Goal: Task Accomplishment & Management: Complete application form

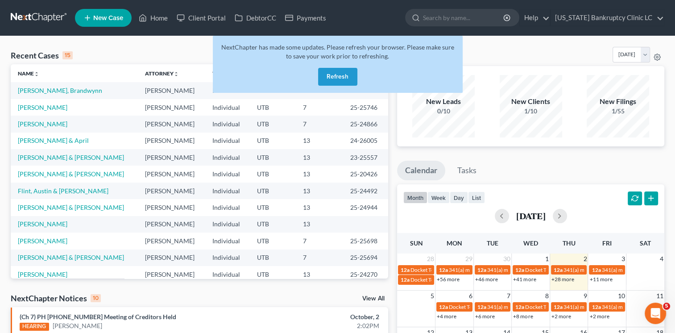
click at [342, 77] on button "Refresh" at bounding box center [337, 77] width 39 height 18
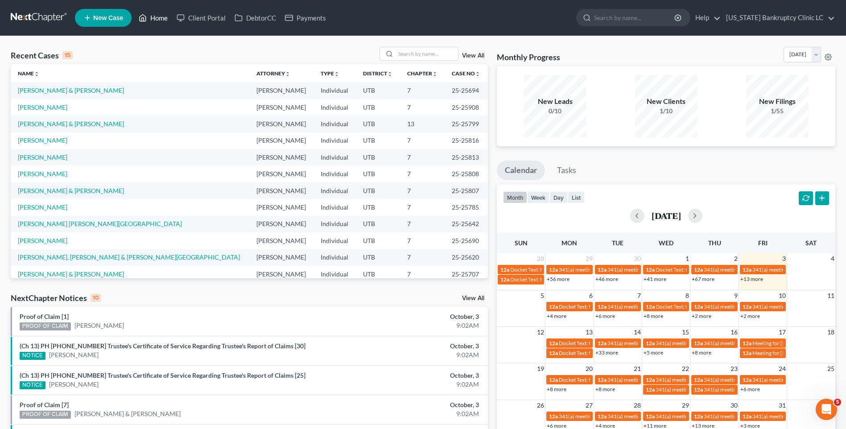
click at [151, 12] on link "Home" at bounding box center [153, 18] width 38 height 16
click at [96, 19] on span "New Case" at bounding box center [108, 18] width 30 height 7
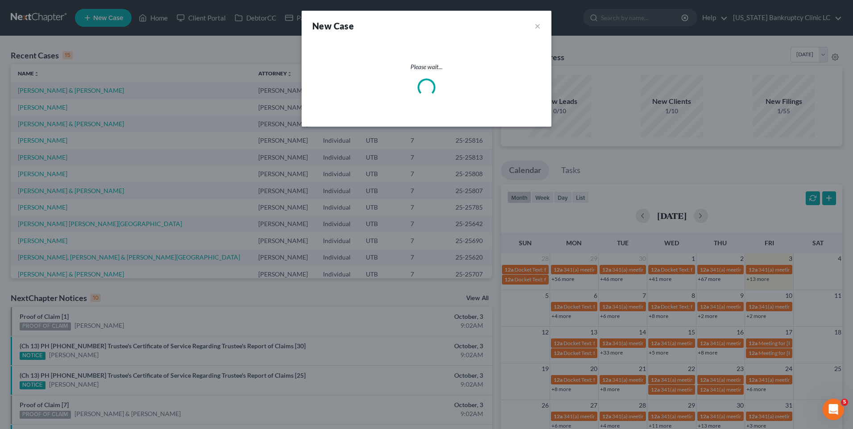
select select "81"
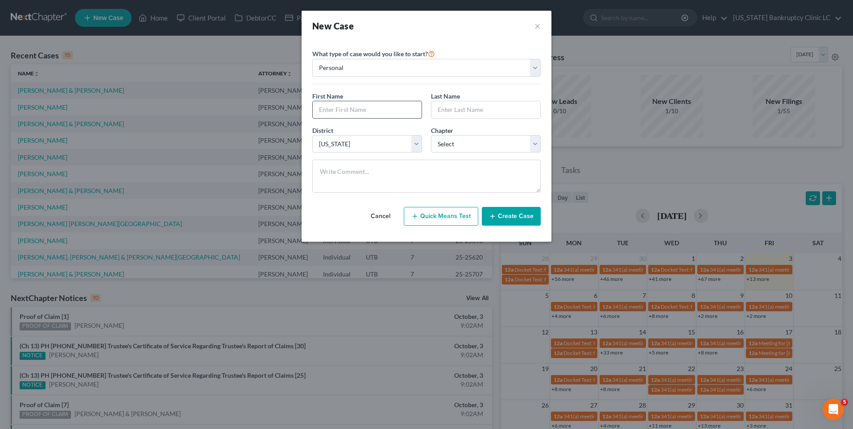
click at [331, 101] on input "text" at bounding box center [367, 109] width 109 height 17
click at [354, 113] on input "text" at bounding box center [367, 109] width 109 height 17
type input "[PERSON_NAME]"
click at [447, 141] on select "Select 7 11 12 13" at bounding box center [486, 144] width 110 height 18
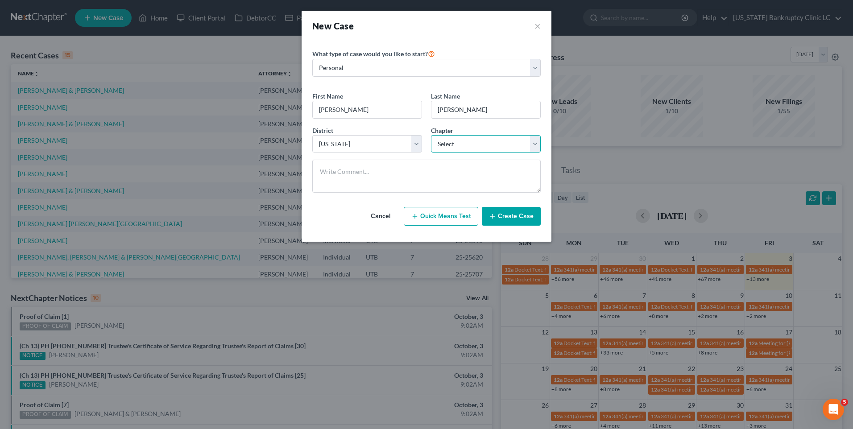
select select "0"
click at [431, 135] on select "Select 7 11 12 13" at bounding box center [486, 144] width 110 height 18
click at [492, 215] on icon "button" at bounding box center [492, 216] width 7 height 7
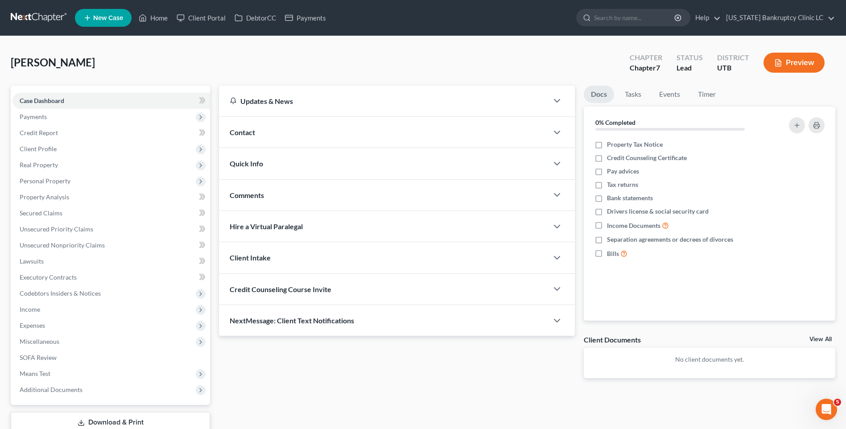
click at [243, 131] on span "Contact" at bounding box center [242, 132] width 25 height 8
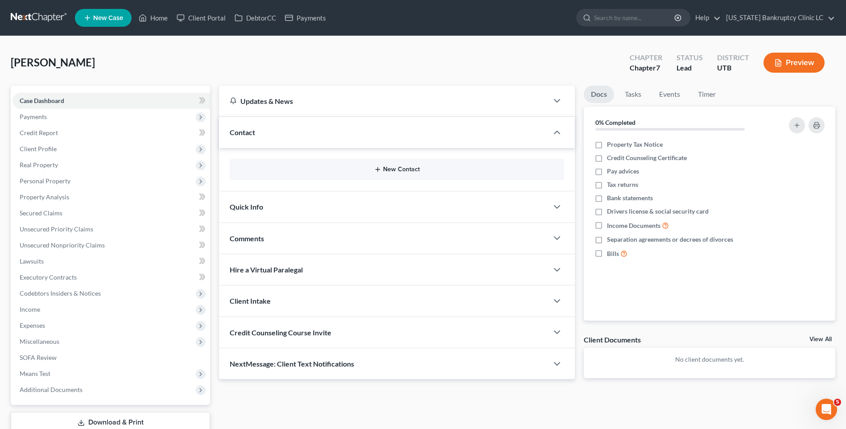
click at [411, 171] on button "New Contact" at bounding box center [397, 169] width 320 height 7
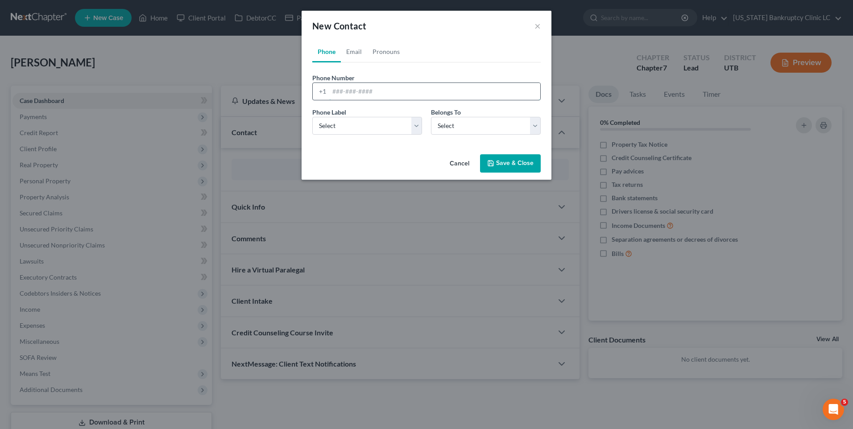
click at [365, 90] on input "tel" at bounding box center [434, 91] width 211 height 17
click at [375, 99] on input "tel" at bounding box center [434, 91] width 211 height 17
type input "[PHONE_NUMBER]"
click at [384, 121] on select "Select Mobile Home Work Other" at bounding box center [367, 126] width 110 height 18
select select "0"
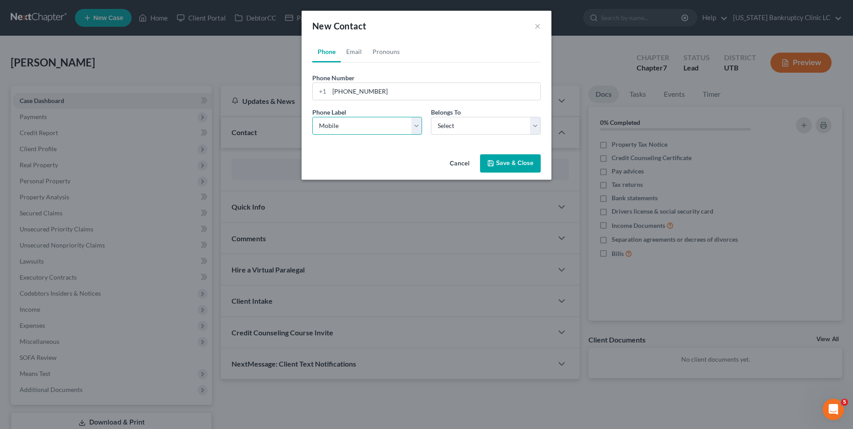
click at [312, 117] on select "Select Mobile Home Work Other" at bounding box center [367, 126] width 110 height 18
click at [466, 128] on select "Select Client Other" at bounding box center [486, 126] width 110 height 18
select select "0"
click at [431, 117] on select "Select Client Other" at bounding box center [486, 126] width 110 height 18
select select "0"
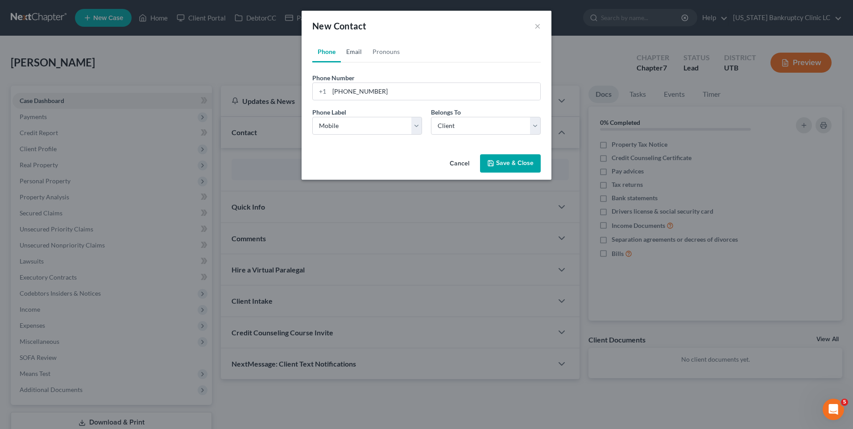
click at [355, 56] on link "Email" at bounding box center [354, 51] width 26 height 21
click at [369, 98] on input "email" at bounding box center [434, 91] width 211 height 17
click at [368, 88] on input "email" at bounding box center [434, 91] width 211 height 17
type input "[EMAIL_ADDRESS][DOMAIN_NAME]"
click at [359, 127] on select "Select Home Work Other" at bounding box center [367, 126] width 110 height 18
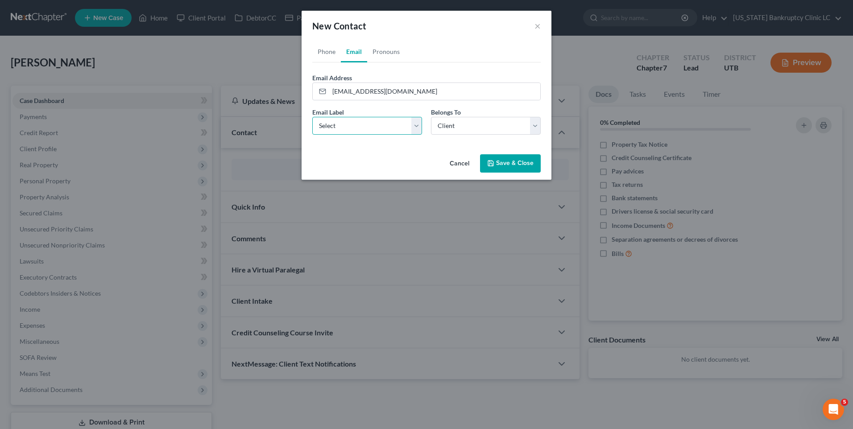
select select "0"
click at [312, 117] on select "Select Home Work Other" at bounding box center [367, 126] width 110 height 18
click at [497, 166] on button "Save & Close" at bounding box center [510, 163] width 61 height 19
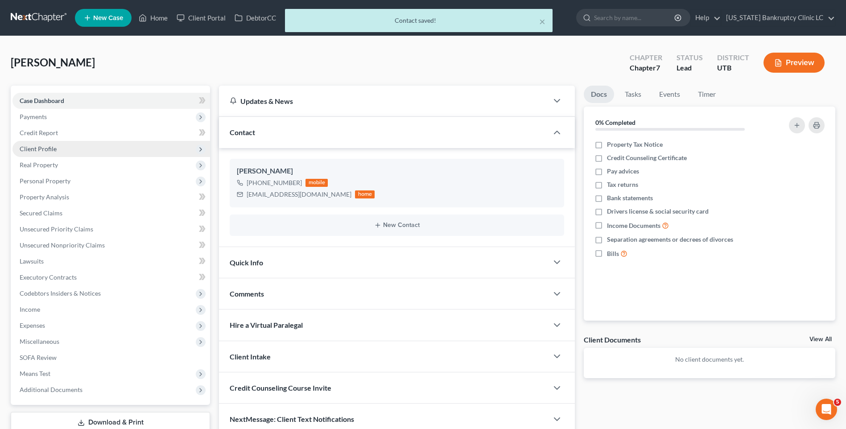
click at [95, 153] on span "Client Profile" at bounding box center [111, 149] width 198 height 16
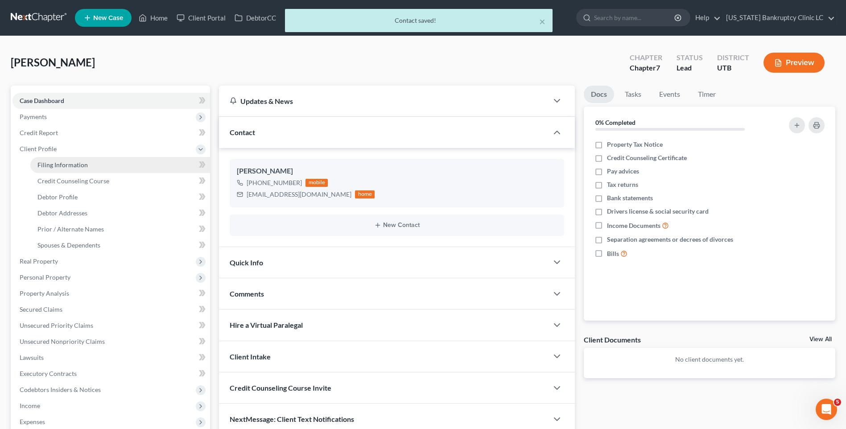
click at [119, 171] on link "Filing Information" at bounding box center [120, 165] width 180 height 16
select select "1"
select select "0"
select select "81"
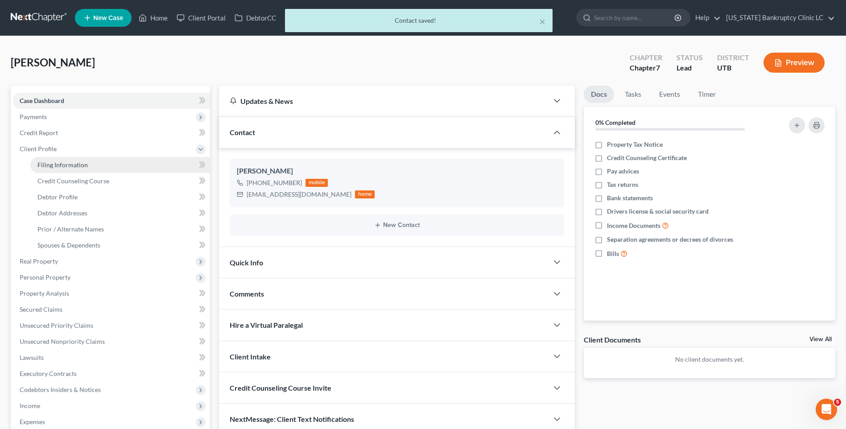
select select "46"
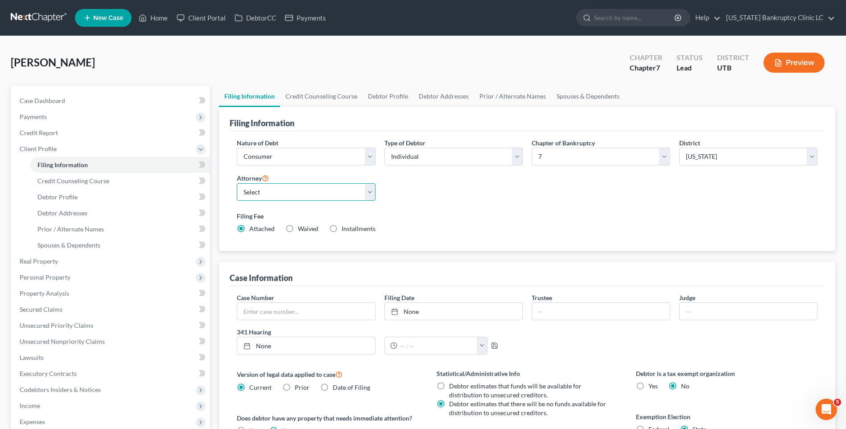
click at [370, 200] on select "Select [PERSON_NAME] - UTB [PERSON_NAME] - UT" at bounding box center [306, 192] width 138 height 18
select select "0"
click at [237, 183] on select "Select [PERSON_NAME] - UTB [PERSON_NAME] - UT" at bounding box center [306, 192] width 138 height 18
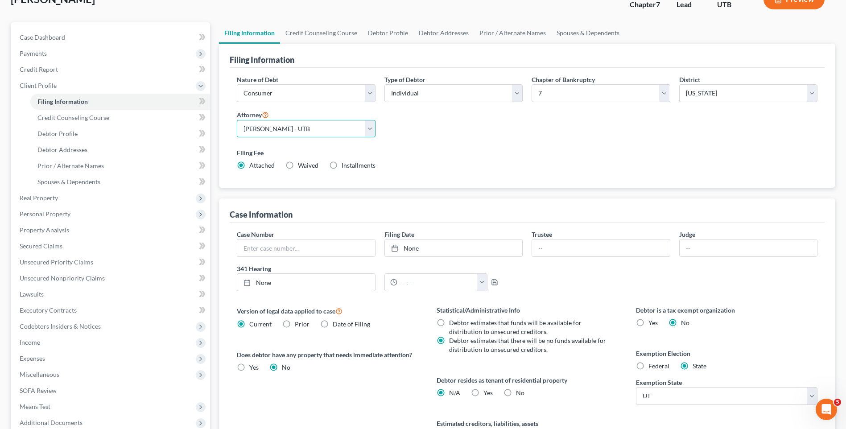
scroll to position [134, 0]
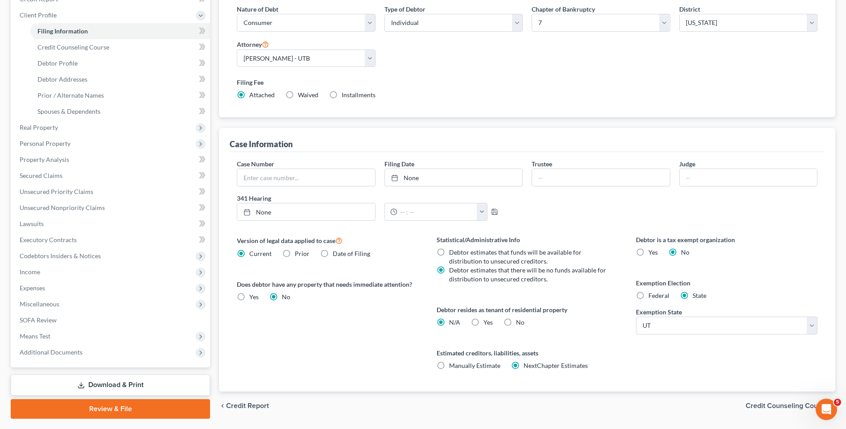
click at [484, 319] on label "Yes Yes" at bounding box center [488, 322] width 9 height 9
click at [487, 319] on input "Yes Yes" at bounding box center [490, 321] width 6 height 6
radio input "true"
radio input "false"
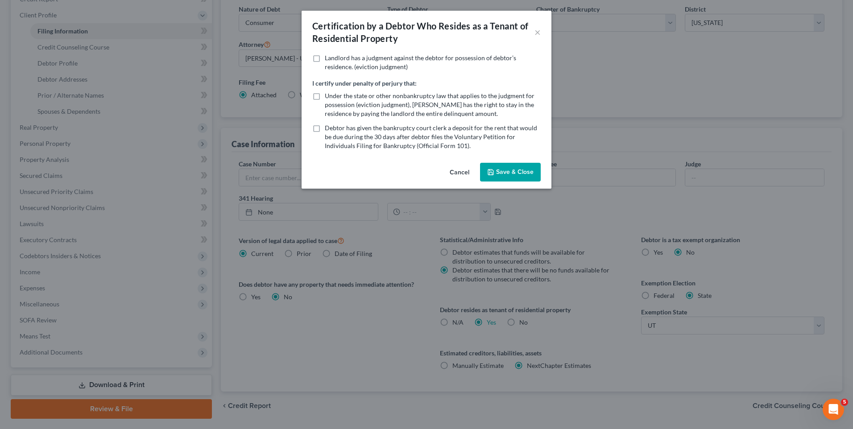
click at [537, 179] on button "Save & Close" at bounding box center [510, 172] width 61 height 19
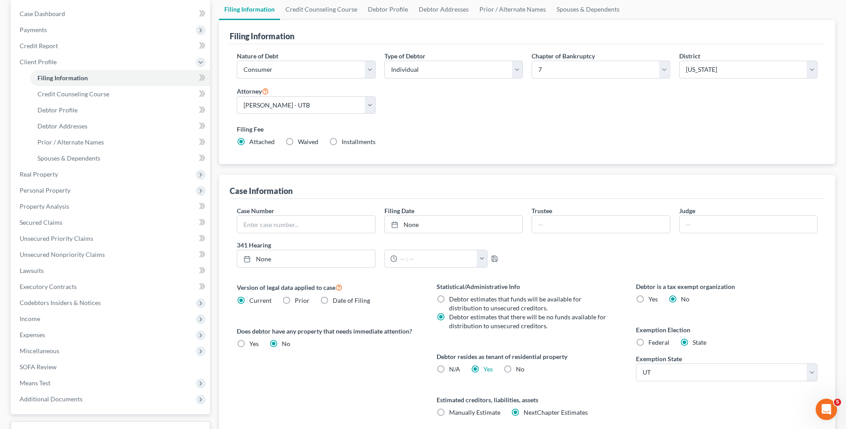
scroll to position [0, 0]
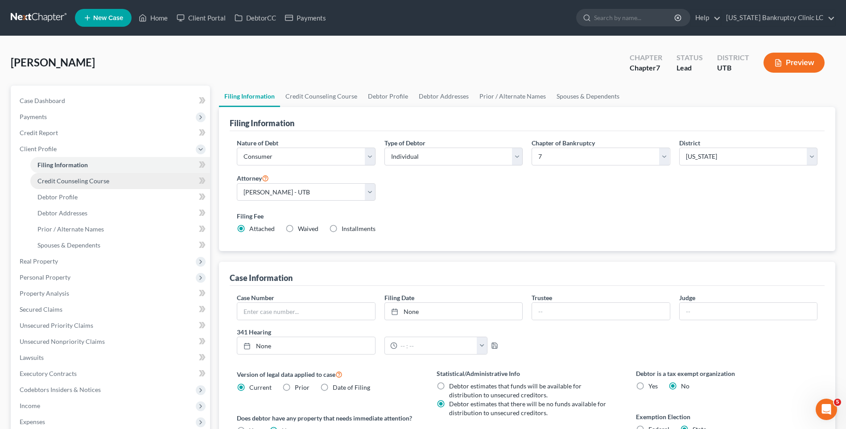
click at [64, 180] on span "Credit Counseling Course" at bounding box center [73, 181] width 72 height 8
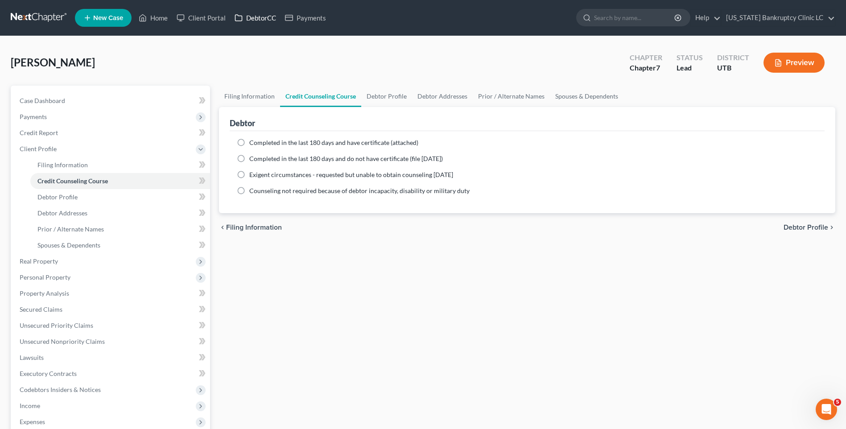
click at [259, 11] on link "DebtorCC" at bounding box center [255, 18] width 50 height 16
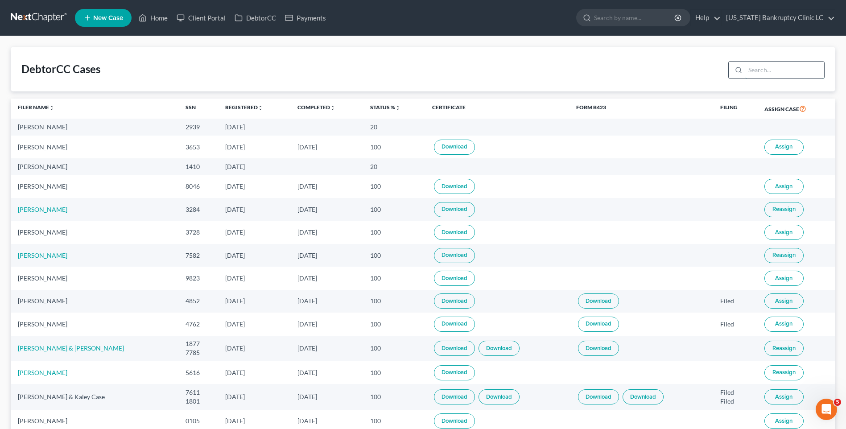
click at [681, 74] on input "search" at bounding box center [784, 70] width 79 height 17
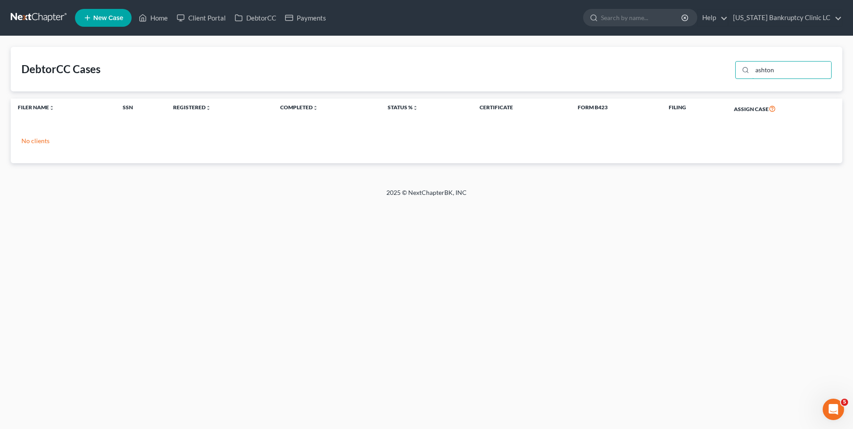
drag, startPoint x: 781, startPoint y: 74, endPoint x: 694, endPoint y: 63, distance: 87.6
click at [681, 63] on div "DebtorCC Cases [PERSON_NAME]" at bounding box center [426, 69] width 831 height 45
type input "[PERSON_NAME]"
click at [169, 19] on link "Home" at bounding box center [153, 18] width 38 height 16
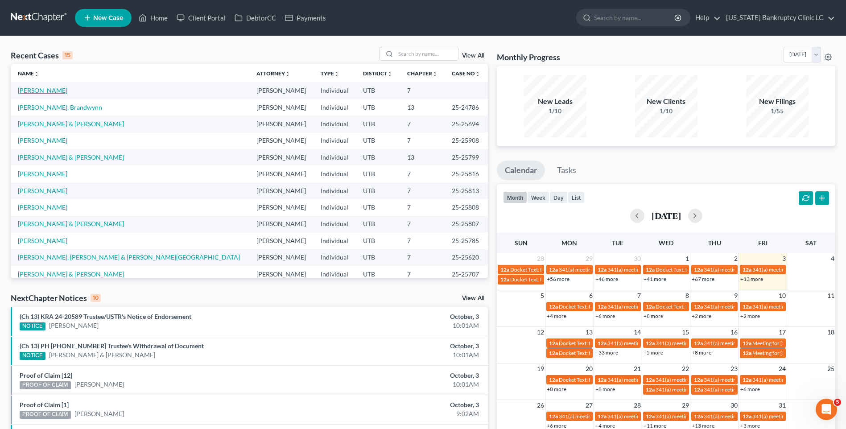
click at [48, 93] on link "[PERSON_NAME]" at bounding box center [43, 91] width 50 height 8
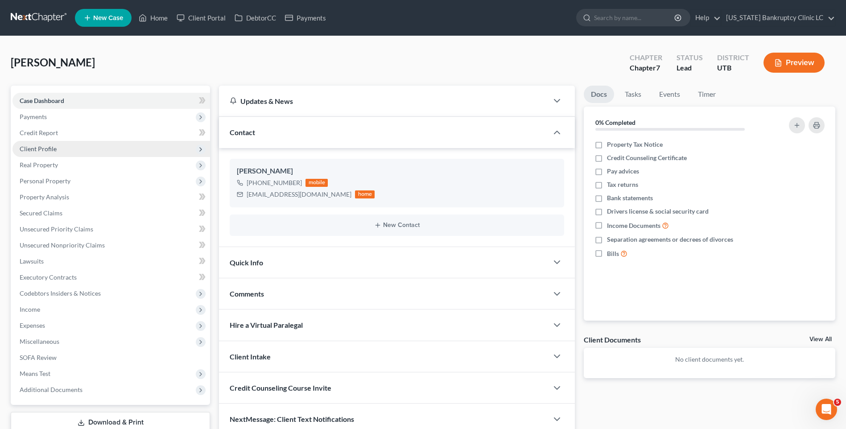
click at [47, 151] on span "Client Profile" at bounding box center [38, 149] width 37 height 8
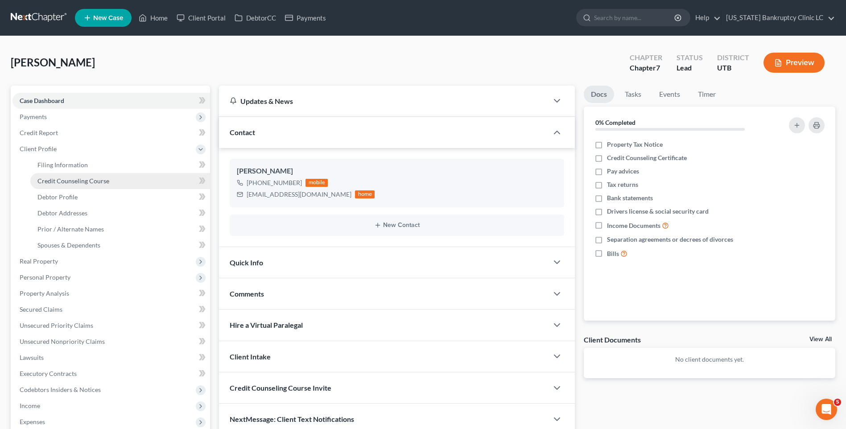
click at [61, 183] on span "Credit Counseling Course" at bounding box center [73, 181] width 72 height 8
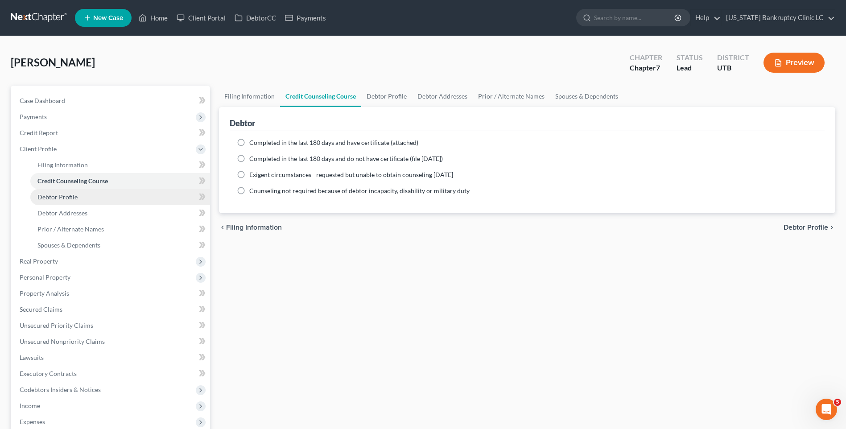
click at [74, 201] on link "Debtor Profile" at bounding box center [120, 197] width 180 height 16
select select "0"
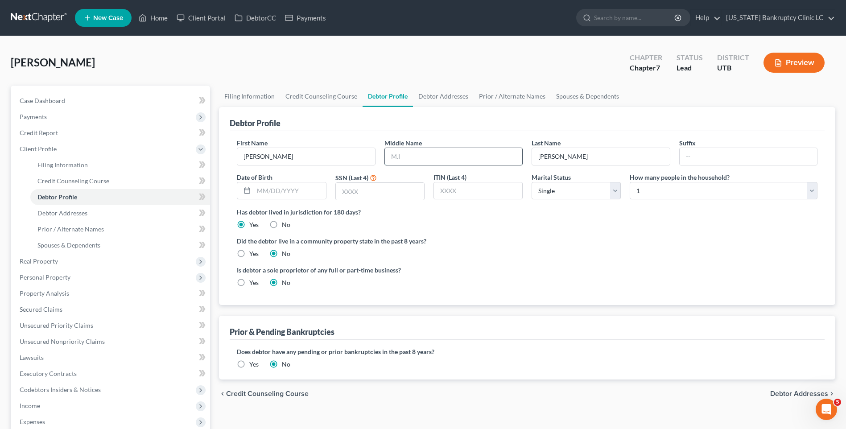
click at [410, 161] on input "text" at bounding box center [453, 156] width 137 height 17
type input "H"
click at [269, 192] on input "text" at bounding box center [290, 190] width 72 height 17
type input "[DATE]"
type input "8988"
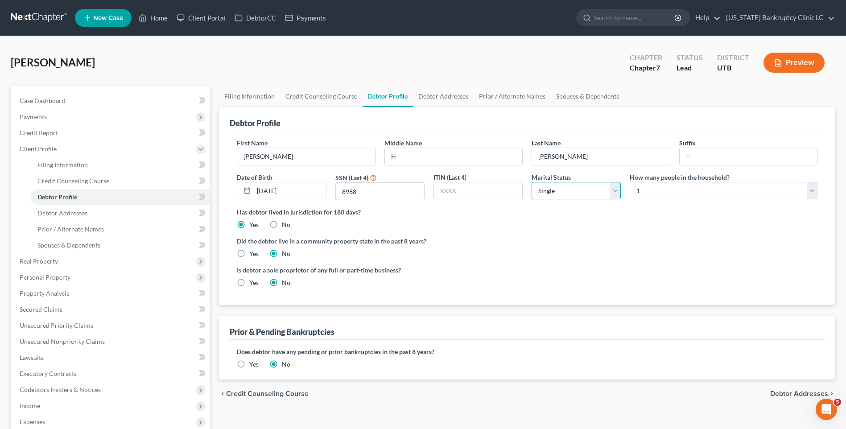
drag, startPoint x: 533, startPoint y: 186, endPoint x: 538, endPoint y: 188, distance: 5.4
click at [533, 186] on select "Select Single Married Separated Divorced Widowed" at bounding box center [576, 191] width 89 height 18
click at [532, 182] on select "Select Single Married Separated Divorced Widowed" at bounding box center [576, 191] width 89 height 18
click at [84, 214] on span "Debtor Addresses" at bounding box center [62, 213] width 50 height 8
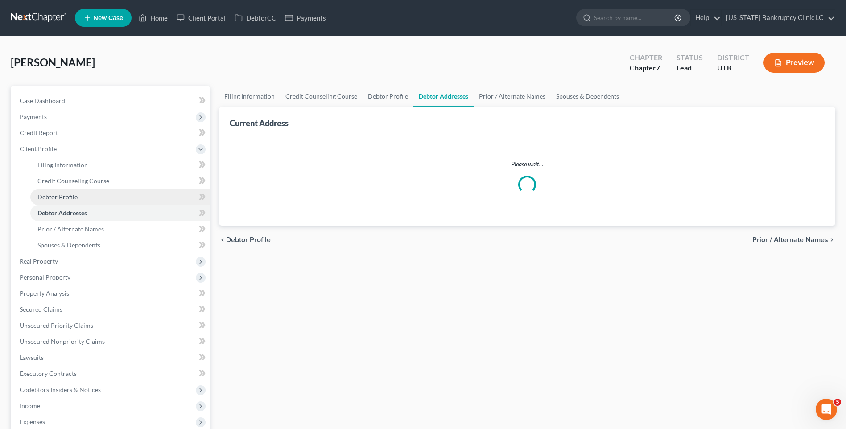
select select "0"
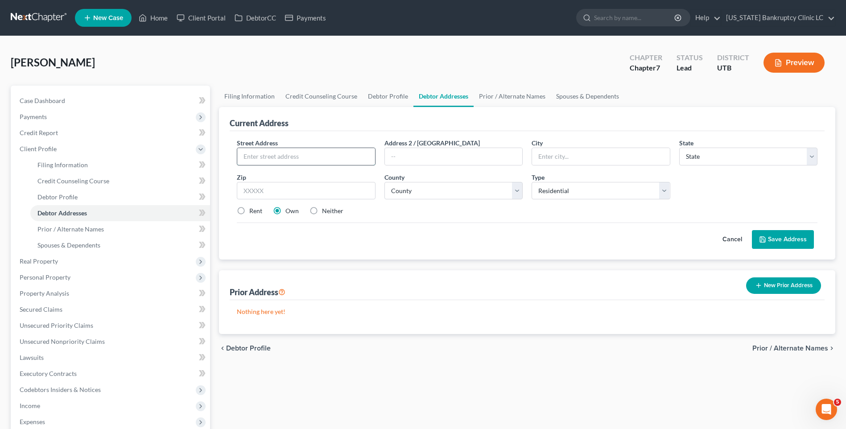
click at [328, 156] on input "text" at bounding box center [305, 156] width 137 height 17
type input "[STREET_ADDRESS]"
type input "[GEOGRAPHIC_DATA]"
select select "46"
type input "84062"
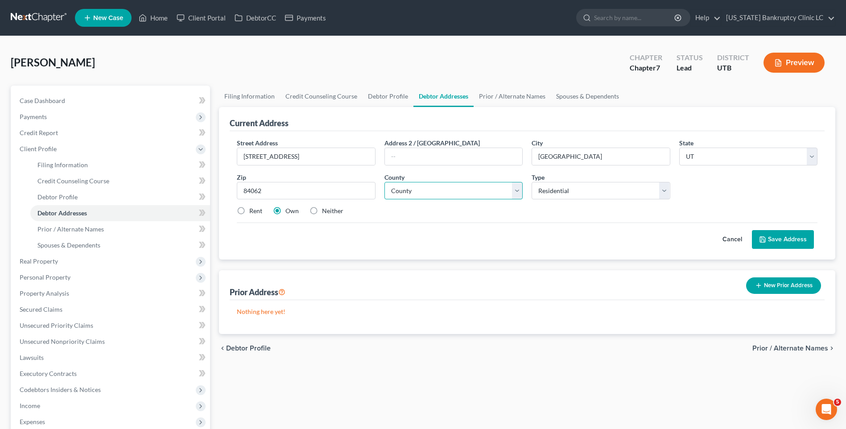
click at [403, 193] on select "County [GEOGRAPHIC_DATA] [GEOGRAPHIC_DATA] [GEOGRAPHIC_DATA] [GEOGRAPHIC_DATA] …" at bounding box center [454, 191] width 138 height 18
select select "24"
click at [385, 182] on select "County [GEOGRAPHIC_DATA] [GEOGRAPHIC_DATA] [GEOGRAPHIC_DATA] [GEOGRAPHIC_DATA] …" at bounding box center [454, 191] width 138 height 18
click at [588, 194] on select "Select Residential Mailing Rental Business" at bounding box center [601, 191] width 138 height 18
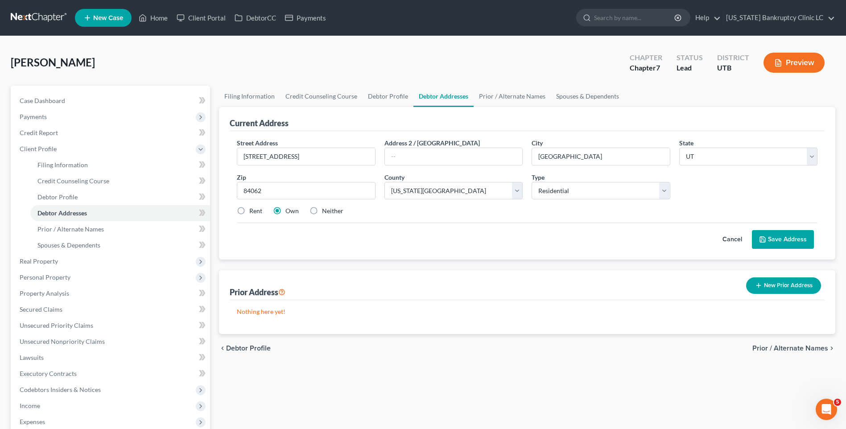
click at [249, 212] on label "Rent" at bounding box center [255, 211] width 13 height 9
click at [253, 212] on input "Rent" at bounding box center [256, 210] width 6 height 6
radio input "true"
click at [681, 240] on button "Save Address" at bounding box center [783, 239] width 62 height 19
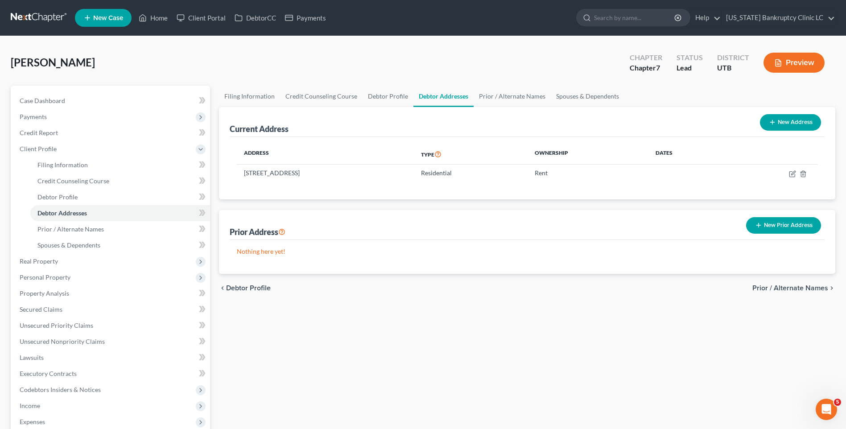
click at [681, 224] on button "New Prior Address" at bounding box center [783, 225] width 75 height 17
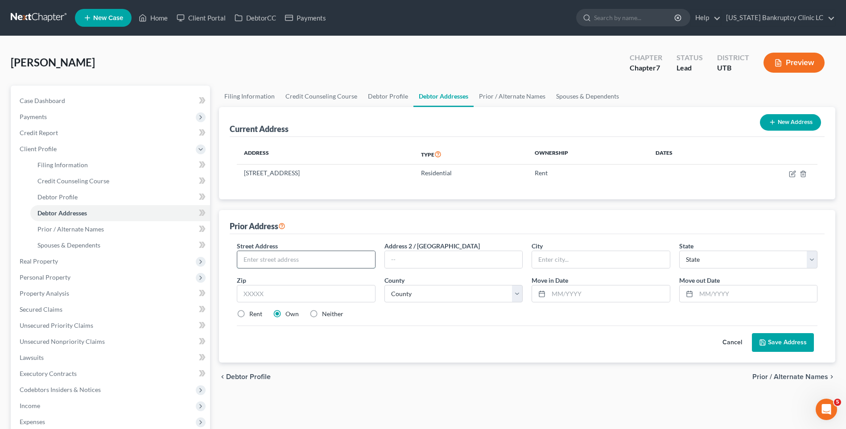
click at [311, 262] on input "text" at bounding box center [305, 259] width 137 height 17
type input "[STREET_ADDRESS]"
click at [571, 259] on input "text" at bounding box center [600, 259] width 137 height 17
type input "Lehi"
select select "46"
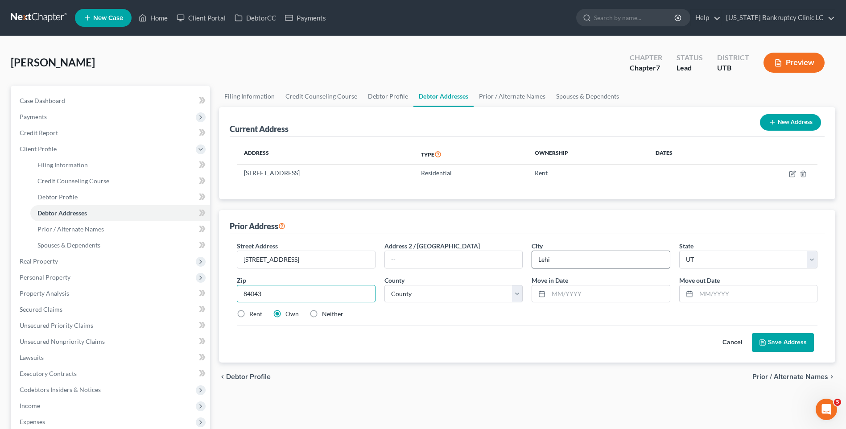
type input "84043"
click at [396, 296] on select "County [GEOGRAPHIC_DATA] [GEOGRAPHIC_DATA] [GEOGRAPHIC_DATA] [GEOGRAPHIC_DATA] …" at bounding box center [454, 294] width 138 height 18
select select "24"
click at [385, 285] on select "County [GEOGRAPHIC_DATA] [GEOGRAPHIC_DATA] [GEOGRAPHIC_DATA] [GEOGRAPHIC_DATA] …" at bounding box center [454, 294] width 138 height 18
click at [576, 290] on input "text" at bounding box center [609, 293] width 121 height 17
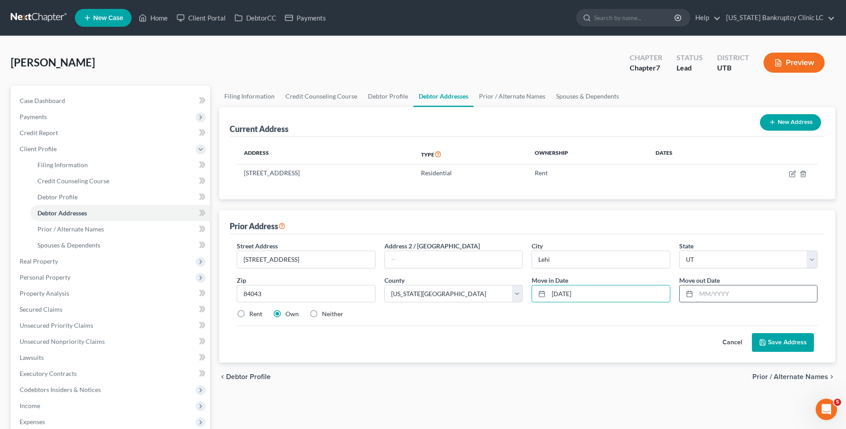
type input "[DATE]"
click at [681, 301] on input "text" at bounding box center [756, 293] width 121 height 17
type input "[DATE]"
click at [249, 315] on label "Rent" at bounding box center [255, 314] width 13 height 9
click at [253, 315] on input "Rent" at bounding box center [256, 313] width 6 height 6
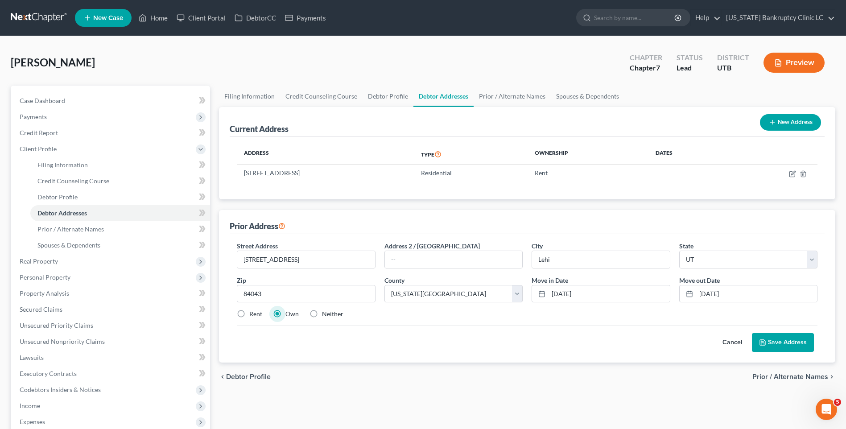
radio input "true"
click at [681, 332] on button "Save Address" at bounding box center [783, 342] width 62 height 19
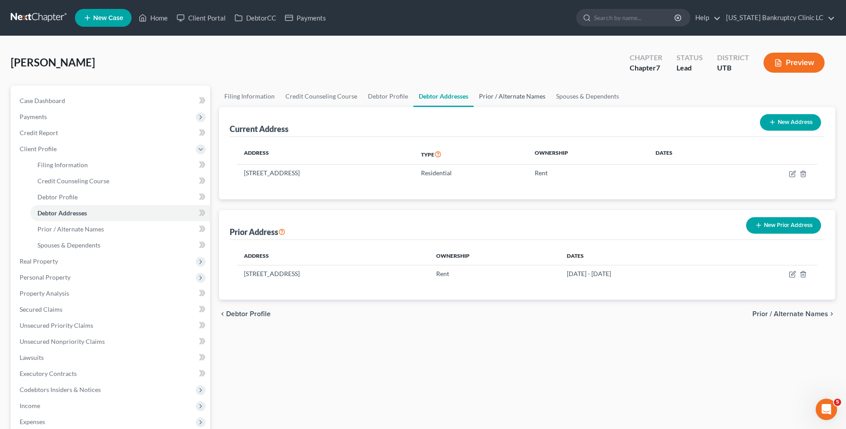
click at [510, 96] on link "Prior / Alternate Names" at bounding box center [512, 96] width 77 height 21
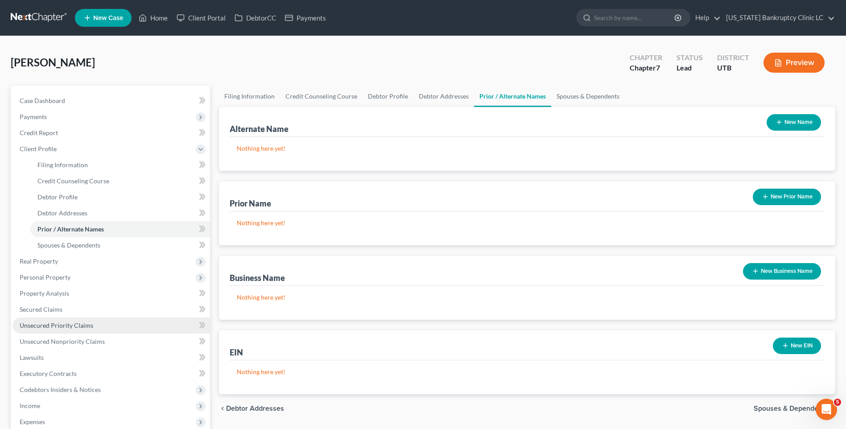
click at [77, 320] on link "Unsecured Priority Claims" at bounding box center [111, 326] width 198 height 16
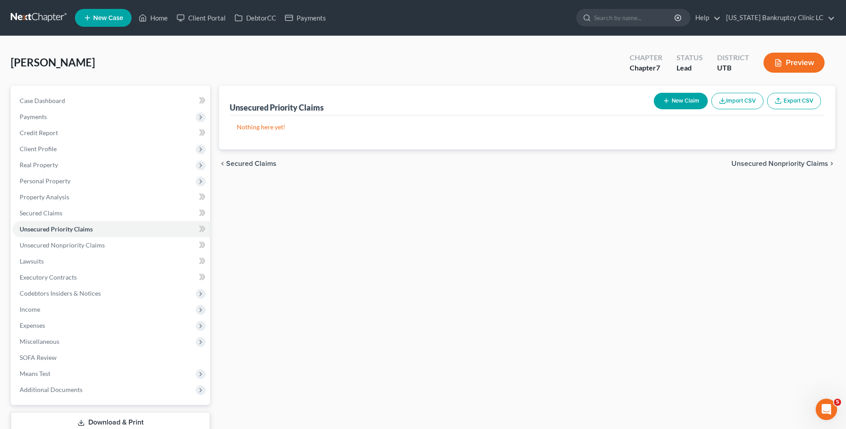
click at [681, 94] on button "New Claim" at bounding box center [681, 101] width 54 height 17
select select "0"
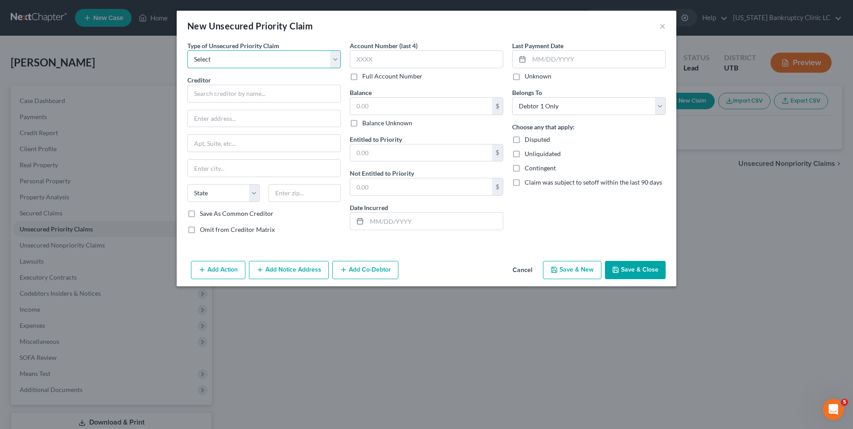
drag, startPoint x: 286, startPoint y: 56, endPoint x: 288, endPoint y: 70, distance: 13.6
click at [286, 56] on select "Select Taxes & Other Government Units Domestic Support Obligations Extensions o…" at bounding box center [263, 59] width 153 height 18
select select "0"
click at [187, 50] on select "Select Taxes & Other Government Units Domestic Support Obligations Extensions o…" at bounding box center [263, 59] width 153 height 18
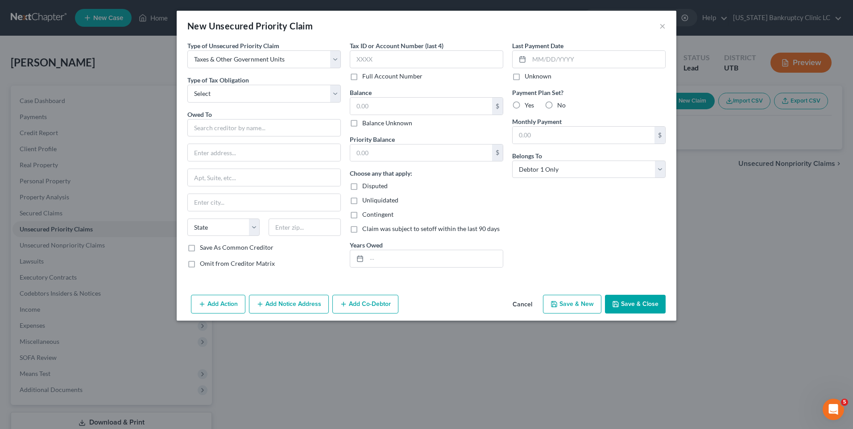
click at [269, 103] on div "Type of Unsecured Priority Claim * Select Taxes & Other Government Units Domest…" at bounding box center [264, 158] width 162 height 234
drag, startPoint x: 273, startPoint y: 96, endPoint x: 277, endPoint y: 103, distance: 7.4
click at [271, 95] on select "Select Federal City State Franchise Tax Board Other" at bounding box center [263, 94] width 153 height 18
select select "0"
click at [187, 85] on select "Select Federal City State Franchise Tax Board Other" at bounding box center [263, 94] width 153 height 18
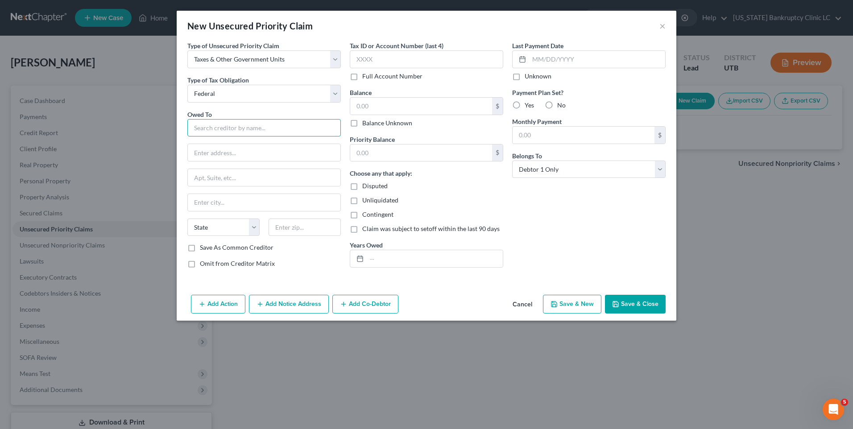
click at [269, 136] on input "text" at bounding box center [263, 128] width 153 height 18
click at [265, 125] on input "text" at bounding box center [263, 128] width 153 height 18
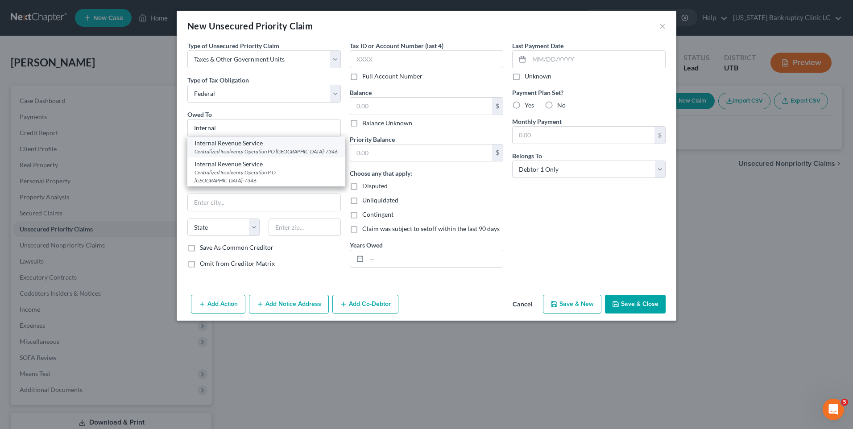
click at [223, 154] on div "Centralized Insolvency Operation PO [GEOGRAPHIC_DATA]-7346" at bounding box center [266, 152] width 144 height 8
type input "Internal Revenue Service"
type input "Centralized Insolvency Operation"
type input "PO Box 7346"
type input "[GEOGRAPHIC_DATA]"
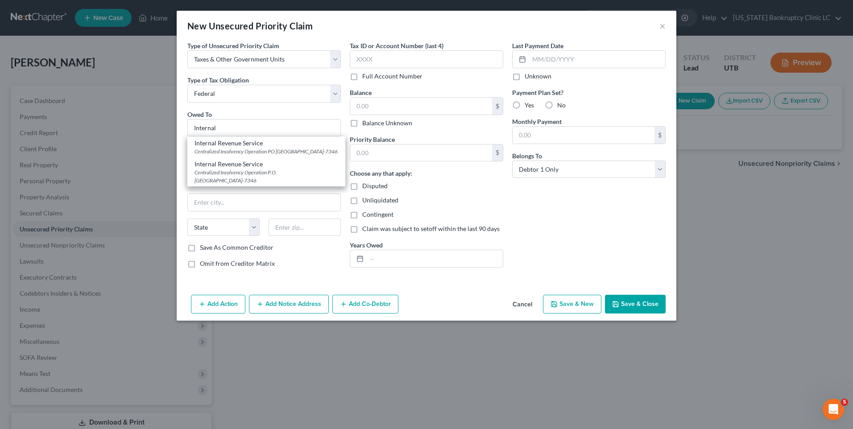
select select "39"
type input "19101-7346"
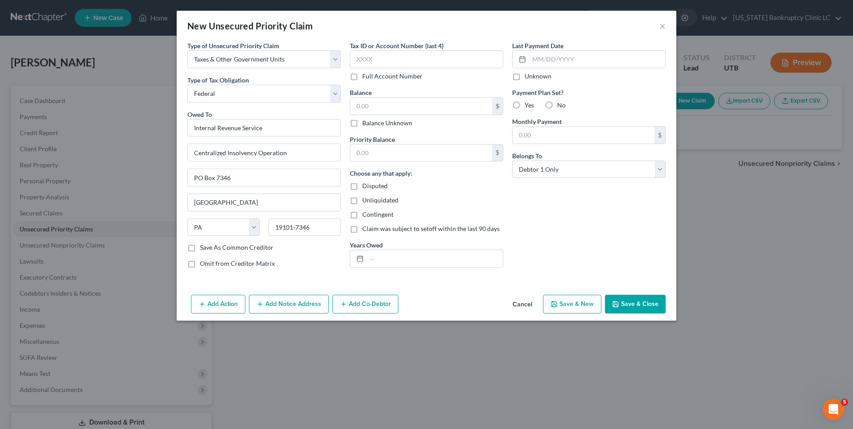
click at [571, 297] on button "Save & New" at bounding box center [572, 304] width 58 height 19
select select "0"
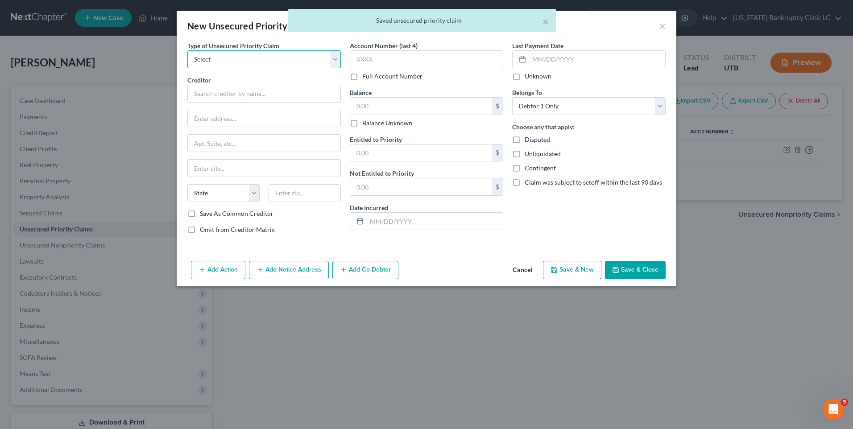
click at [231, 54] on select "Select Taxes & Other Government Units Domestic Support Obligations Extensions o…" at bounding box center [263, 59] width 153 height 18
select select "0"
click at [187, 50] on select "Select Taxes & Other Government Units Domestic Support Obligations Extensions o…" at bounding box center [263, 59] width 153 height 18
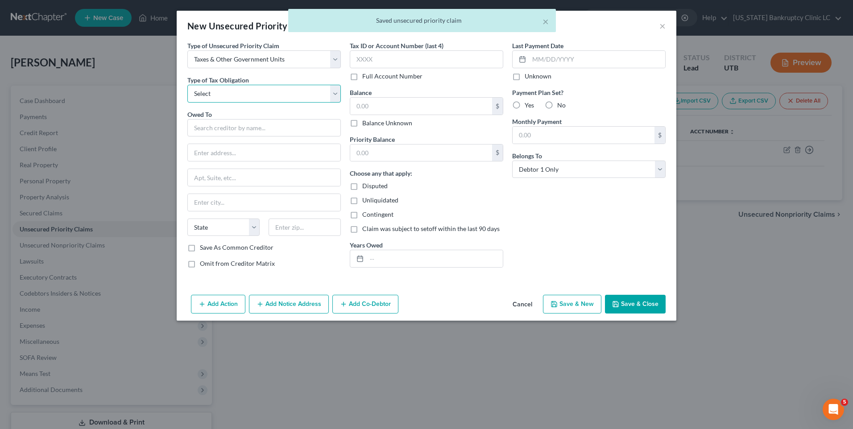
click at [246, 96] on select "Select Federal City State Franchise Tax Board Other" at bounding box center [263, 94] width 153 height 18
select select "2"
click at [187, 85] on select "Select Federal City State Franchise Tax Board Other" at bounding box center [263, 94] width 153 height 18
click at [244, 132] on input "text" at bounding box center [263, 128] width 153 height 18
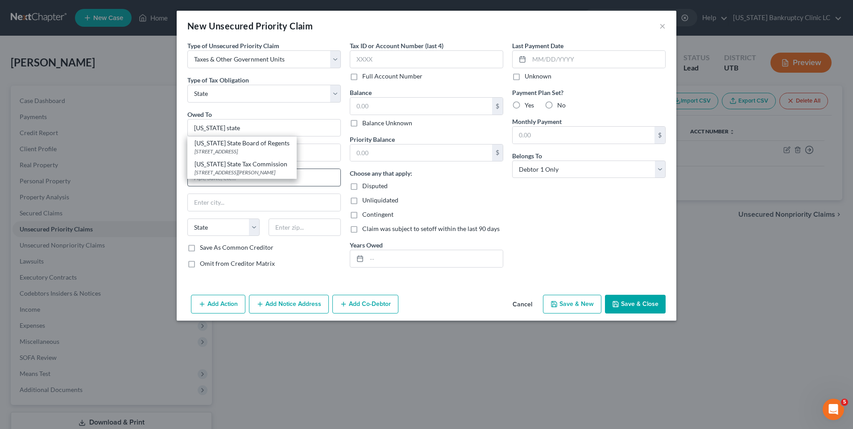
click at [270, 170] on div "[STREET_ADDRESS][PERSON_NAME]" at bounding box center [241, 173] width 95 height 8
type input "[US_STATE] State Tax Commission"
type input "[STREET_ADDRESS]"
type input "Special Services Division, [PERSON_NAME]"
type input "[GEOGRAPHIC_DATA]"
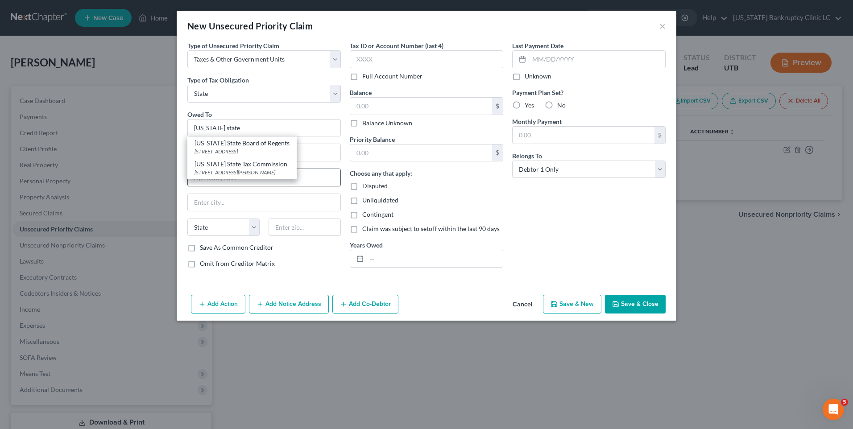
select select "46"
type input "84134"
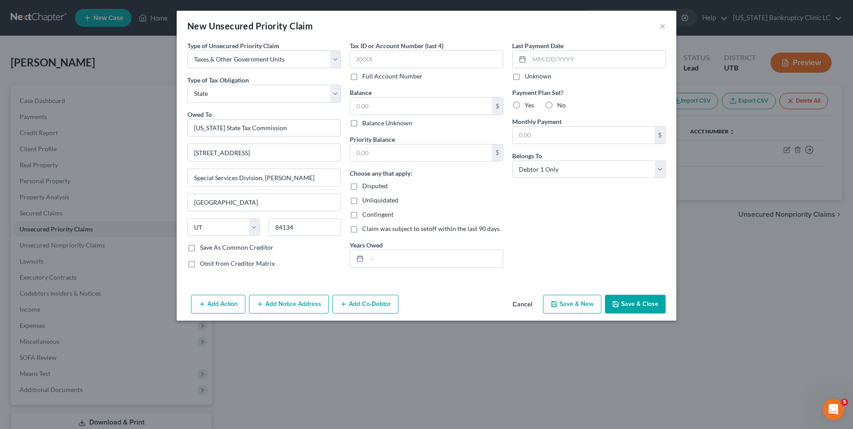
click at [631, 301] on button "Save & Close" at bounding box center [635, 304] width 61 height 19
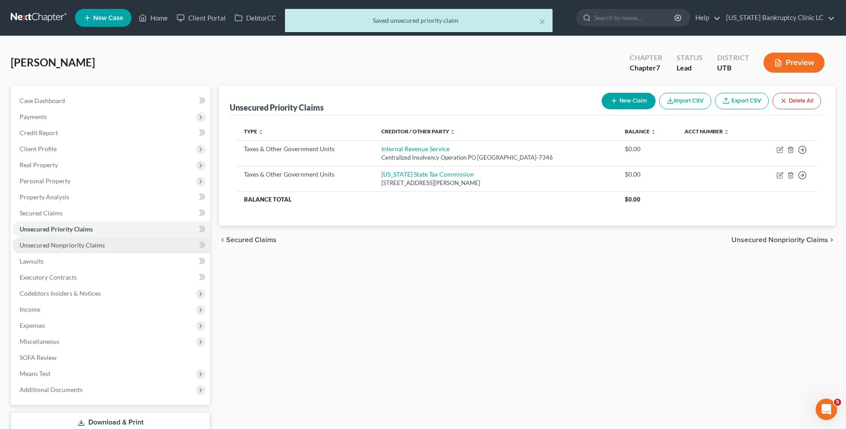
click at [133, 244] on link "Unsecured Nonpriority Claims" at bounding box center [111, 245] width 198 height 16
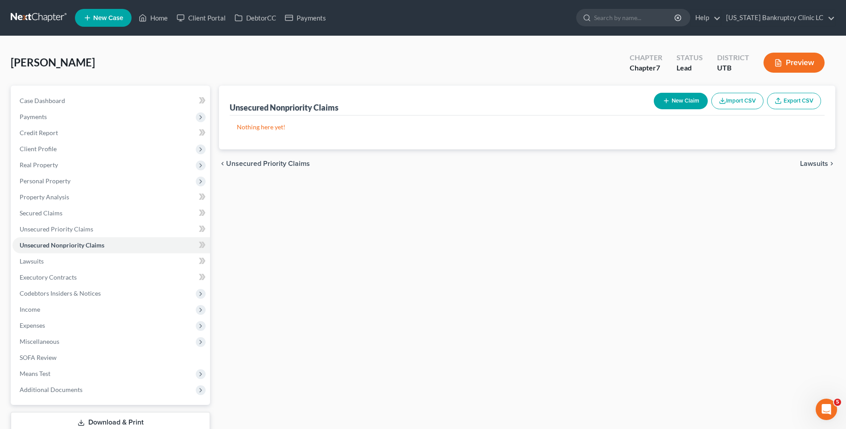
click at [671, 100] on button "New Claim" at bounding box center [681, 101] width 54 height 17
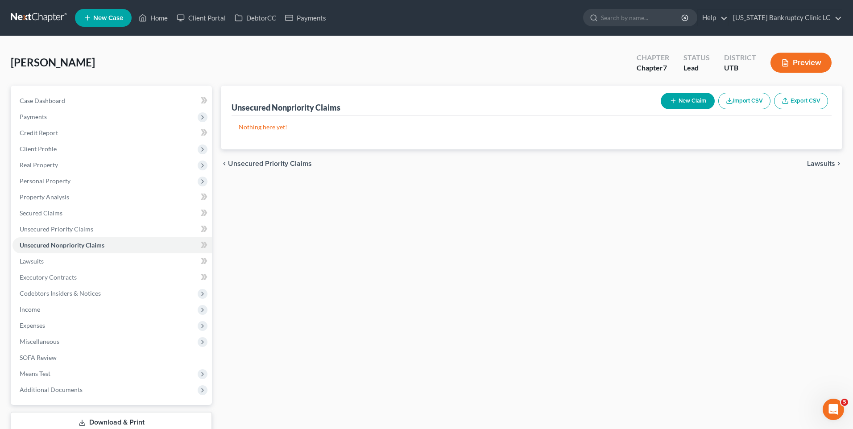
select select "0"
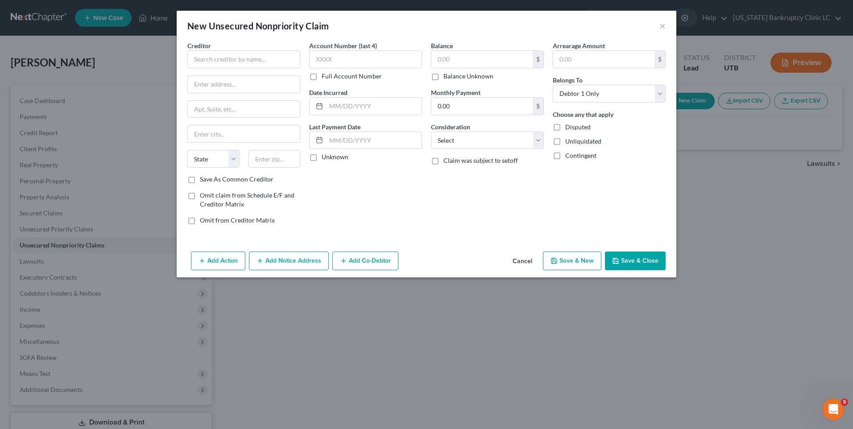
click at [232, 69] on div "Creditor * State [US_STATE] AK AR AZ CA CO [GEOGRAPHIC_DATA] DE DC [GEOGRAPHIC_…" at bounding box center [243, 108] width 113 height 134
click at [239, 63] on input "text" at bounding box center [243, 59] width 113 height 18
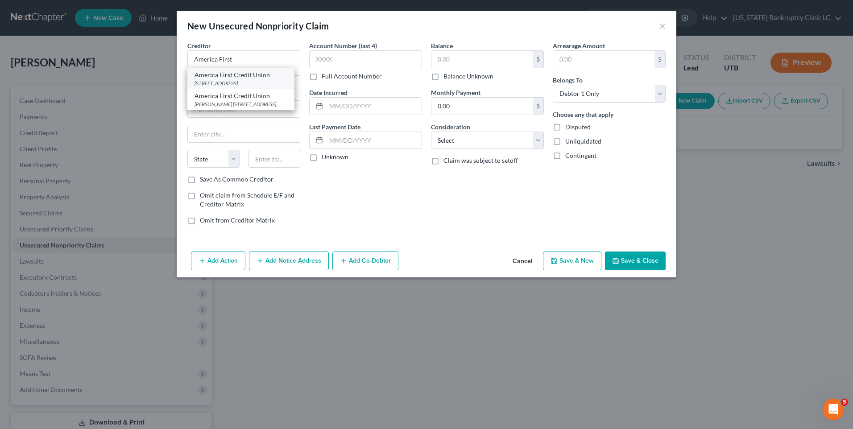
click at [252, 77] on div "America First Credit Union" at bounding box center [240, 74] width 93 height 9
type input "America First Credit Union"
type input "PO Box 9199"
type input "[PERSON_NAME]"
select select "46"
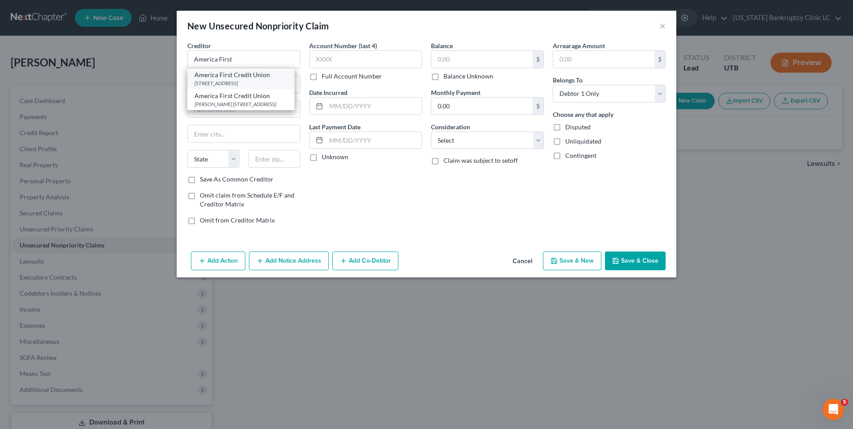
type input "84409"
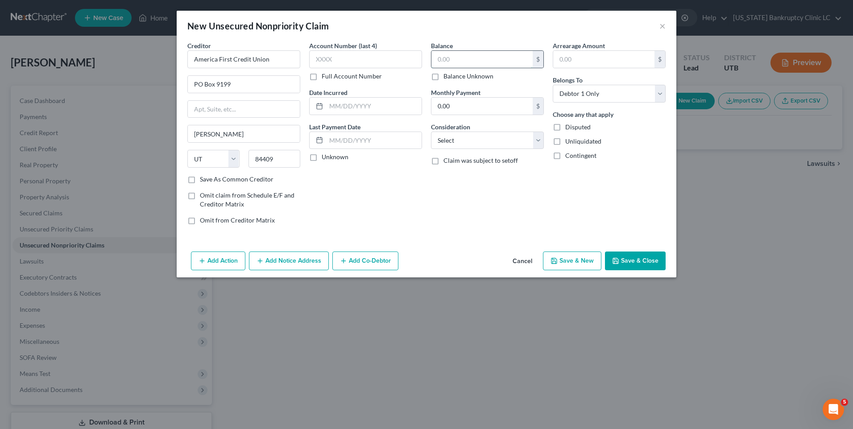
click at [452, 62] on input "text" at bounding box center [481, 59] width 101 height 17
type input "11,875"
click at [619, 259] on icon "button" at bounding box center [615, 260] width 7 height 7
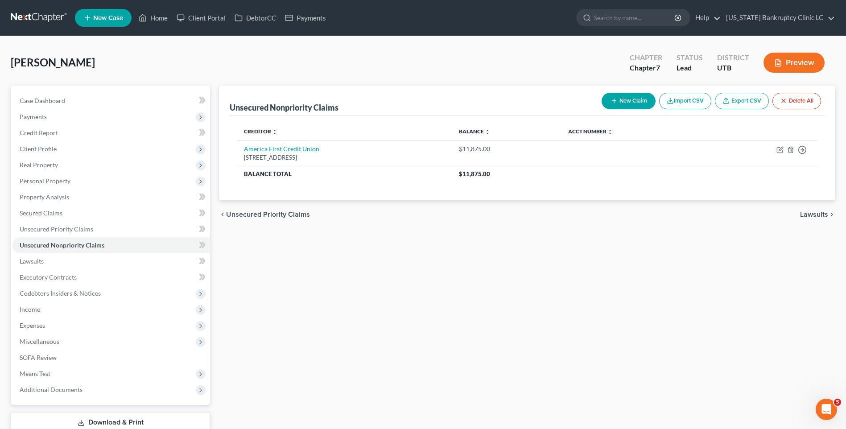
click at [640, 100] on button "New Claim" at bounding box center [629, 101] width 54 height 17
select select "0"
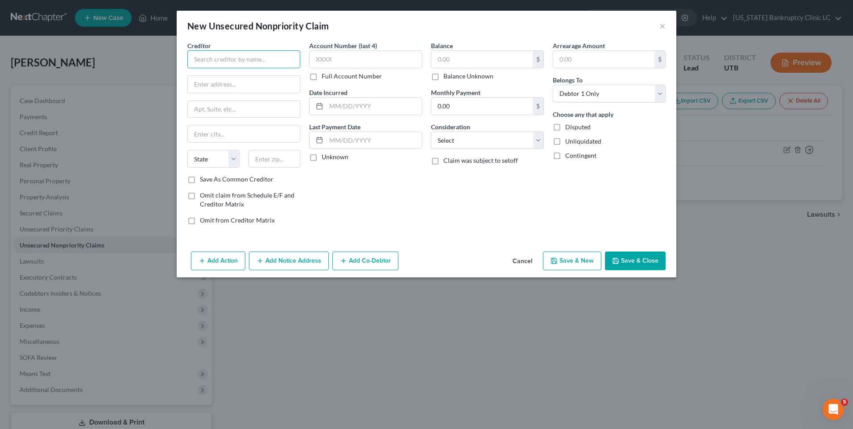
click at [219, 64] on input "text" at bounding box center [243, 59] width 113 height 18
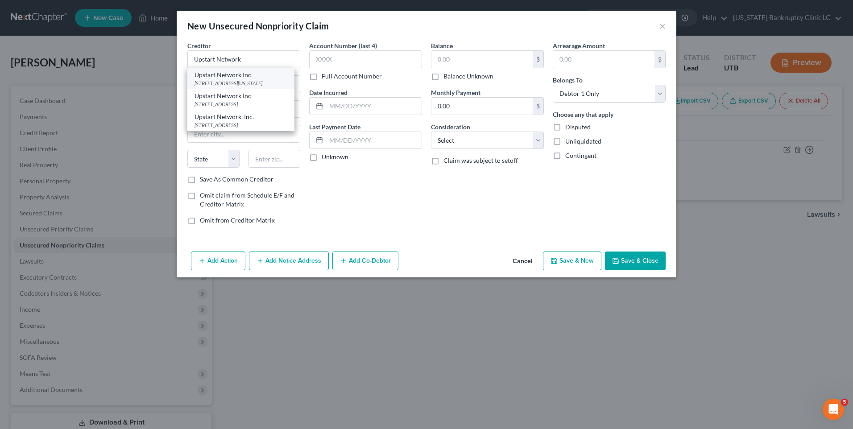
click at [206, 84] on div "[STREET_ADDRESS][US_STATE]" at bounding box center [240, 83] width 93 height 8
type input "Upstart Network Inc"
type input "[STREET_ADDRESS][US_STATE]"
type input "[GEOGRAPHIC_DATA]"
select select "4"
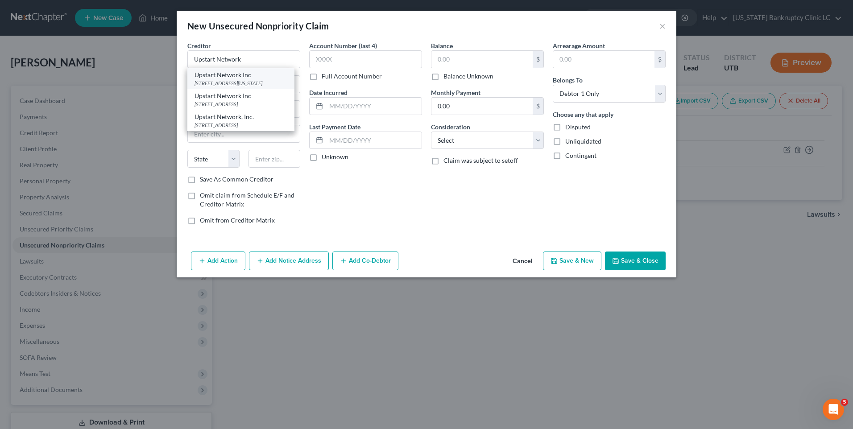
type input "94403"
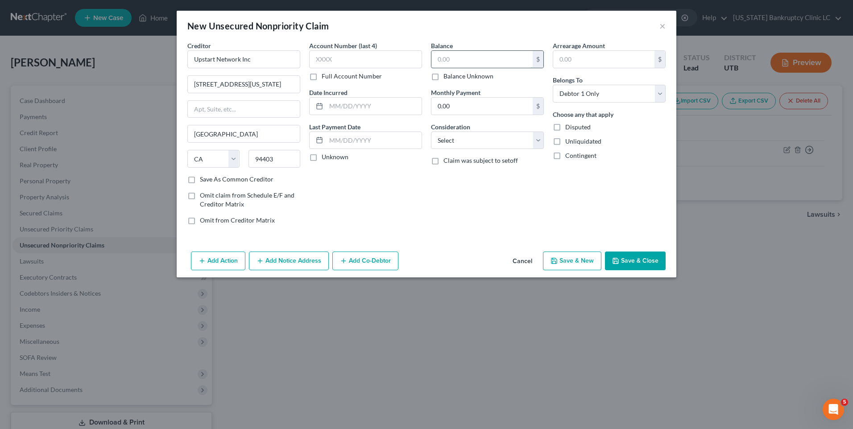
click at [467, 65] on input "text" at bounding box center [481, 59] width 101 height 17
type input "5,938"
click at [561, 262] on button "Save & New" at bounding box center [572, 261] width 58 height 19
select select "0"
type input "5,938.00"
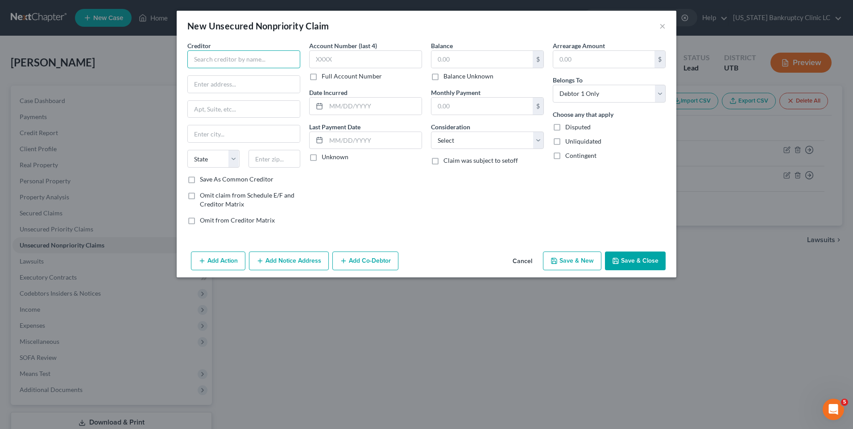
click at [220, 61] on input "text" at bounding box center [243, 59] width 113 height 18
click at [221, 80] on div "[STREET_ADDRESS]" at bounding box center [240, 83] width 93 height 8
type input "JPMCB - Card Service"
type input "[STREET_ADDRESS]"
type input "Floor 9"
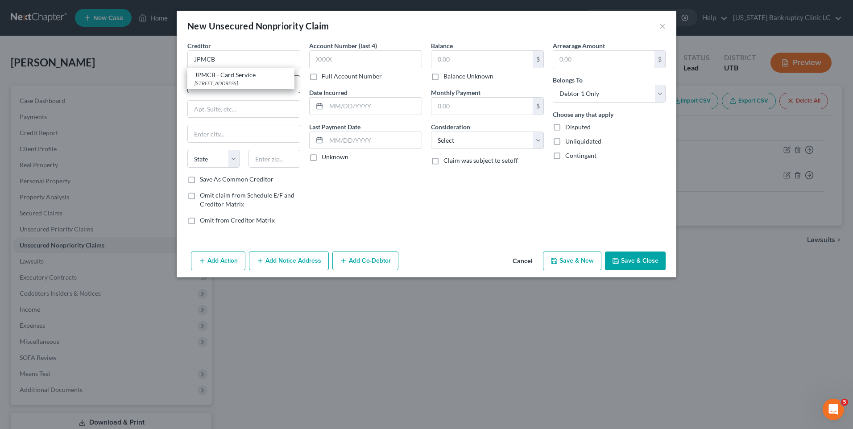
type input "Wilmington"
select select "7"
type input "19801"
click at [463, 54] on input "text" at bounding box center [481, 59] width 101 height 17
type input "1,287"
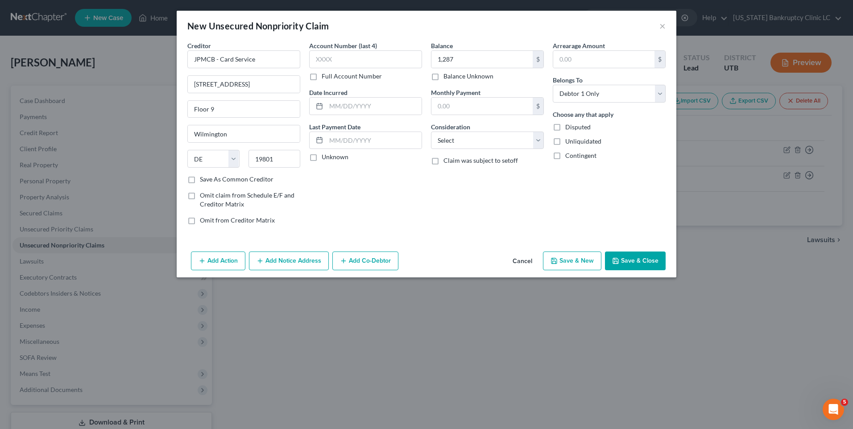
click at [576, 258] on button "Save & New" at bounding box center [572, 261] width 58 height 19
select select "0"
click at [527, 264] on button "Cancel" at bounding box center [522, 261] width 34 height 18
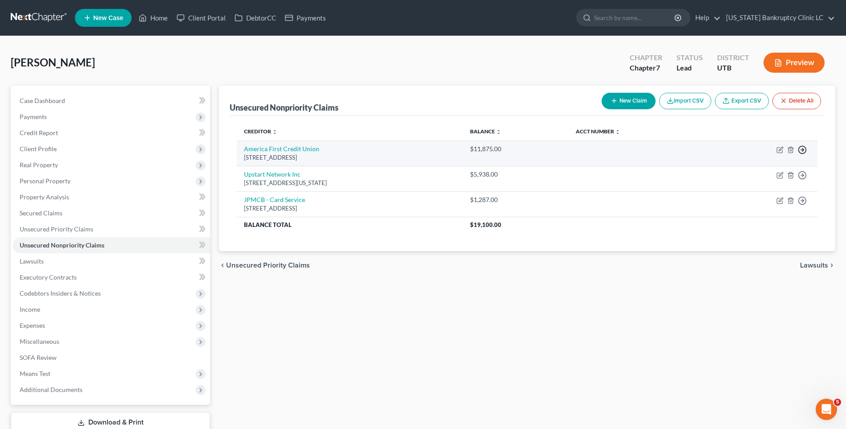
click at [681, 151] on icon "button" at bounding box center [802, 149] width 9 height 9
click at [681, 151] on link "Move to D" at bounding box center [761, 156] width 74 height 15
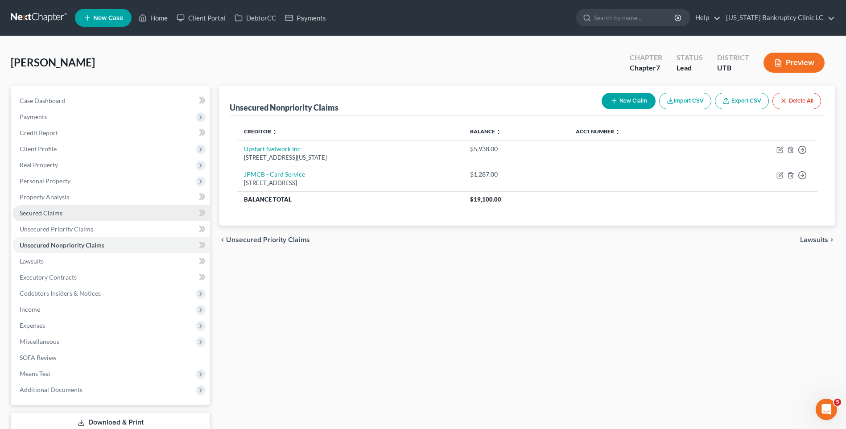
click at [65, 214] on link "Secured Claims" at bounding box center [111, 213] width 198 height 16
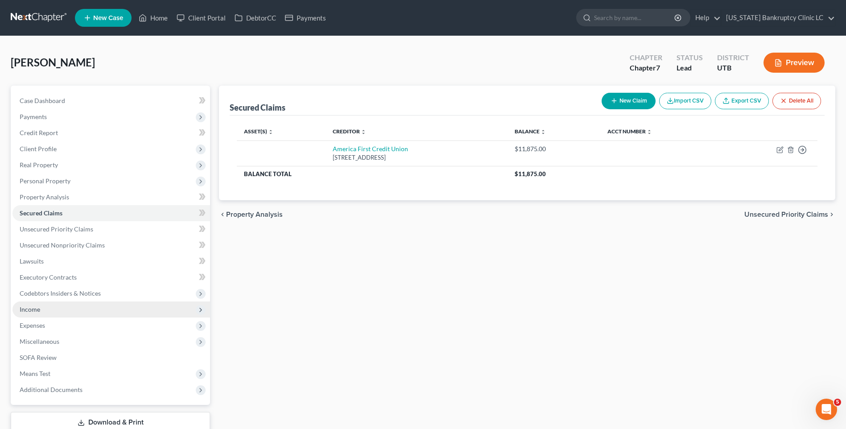
click at [54, 306] on span "Income" at bounding box center [111, 310] width 198 height 16
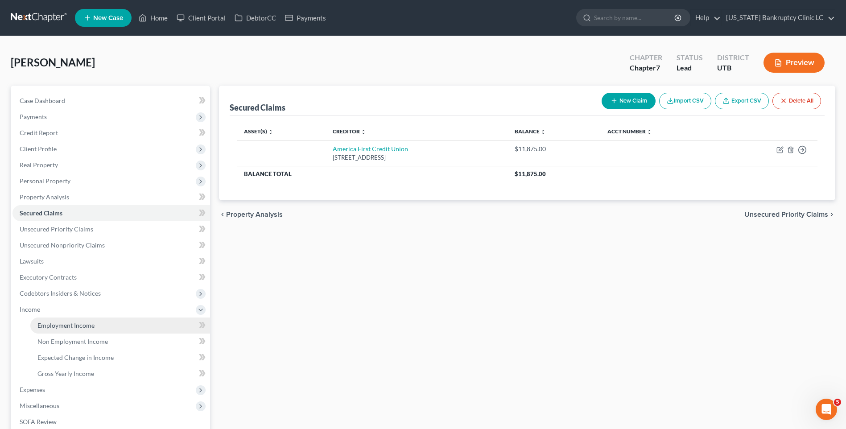
click at [87, 331] on link "Employment Income" at bounding box center [120, 326] width 180 height 16
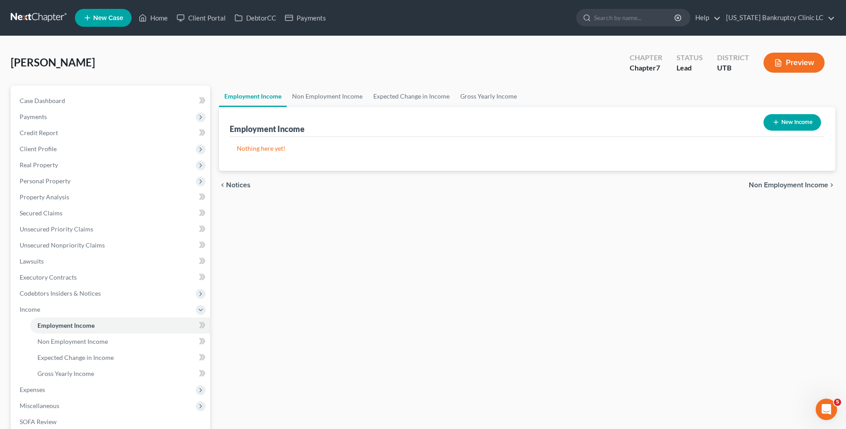
click at [681, 124] on button "New Income" at bounding box center [793, 122] width 58 height 17
select select "0"
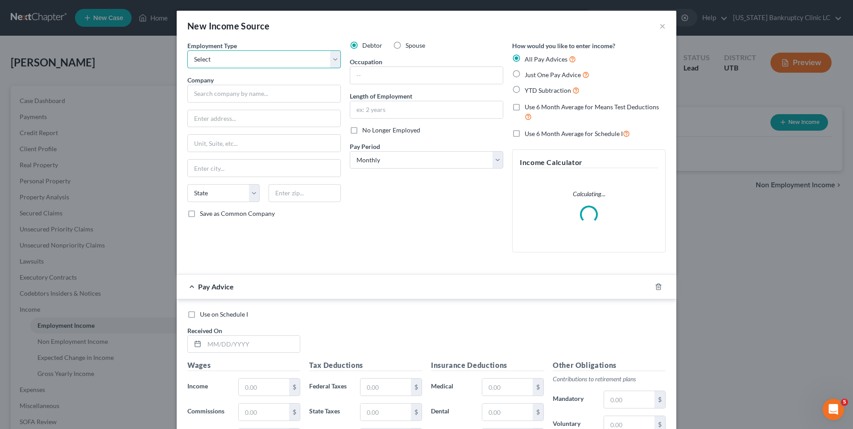
click at [236, 58] on select "Select Full or [DEMOGRAPHIC_DATA] Employment Self Employment" at bounding box center [263, 59] width 153 height 18
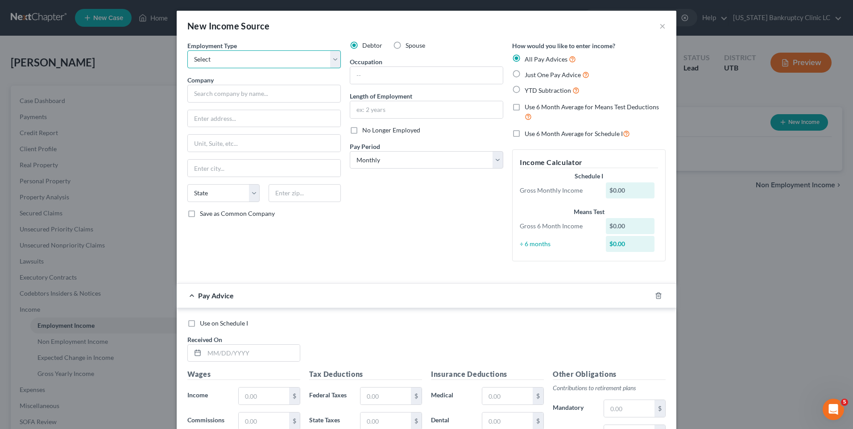
select select "0"
click at [187, 50] on select "Select Full or [DEMOGRAPHIC_DATA] Employment Self Employment" at bounding box center [263, 59] width 153 height 18
click at [258, 94] on input "text" at bounding box center [263, 94] width 153 height 18
type input "AMG Senior Medical Group"
type input "3"
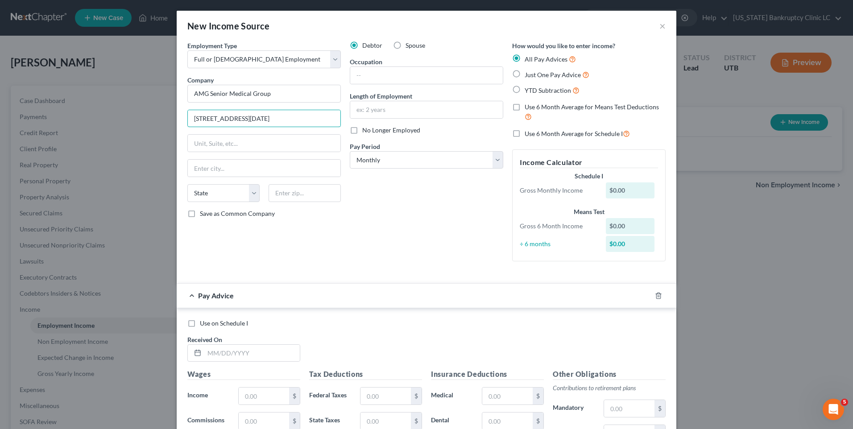
type input "[STREET_ADDRESS][DATE]"
type input "[PERSON_NAME]"
select select "46"
type input "84123"
type input "[GEOGRAPHIC_DATA]"
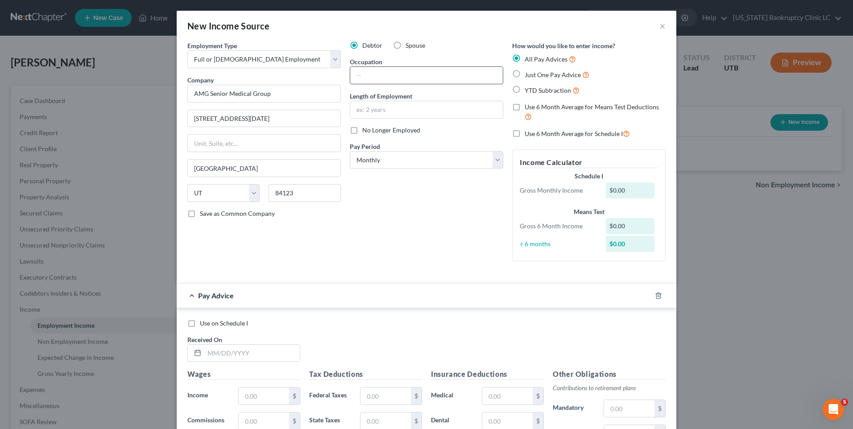
click at [453, 80] on input "text" at bounding box center [426, 75] width 153 height 17
click at [371, 75] on input "text" at bounding box center [426, 75] width 153 height 17
click at [367, 79] on input "text" at bounding box center [426, 75] width 153 height 17
click at [393, 272] on div "Employment Type * Select Full or [DEMOGRAPHIC_DATA] Employment Self Employment …" at bounding box center [426, 158] width 487 height 235
click at [397, 73] on input "text" at bounding box center [426, 75] width 153 height 17
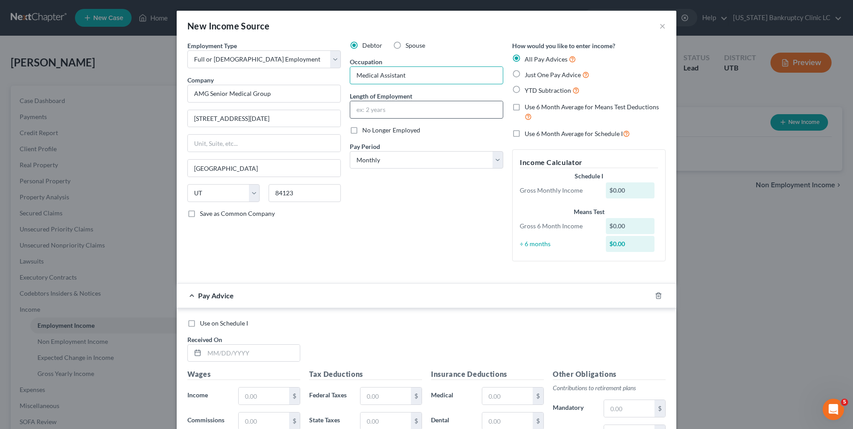
type input "Medical Assistant"
click at [398, 111] on input "text" at bounding box center [426, 109] width 153 height 17
type input "6 months"
click at [379, 168] on select "Select Monthly Twice Monthly Every Other Week Weekly" at bounding box center [426, 160] width 153 height 18
select select "2"
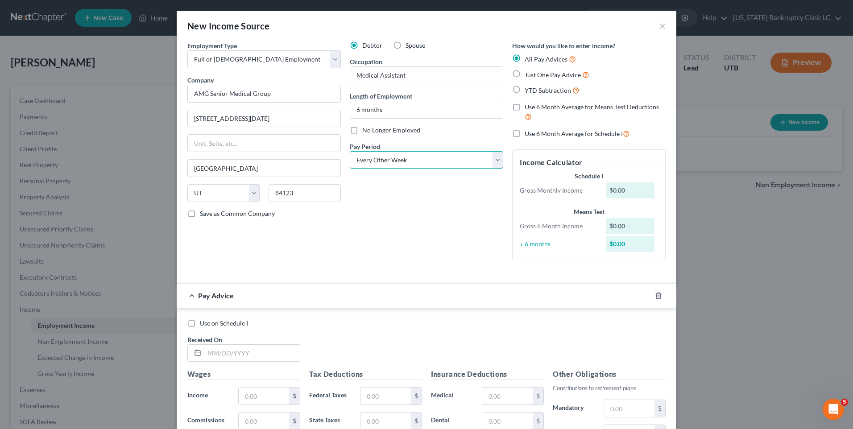
click at [350, 151] on select "Select Monthly Twice Monthly Every Other Week Weekly" at bounding box center [426, 160] width 153 height 18
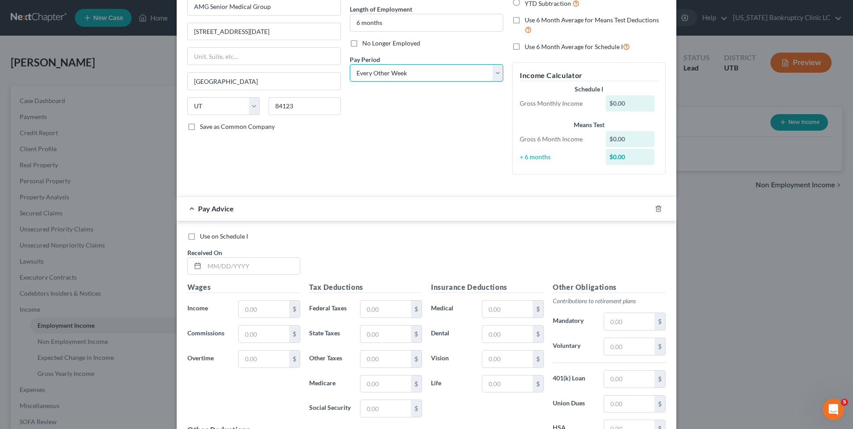
scroll to position [45, 0]
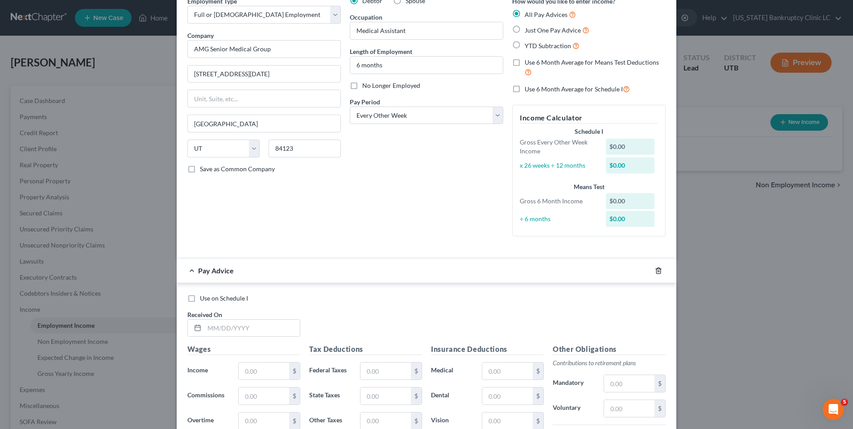
click at [655, 268] on icon "button" at bounding box center [658, 270] width 7 height 7
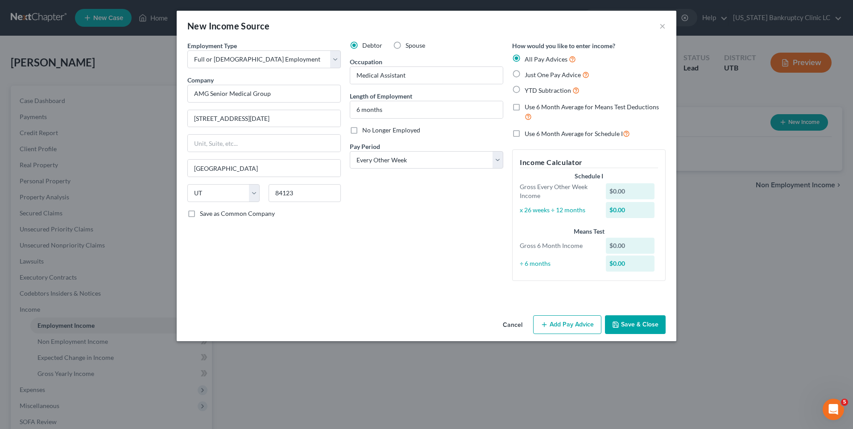
scroll to position [0, 0]
click at [637, 321] on button "Save & Close" at bounding box center [635, 324] width 61 height 19
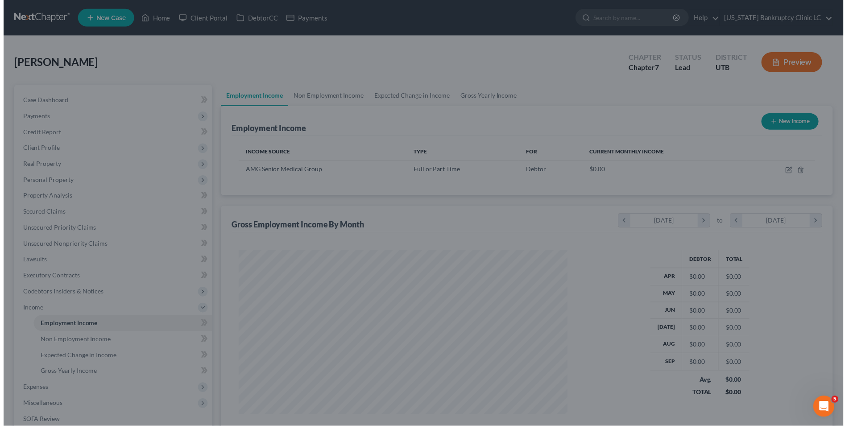
scroll to position [445896, 445712]
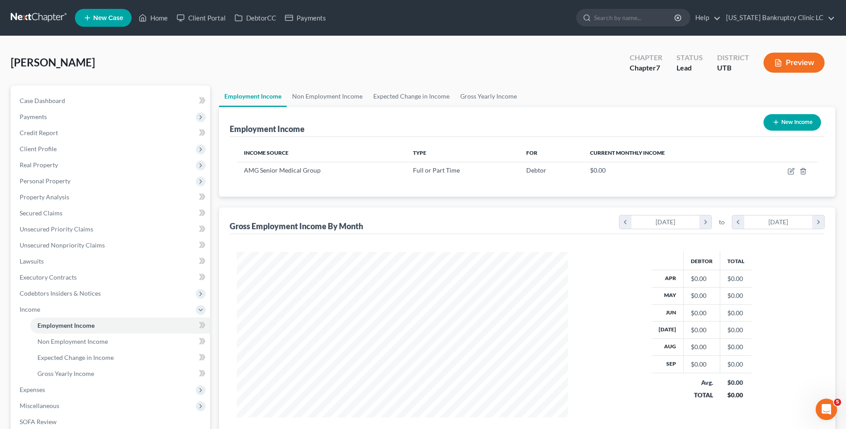
click at [681, 119] on button "New Income" at bounding box center [793, 122] width 58 height 17
select select "0"
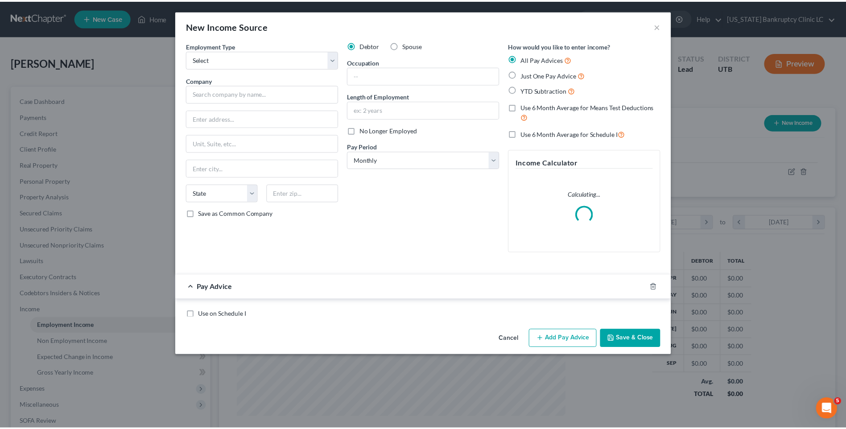
scroll to position [167, 352]
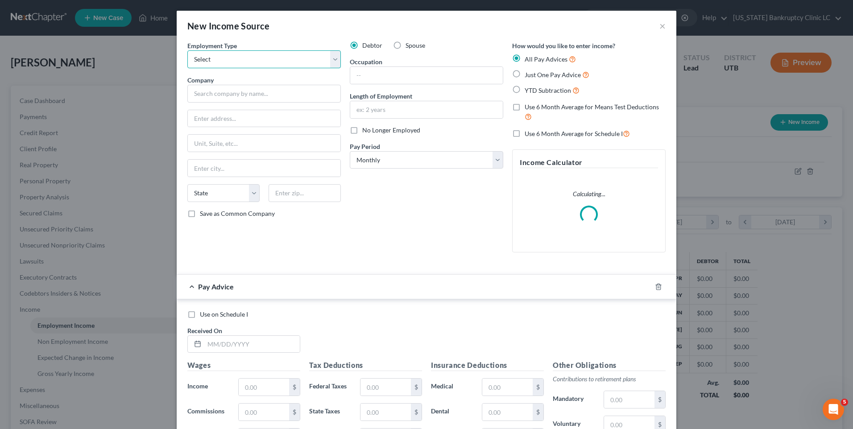
click at [283, 63] on select "Select Full or [DEMOGRAPHIC_DATA] Employment Self Employment" at bounding box center [263, 59] width 153 height 18
select select "0"
click at [187, 50] on select "Select Full or [DEMOGRAPHIC_DATA] Employment Self Employment" at bounding box center [263, 59] width 153 height 18
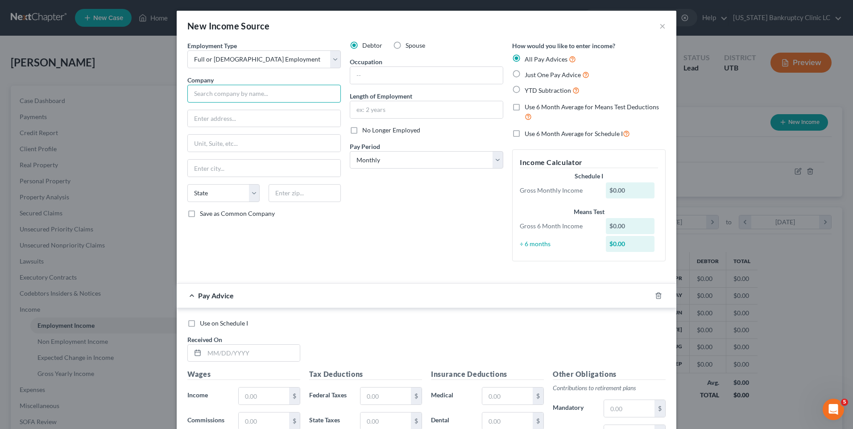
click at [271, 91] on input "text" at bounding box center [263, 94] width 153 height 18
type input "Abbington Senior Living"
type input "[STREET_ADDRESS]"
type input "Lehi"
select select "46"
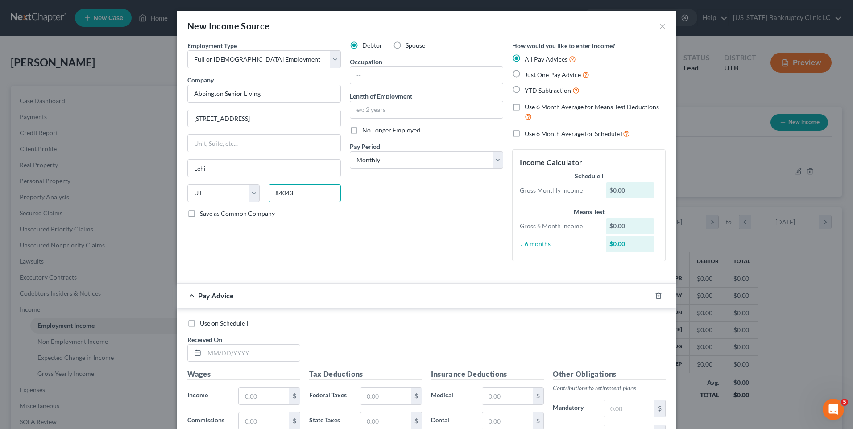
type input "84043"
click at [399, 73] on input "text" at bounding box center [426, 75] width 153 height 17
type input "Cargiver"
type input "3 months"
click at [466, 158] on select "Select Monthly Twice Monthly Every Other Week Weekly" at bounding box center [426, 160] width 153 height 18
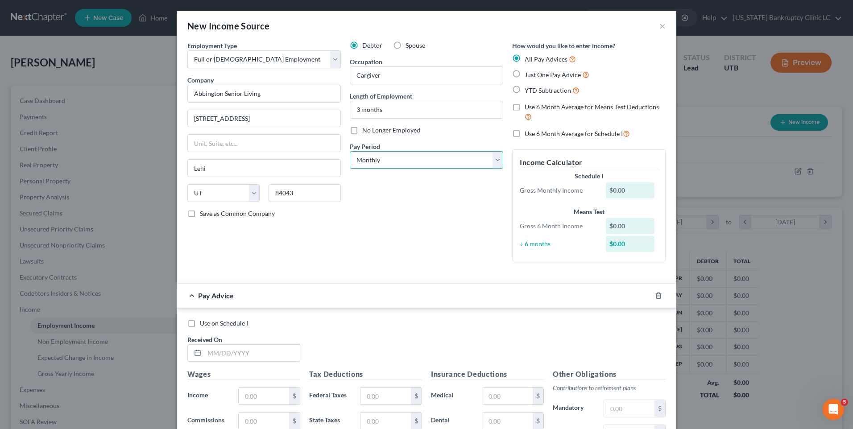
select select "2"
click at [350, 151] on select "Select Monthly Twice Monthly Every Other Week Weekly" at bounding box center [426, 160] width 153 height 18
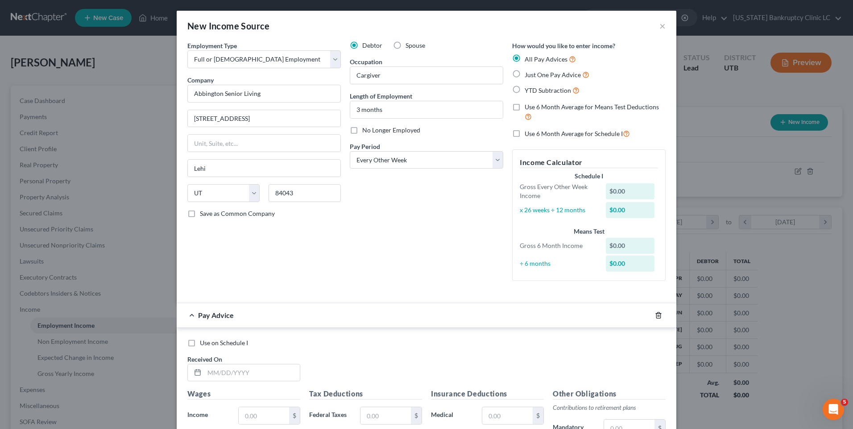
click at [656, 314] on icon "button" at bounding box center [658, 315] width 4 height 6
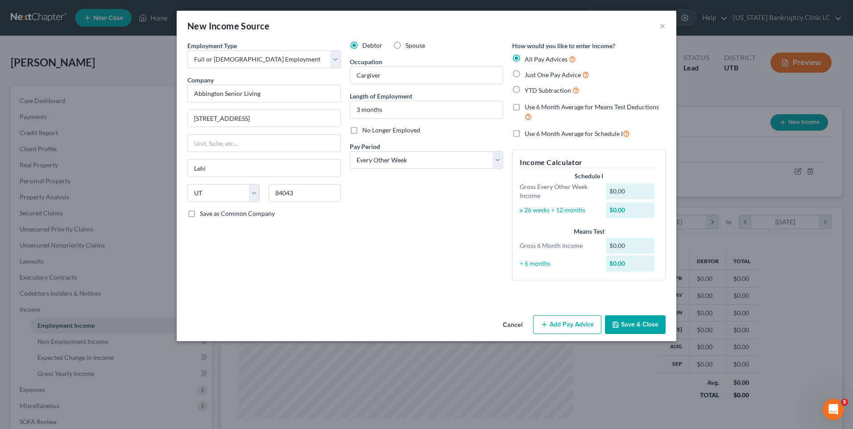
click at [636, 328] on button "Save & Close" at bounding box center [635, 324] width 61 height 19
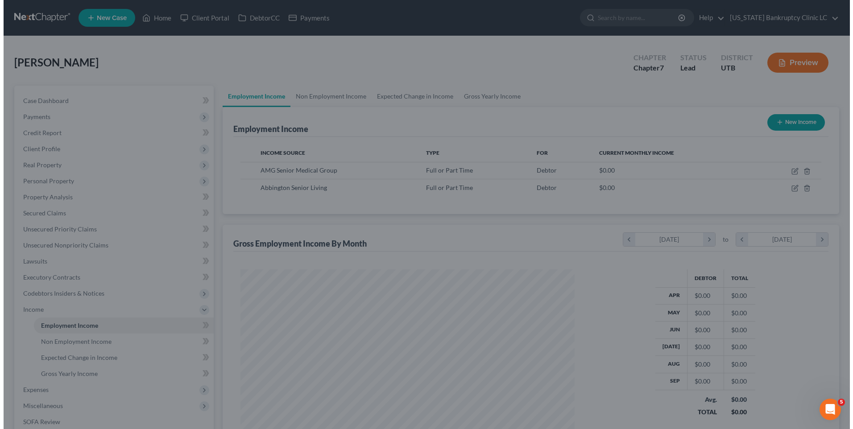
scroll to position [445896, 445712]
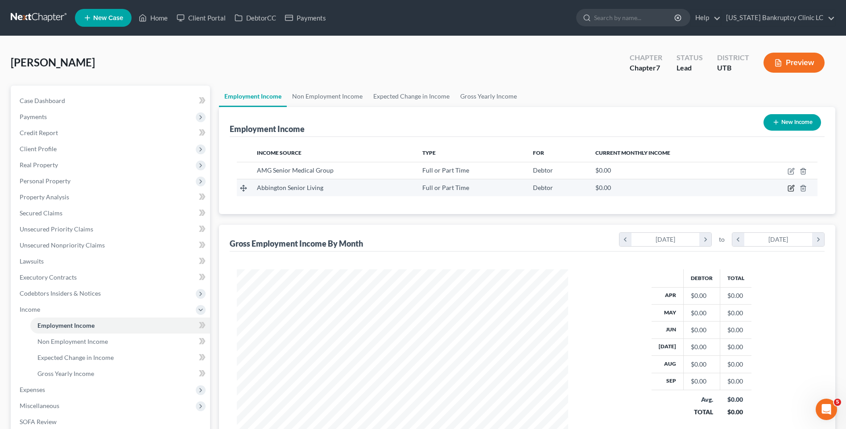
click at [681, 186] on icon "button" at bounding box center [791, 188] width 7 height 7
select select "0"
select select "46"
select select "2"
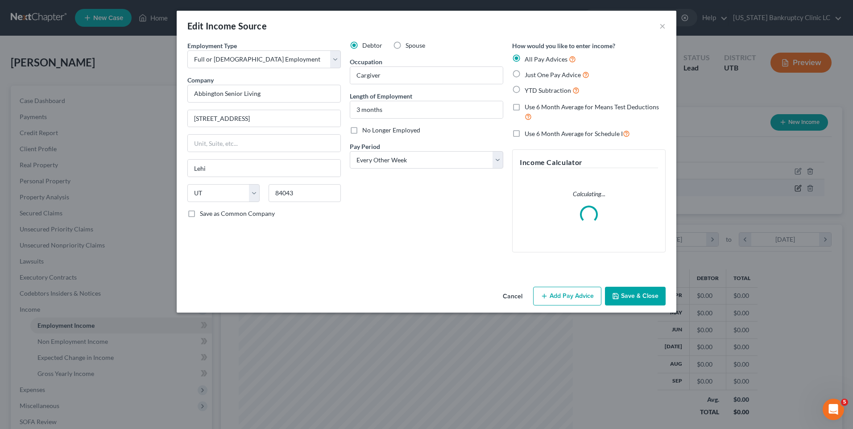
scroll to position [167, 352]
click at [557, 289] on button "Add Pay Advice" at bounding box center [567, 296] width 68 height 19
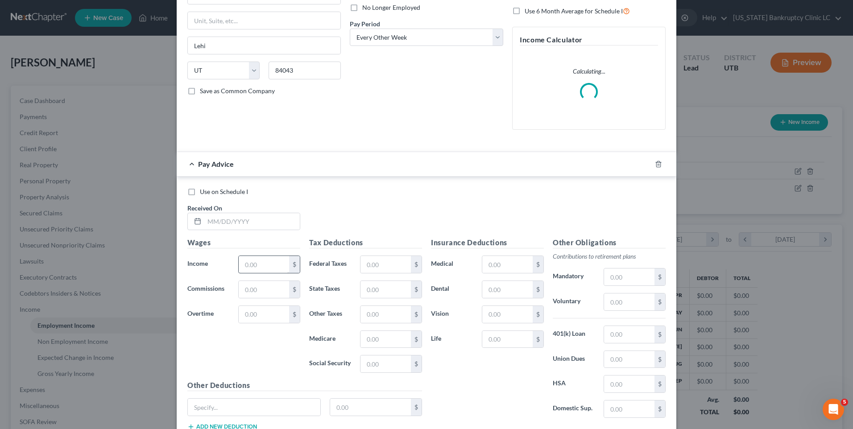
scroll to position [134, 0]
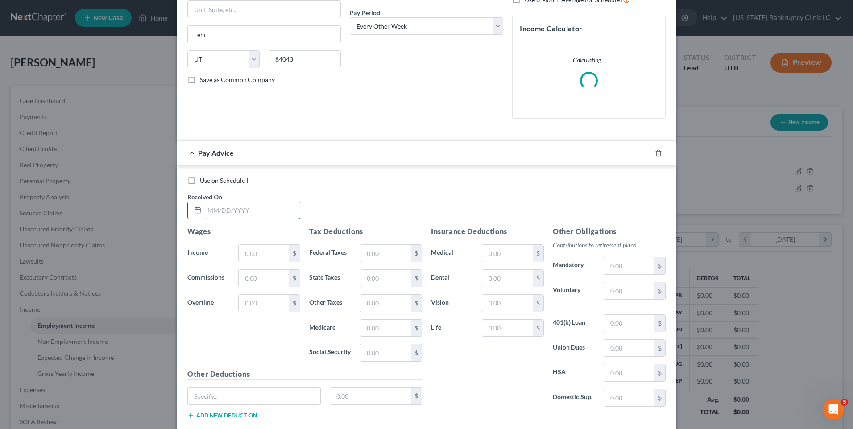
click at [263, 212] on input "text" at bounding box center [251, 210] width 95 height 17
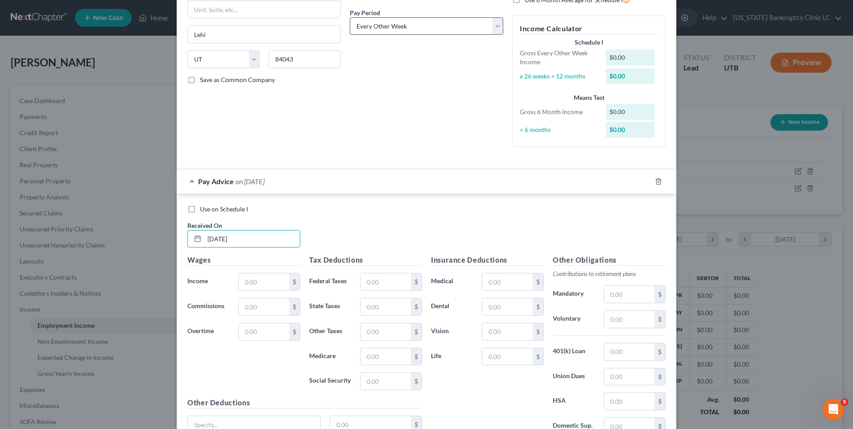
type input "[DATE]"
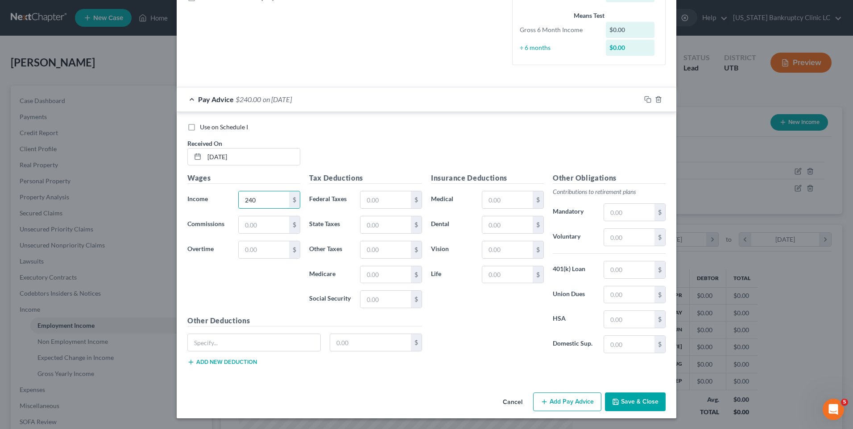
type input "240"
click at [579, 332] on button "Add Pay Advice" at bounding box center [567, 402] width 68 height 19
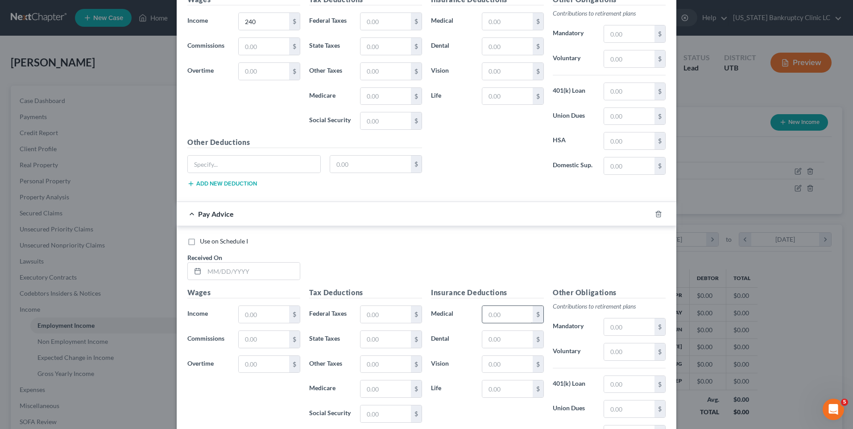
scroll to position [509, 0]
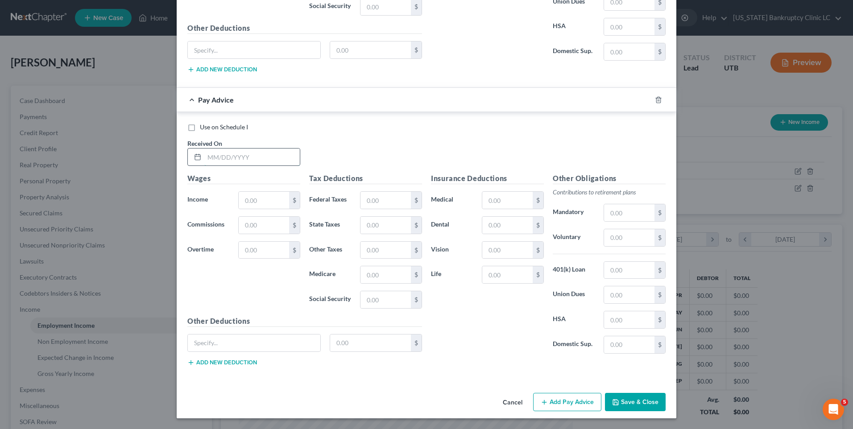
click at [241, 149] on input "text" at bounding box center [251, 157] width 95 height 17
type input "[DATE]"
type input "246.56"
click at [551, 332] on button "Add Pay Advice" at bounding box center [567, 402] width 68 height 19
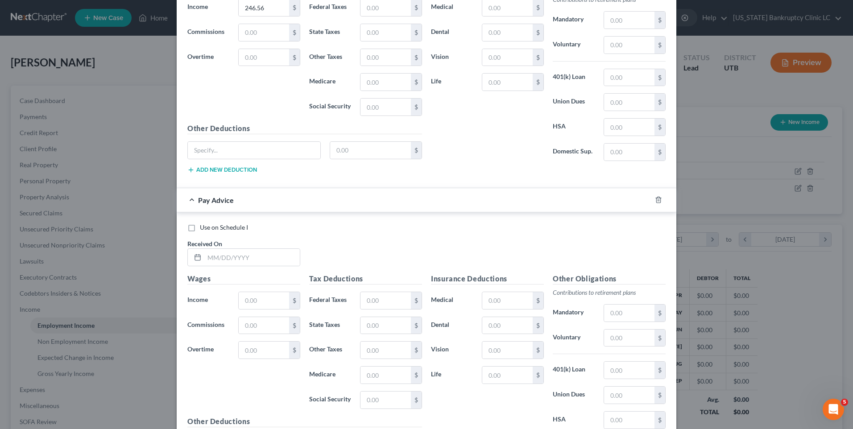
scroll to position [802, 0]
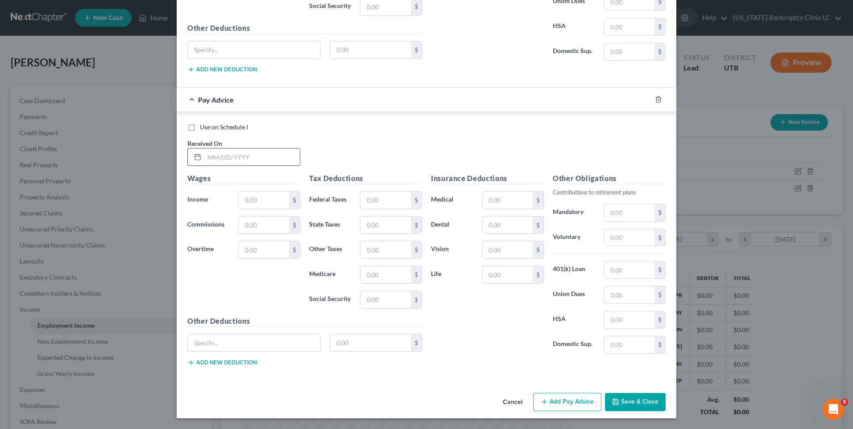
click at [239, 161] on input "text" at bounding box center [251, 157] width 95 height 17
type input "[DATE]"
click at [256, 194] on input "text" at bounding box center [264, 200] width 50 height 17
type input "250.72"
click at [200, 124] on label "Use on Schedule I" at bounding box center [224, 127] width 48 height 9
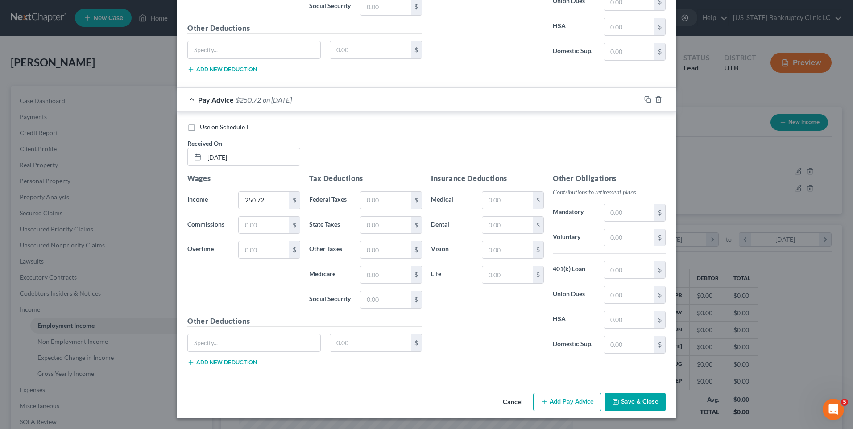
click at [203, 124] on input "Use on Schedule I" at bounding box center [206, 126] width 6 height 6
checkbox input "true"
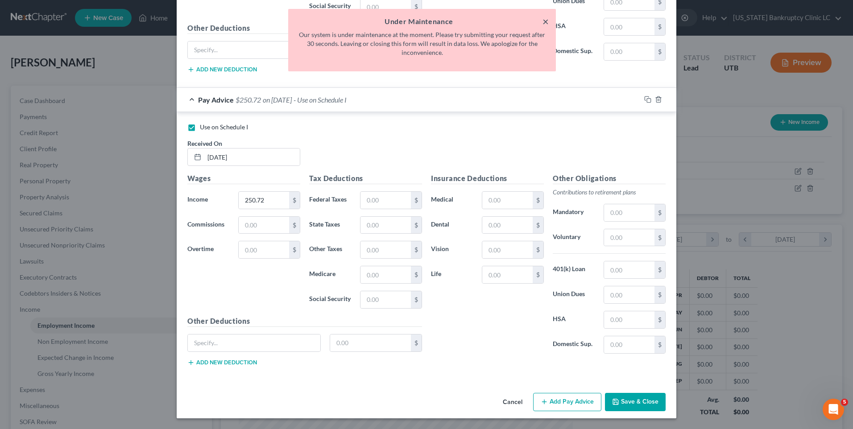
click at [542, 20] on button "×" at bounding box center [545, 21] width 6 height 11
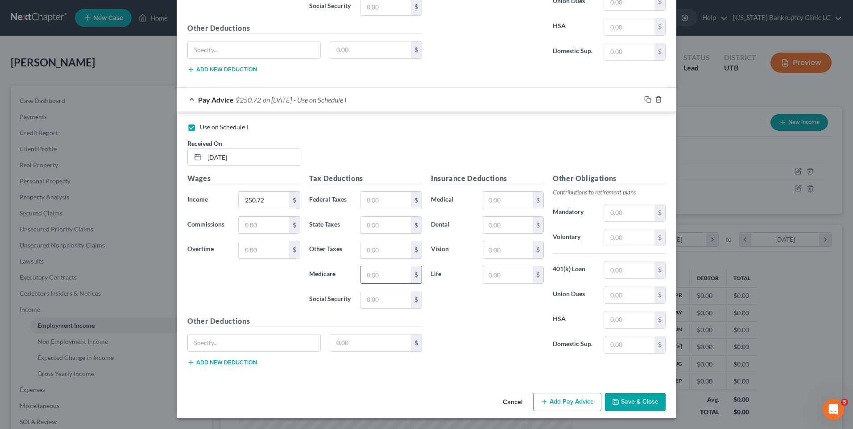
click at [377, 278] on input "text" at bounding box center [385, 274] width 50 height 17
type input "3.63"
click at [380, 205] on input "text" at bounding box center [385, 200] width 50 height 17
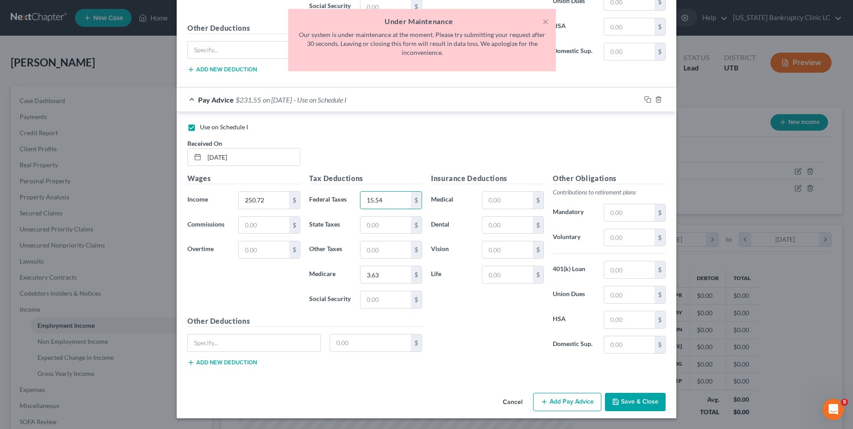
type input "15.54"
click at [619, 332] on button "Save & Close" at bounding box center [635, 402] width 61 height 19
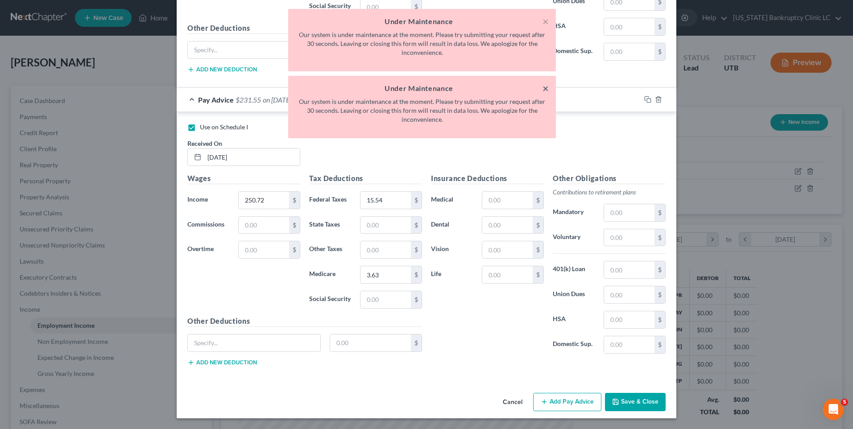
click at [546, 86] on button "×" at bounding box center [545, 88] width 6 height 11
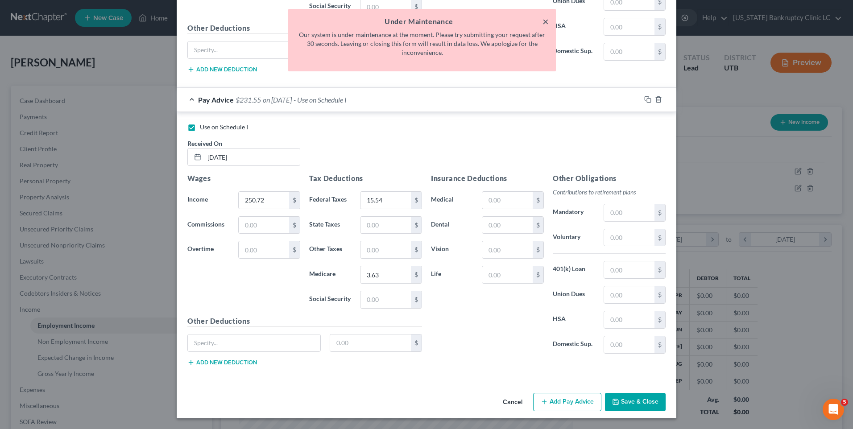
click at [545, 22] on button "×" at bounding box center [545, 21] width 6 height 11
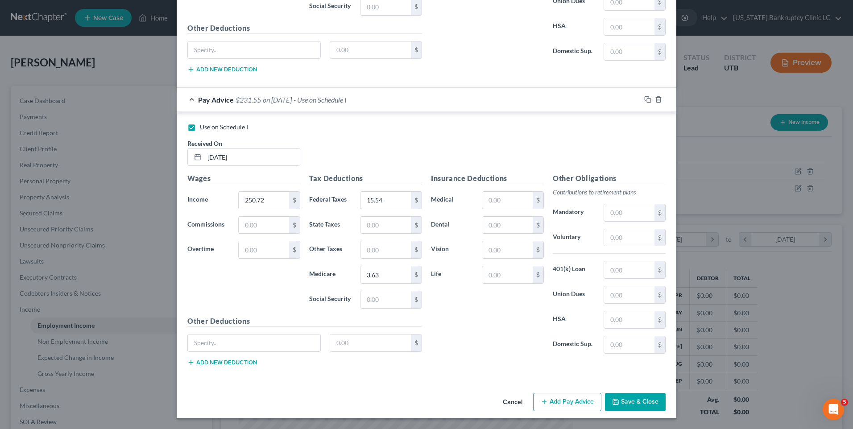
click at [651, 332] on button "Save & Close" at bounding box center [635, 402] width 61 height 19
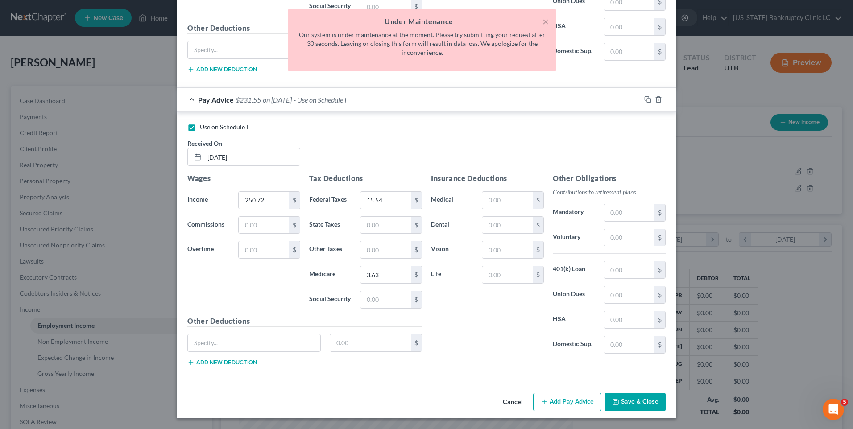
click at [651, 332] on button "Save & Close" at bounding box center [635, 402] width 61 height 19
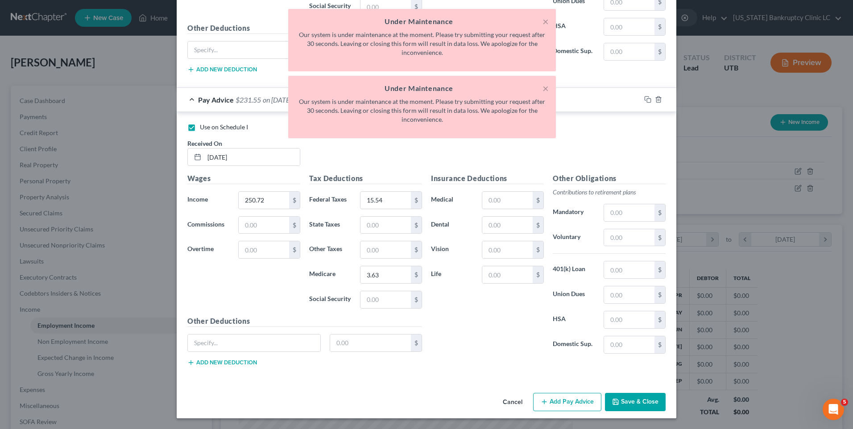
click at [651, 332] on button "Save & Close" at bounding box center [635, 402] width 61 height 19
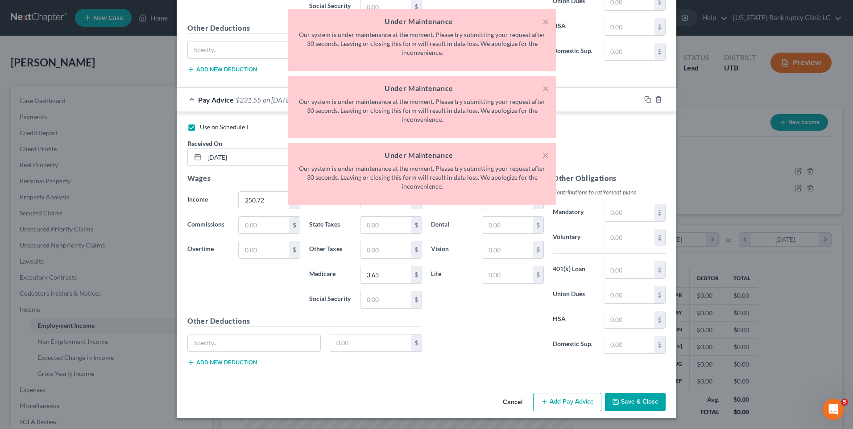
click at [651, 332] on button "Save & Close" at bounding box center [635, 402] width 61 height 19
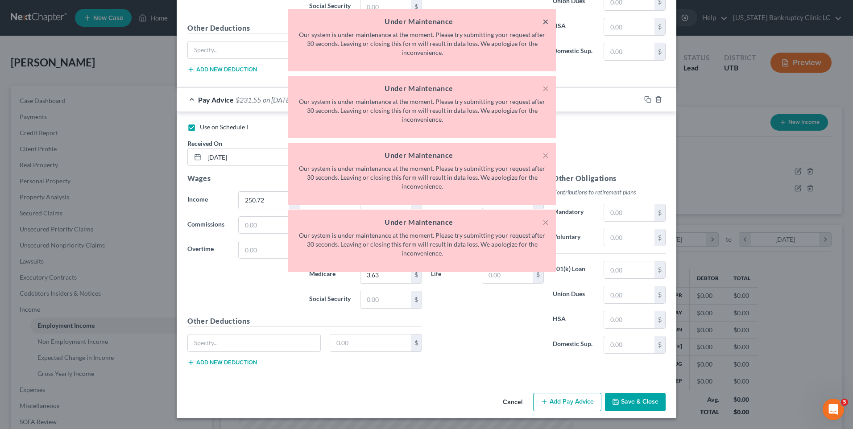
click at [544, 25] on button "×" at bounding box center [545, 21] width 6 height 11
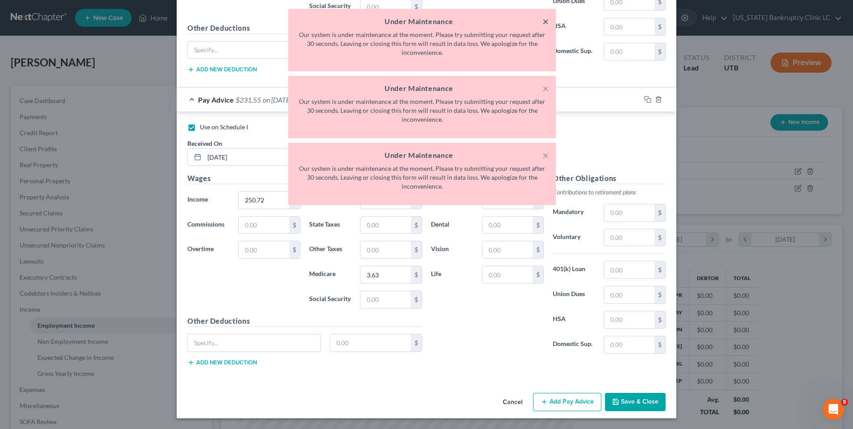
click at [544, 25] on button "×" at bounding box center [545, 21] width 6 height 11
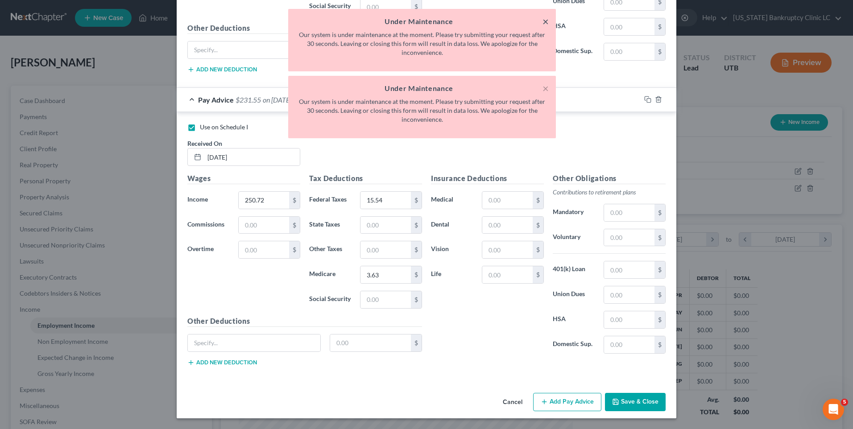
click at [544, 25] on button "×" at bounding box center [545, 21] width 6 height 11
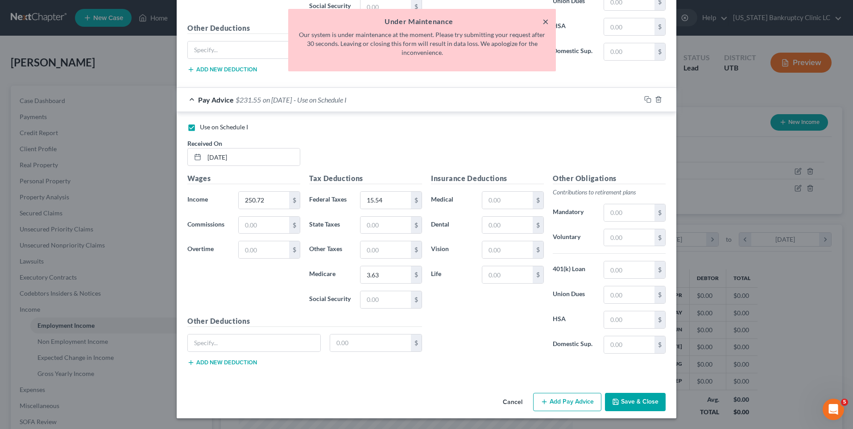
click at [544, 25] on button "×" at bounding box center [545, 21] width 6 height 11
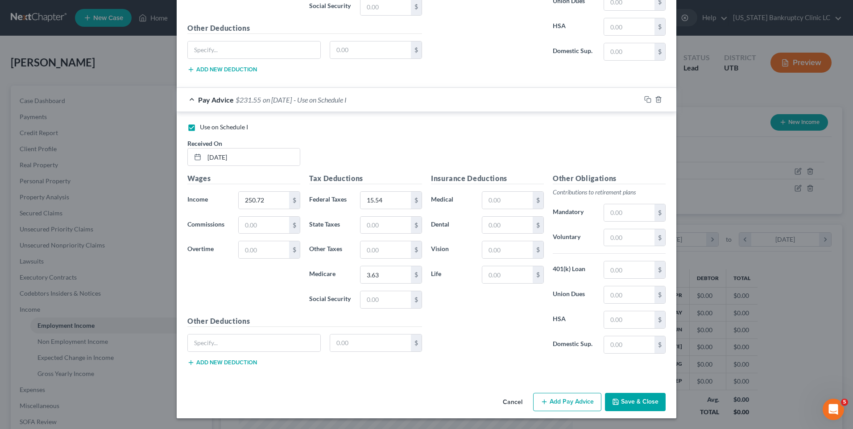
click at [620, 332] on button "Save & Close" at bounding box center [635, 402] width 61 height 19
click at [621, 332] on button "Save & Close" at bounding box center [635, 402] width 61 height 19
click at [639, 332] on button "Save & Close" at bounding box center [635, 402] width 61 height 19
click at [632, 332] on button "Save & Close" at bounding box center [635, 402] width 61 height 19
click at [633, 332] on button "Save & Close" at bounding box center [635, 402] width 61 height 19
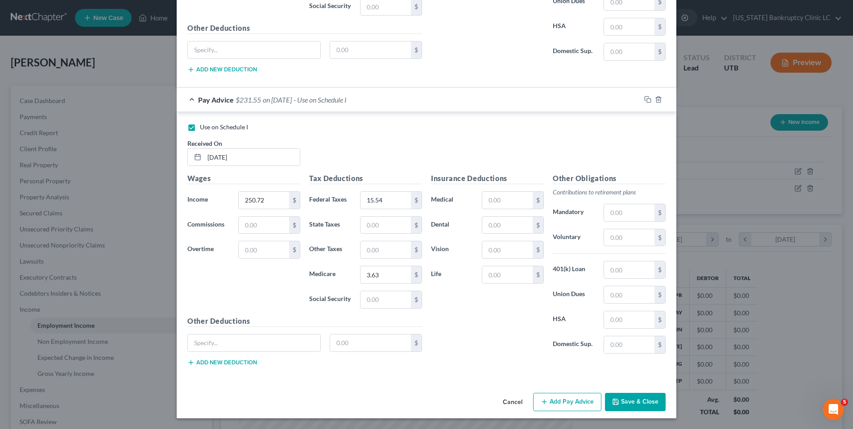
click at [633, 332] on button "Save & Close" at bounding box center [635, 402] width 61 height 19
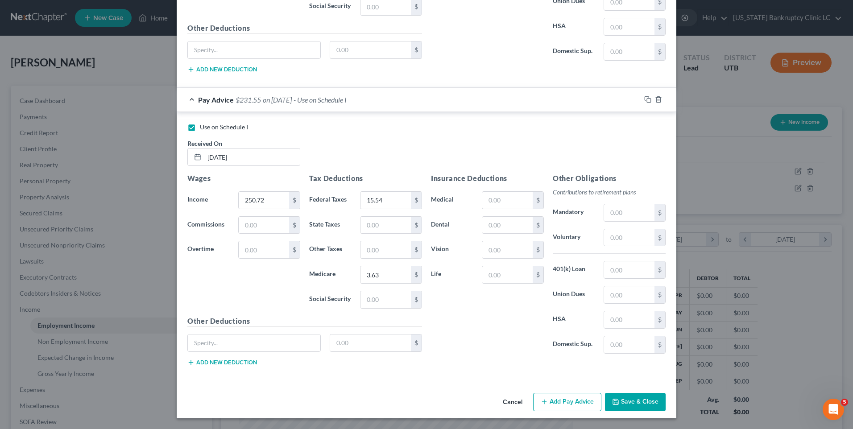
click at [633, 332] on button "Save & Close" at bounding box center [635, 402] width 61 height 19
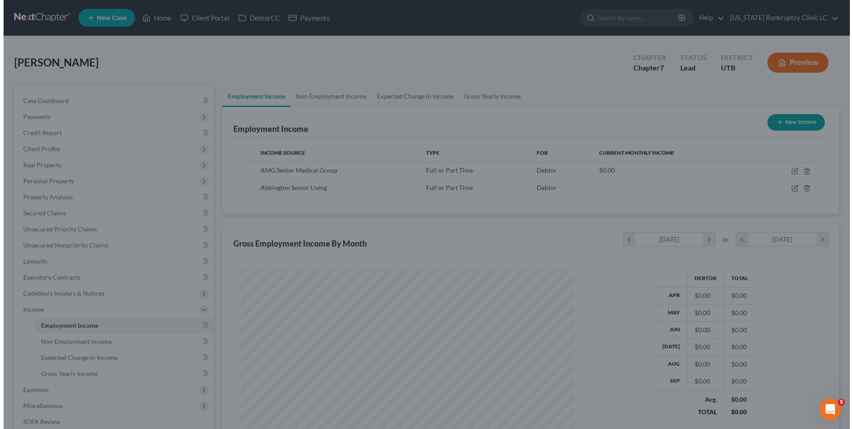
scroll to position [445896, 445712]
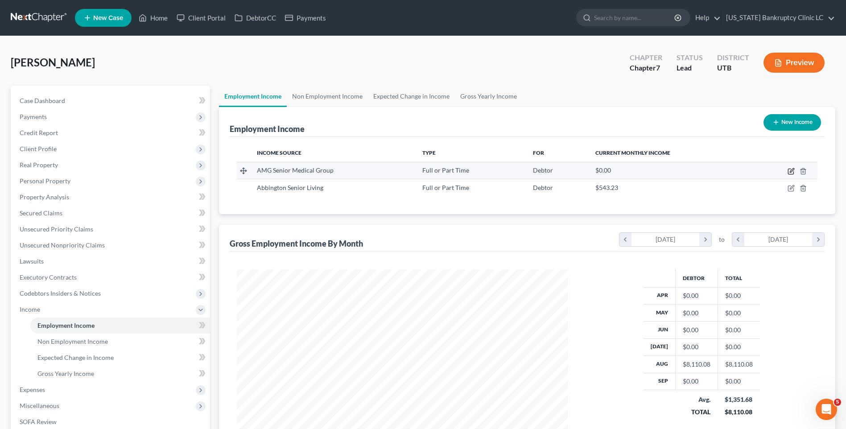
click at [681, 172] on icon "button" at bounding box center [792, 170] width 4 height 4
select select "0"
select select "46"
select select "2"
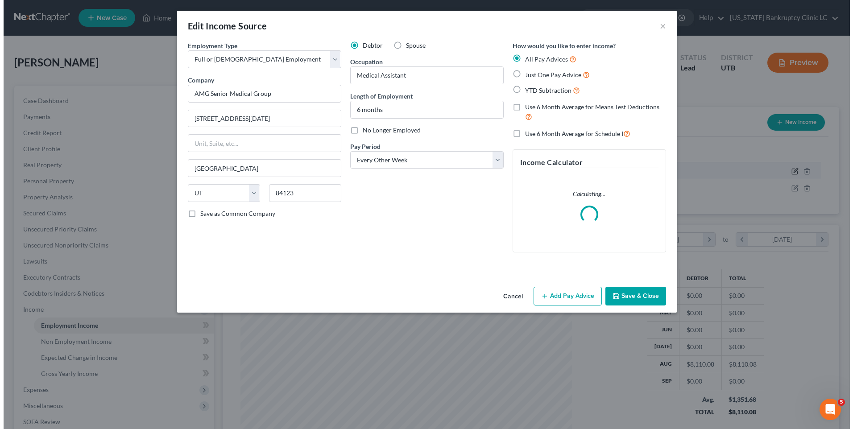
scroll to position [167, 352]
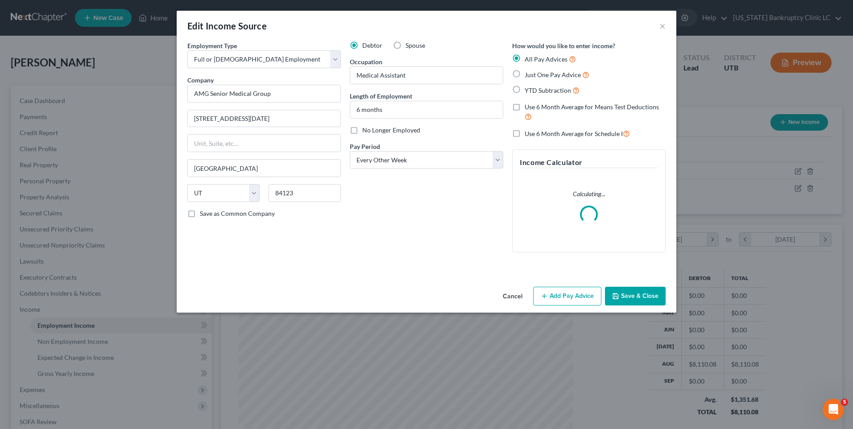
click at [575, 299] on button "Add Pay Advice" at bounding box center [567, 296] width 68 height 19
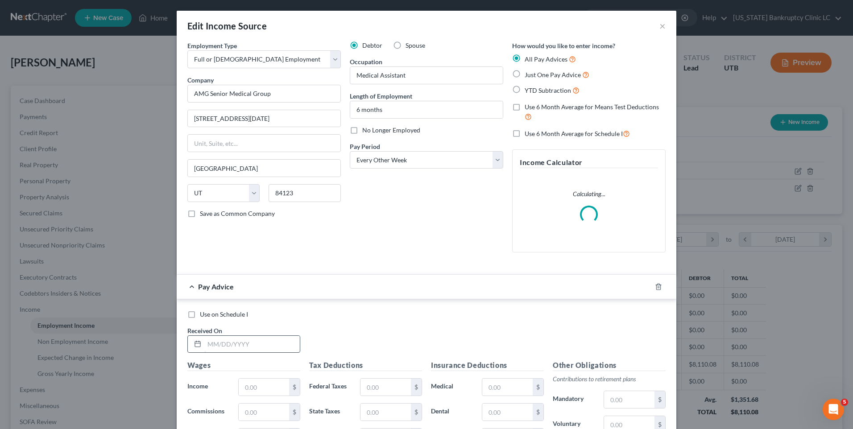
drag, startPoint x: 232, startPoint y: 334, endPoint x: 238, endPoint y: 341, distance: 9.5
click at [233, 332] on div "Received On *" at bounding box center [244, 339] width 122 height 27
click at [239, 332] on input "text" at bounding box center [251, 344] width 95 height 17
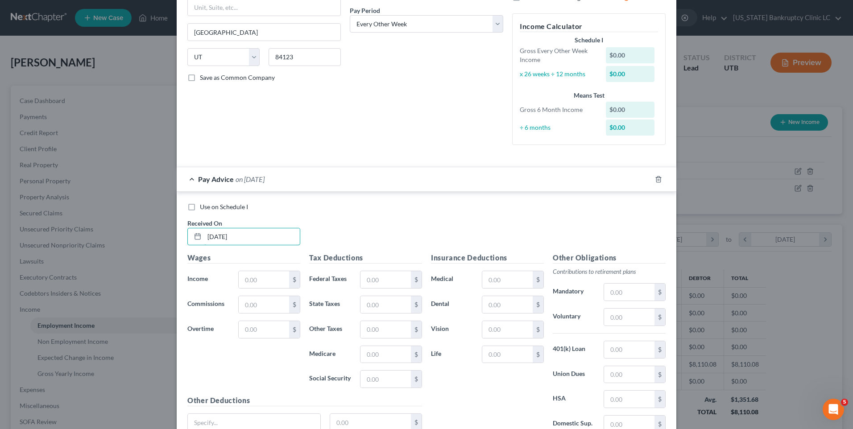
scroll to position [216, 0]
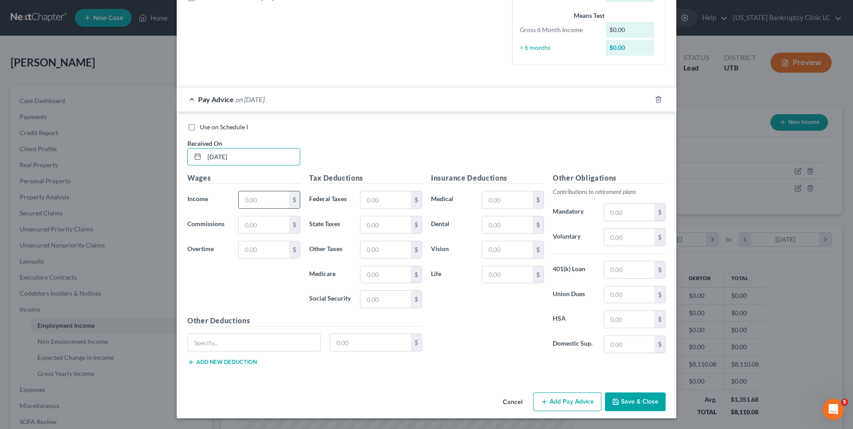
type input "[DATE]"
click at [255, 201] on input "text" at bounding box center [264, 199] width 50 height 17
type input "6"
type input "1,170.08"
click at [571, 332] on button "Add Pay Advice" at bounding box center [567, 402] width 68 height 19
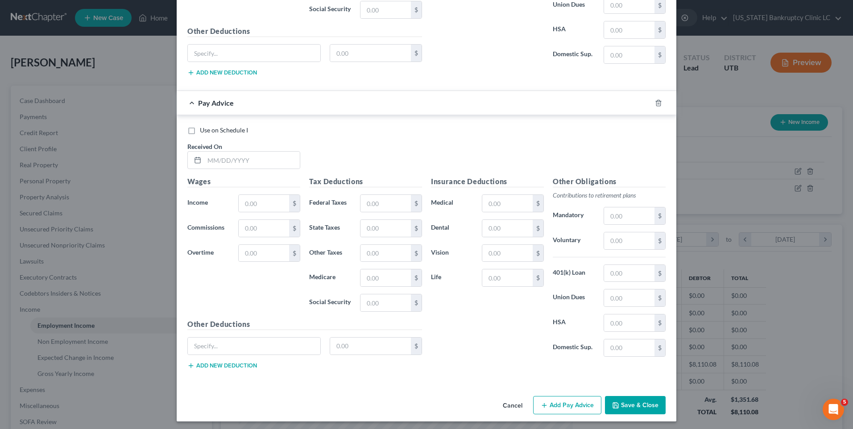
scroll to position [509, 0]
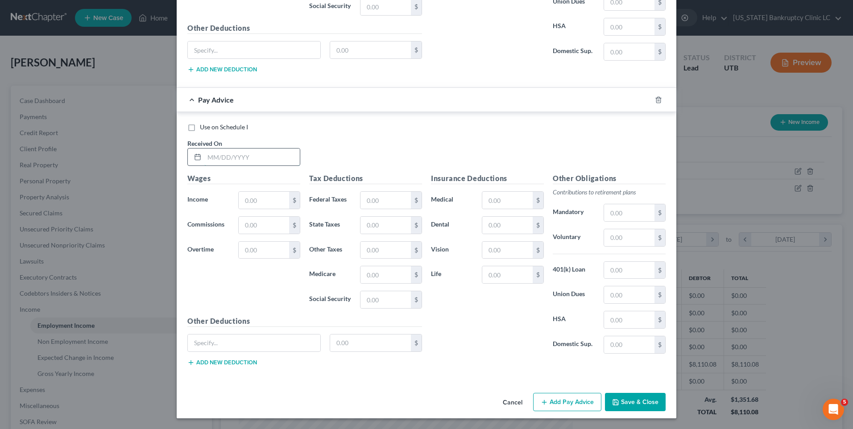
click at [239, 160] on input "text" at bounding box center [251, 157] width 95 height 17
type input "[DATE]"
click at [258, 193] on input "text" at bounding box center [264, 200] width 50 height 17
type input "1,611.68"
click at [581, 332] on button "Add Pay Advice" at bounding box center [567, 402] width 68 height 19
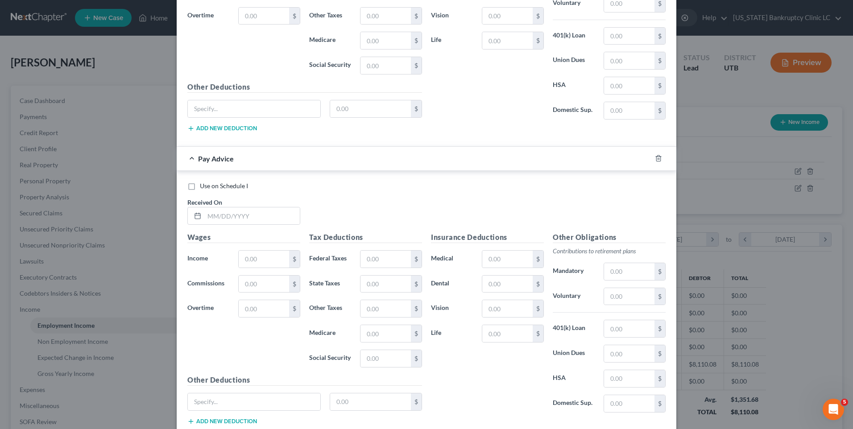
scroll to position [802, 0]
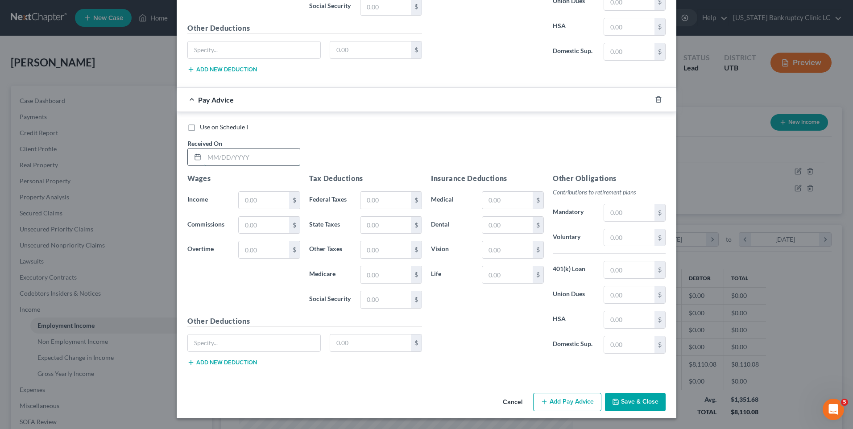
click at [246, 153] on input "text" at bounding box center [251, 157] width 95 height 17
click at [269, 194] on input "text" at bounding box center [264, 200] width 50 height 17
click at [241, 158] on input "[DATE]" at bounding box center [251, 157] width 95 height 17
drag, startPoint x: 234, startPoint y: 157, endPoint x: 198, endPoint y: 156, distance: 35.7
click at [198, 156] on div "[DATE]" at bounding box center [243, 157] width 113 height 18
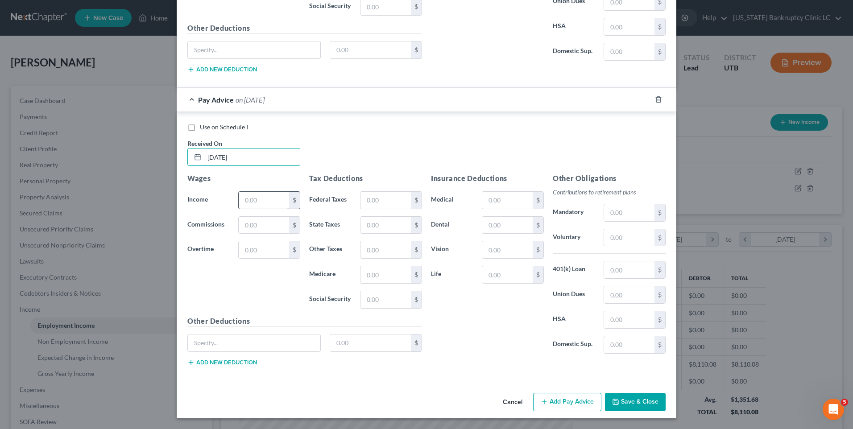
type input "[DATE]"
click at [257, 199] on input "text" at bounding box center [264, 200] width 50 height 17
type input "1,742.45"
drag, startPoint x: 588, startPoint y: 408, endPoint x: 471, endPoint y: 335, distance: 137.0
click at [588, 332] on button "Add Pay Advice" at bounding box center [567, 402] width 68 height 19
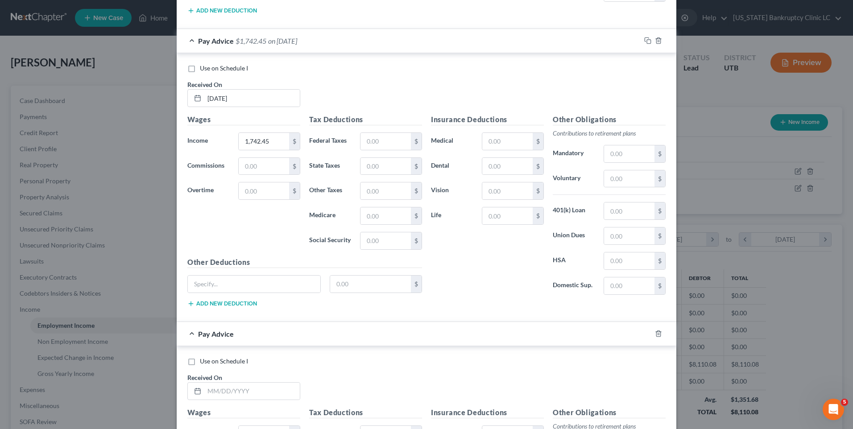
scroll to position [980, 0]
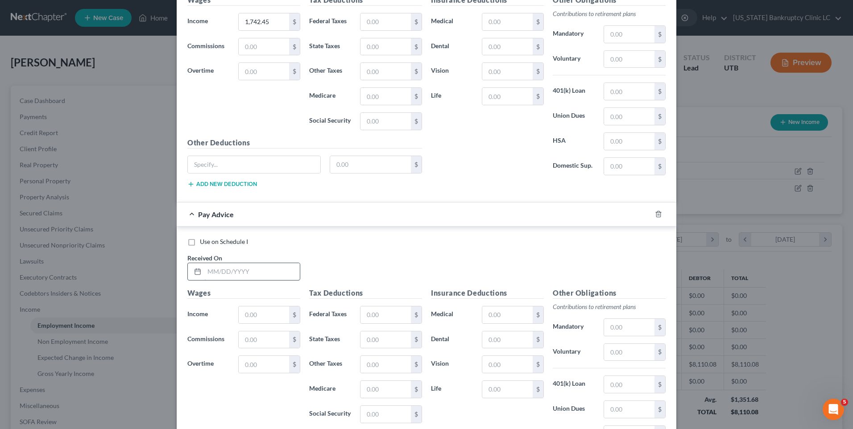
click at [213, 267] on input "text" at bounding box center [251, 271] width 95 height 17
type input "[DATE]"
click at [249, 320] on input "text" at bounding box center [264, 314] width 50 height 17
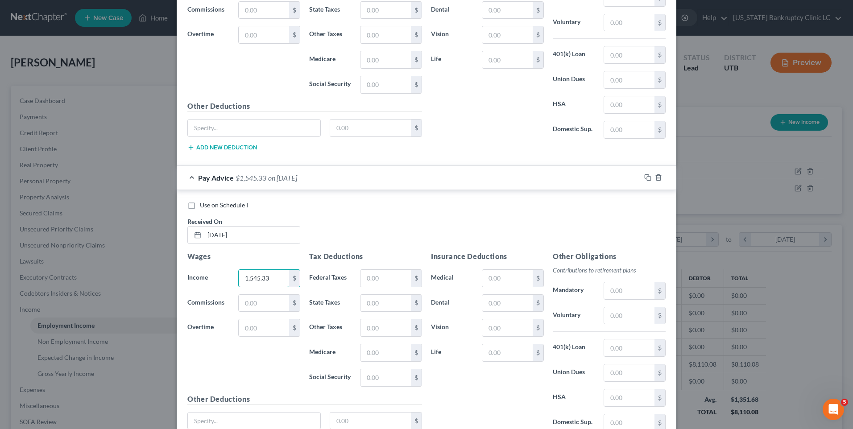
scroll to position [1095, 0]
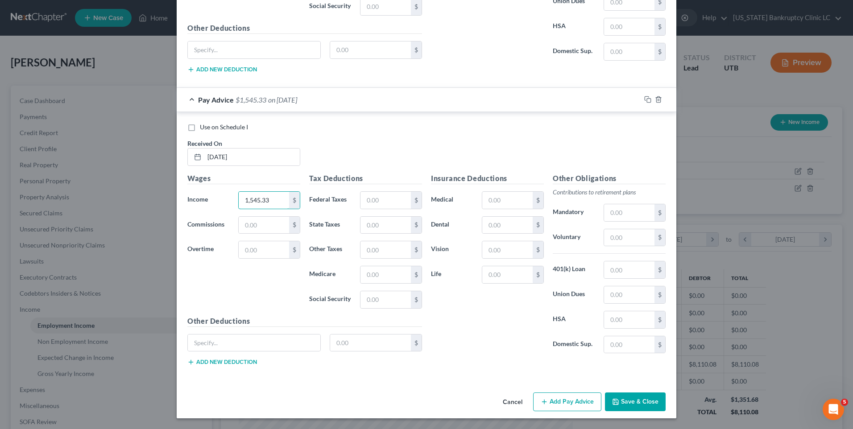
type input "1,545.33"
click at [564, 332] on button "Add Pay Advice" at bounding box center [567, 402] width 68 height 19
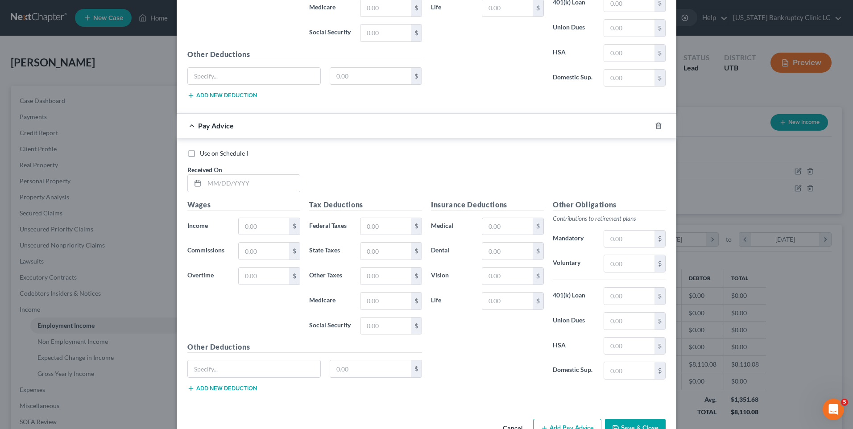
scroll to position [1388, 0]
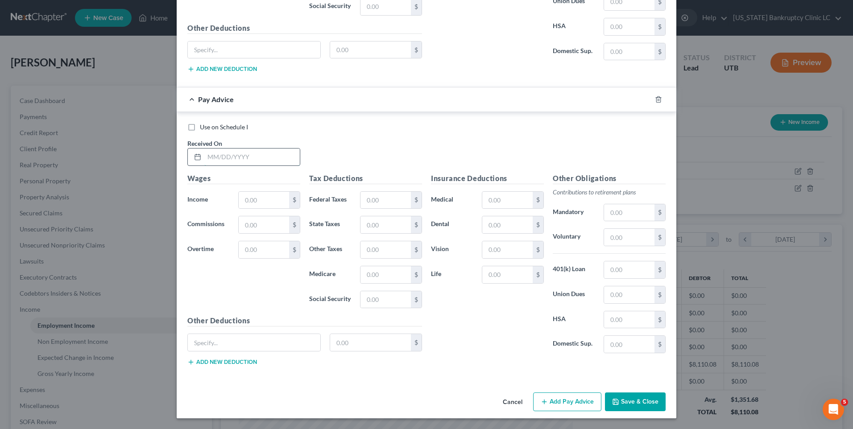
drag, startPoint x: 229, startPoint y: 161, endPoint x: 241, endPoint y: 161, distance: 11.6
click at [229, 161] on input "text" at bounding box center [251, 157] width 95 height 17
type input "[DATE]"
click at [259, 204] on input "text" at bounding box center [264, 200] width 50 height 17
type input "1,044.68"
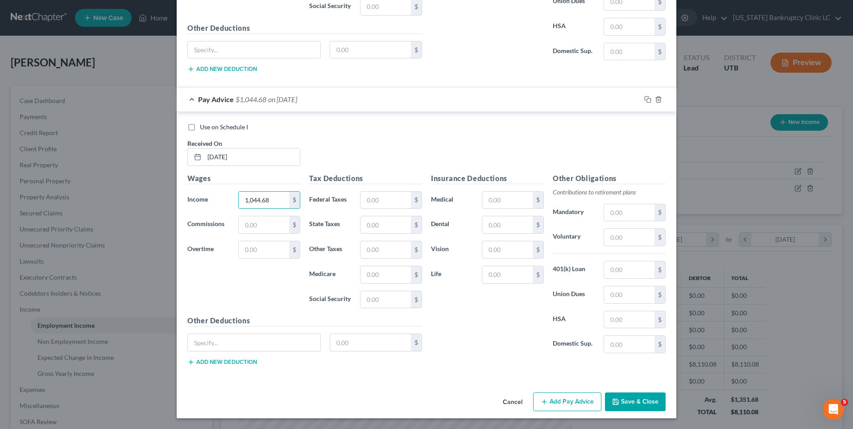
click at [571, 332] on button "Add Pay Advice" at bounding box center [567, 402] width 68 height 19
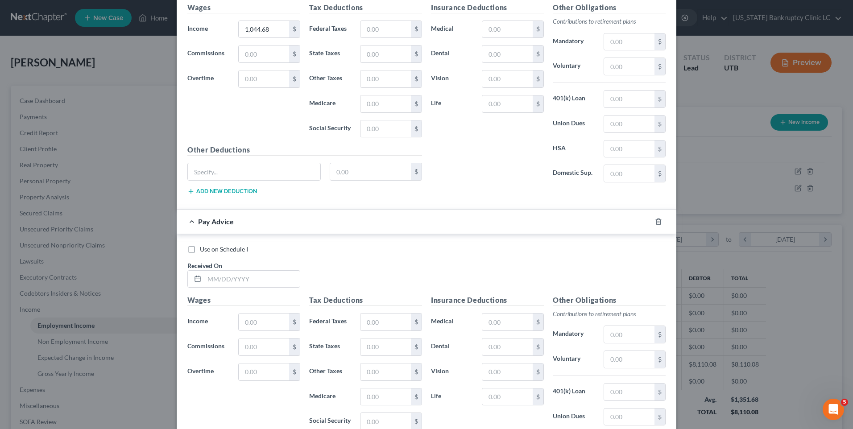
scroll to position [1681, 0]
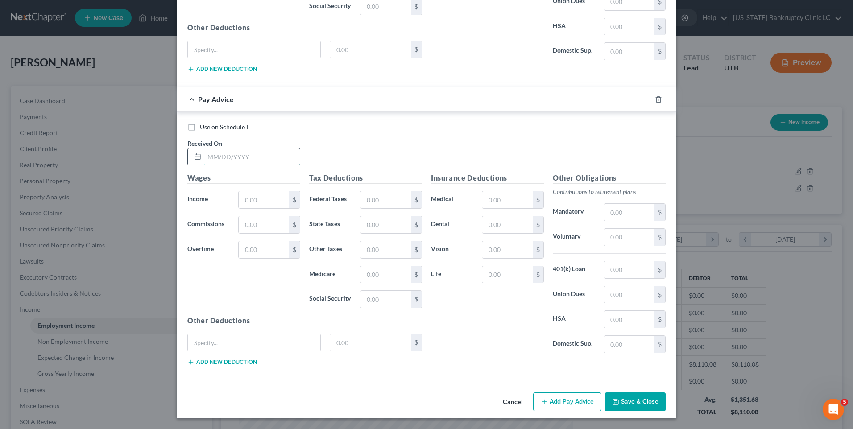
click at [222, 162] on input "text" at bounding box center [251, 157] width 95 height 17
type input "[DATE]"
type input "1,300.55"
click at [573, 332] on button "Add Pay Advice" at bounding box center [567, 402] width 68 height 19
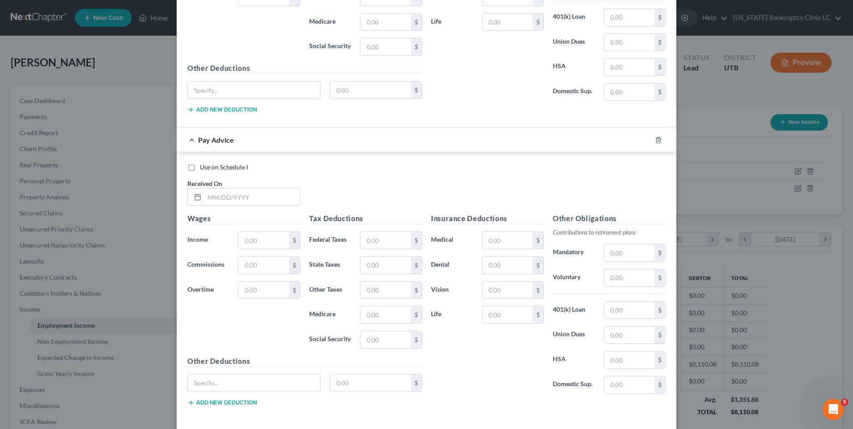
scroll to position [1973, 0]
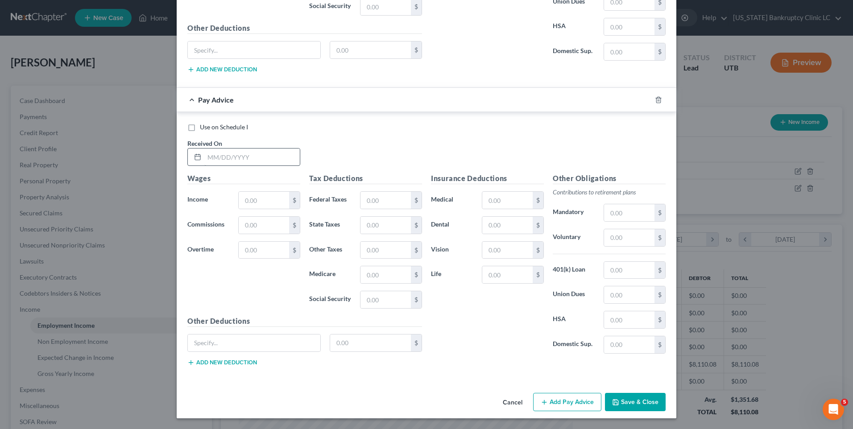
click at [235, 167] on div "Use on Schedule I Received On *" at bounding box center [426, 148] width 487 height 50
drag, startPoint x: 235, startPoint y: 161, endPoint x: 241, endPoint y: 162, distance: 6.8
click at [235, 161] on input "text" at bounding box center [251, 157] width 95 height 17
type input "[DATE]"
type input "1,688.78"
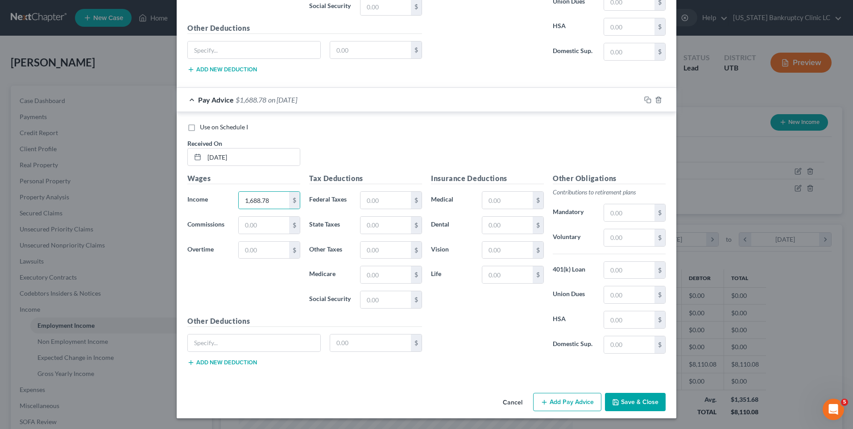
click at [574, 332] on button "Add Pay Advice" at bounding box center [567, 402] width 68 height 19
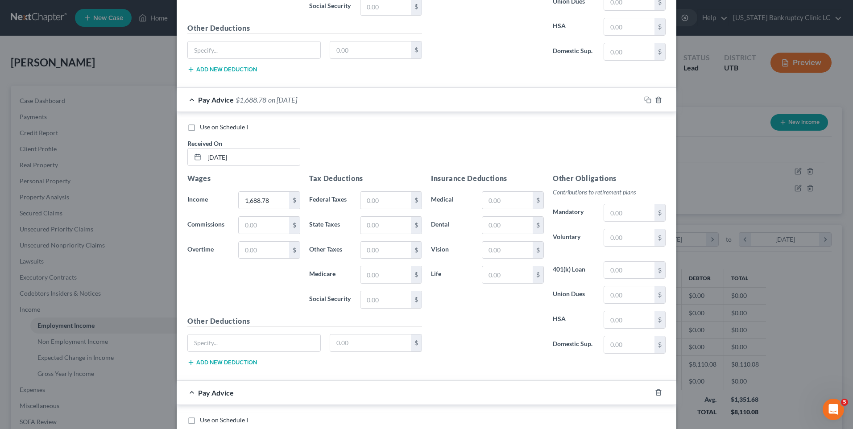
scroll to position [2266, 0]
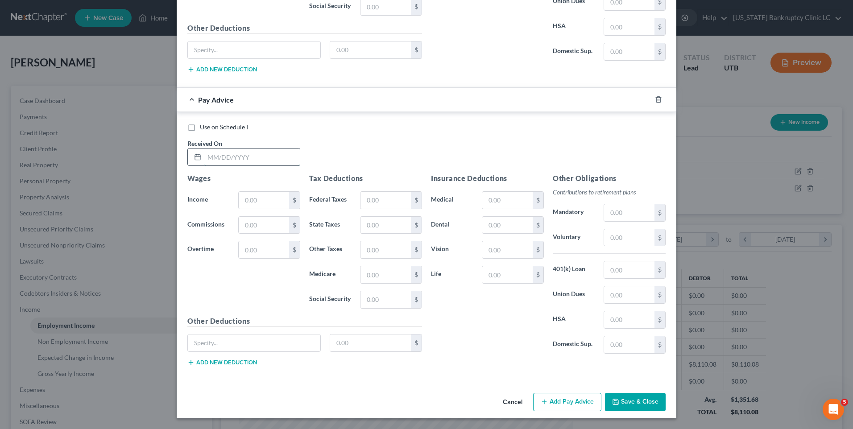
drag, startPoint x: 271, startPoint y: 158, endPoint x: 281, endPoint y: 155, distance: 10.4
click at [271, 158] on input "text" at bounding box center [251, 157] width 95 height 17
type input "[DATE]"
type input "1,520.47"
click at [568, 332] on button "Add Pay Advice" at bounding box center [567, 402] width 68 height 19
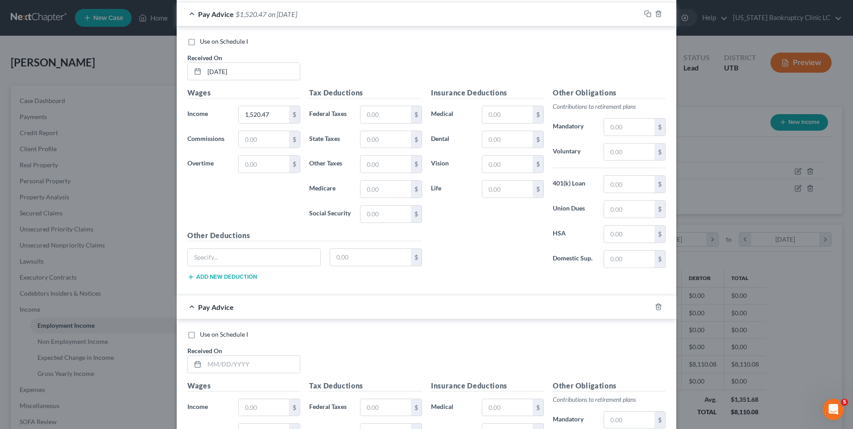
scroll to position [2336, 0]
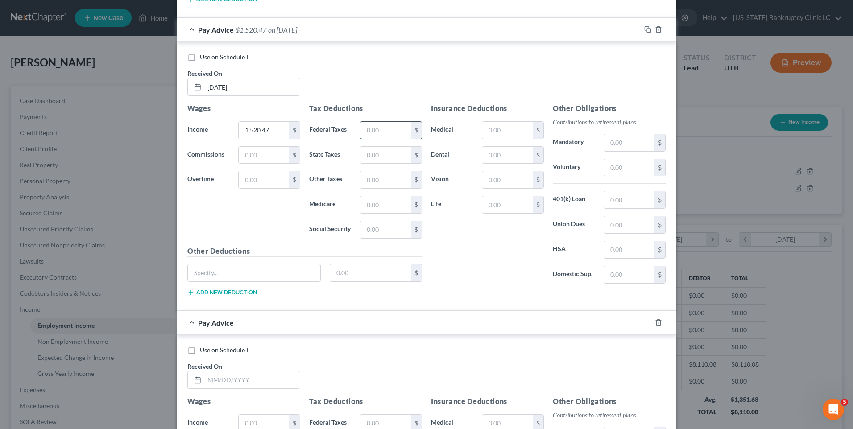
click at [399, 132] on input "text" at bounding box center [385, 130] width 50 height 17
type input "104.05"
click at [372, 227] on input "text" at bounding box center [385, 229] width 50 height 17
type input "94.27"
click at [362, 151] on input "text" at bounding box center [385, 155] width 50 height 17
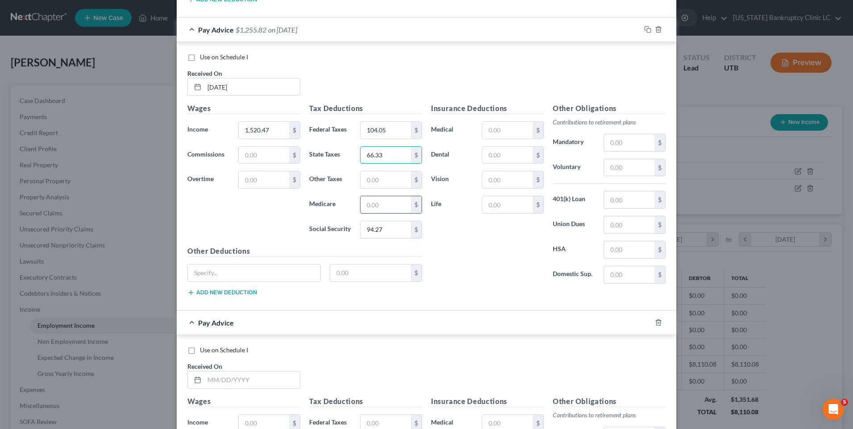
type input "66.33"
click at [380, 207] on input "text" at bounding box center [385, 204] width 50 height 17
type input "22.05"
click at [232, 55] on span "Use on Schedule I" at bounding box center [224, 57] width 48 height 8
click at [209, 55] on input "Use on Schedule I" at bounding box center [206, 56] width 6 height 6
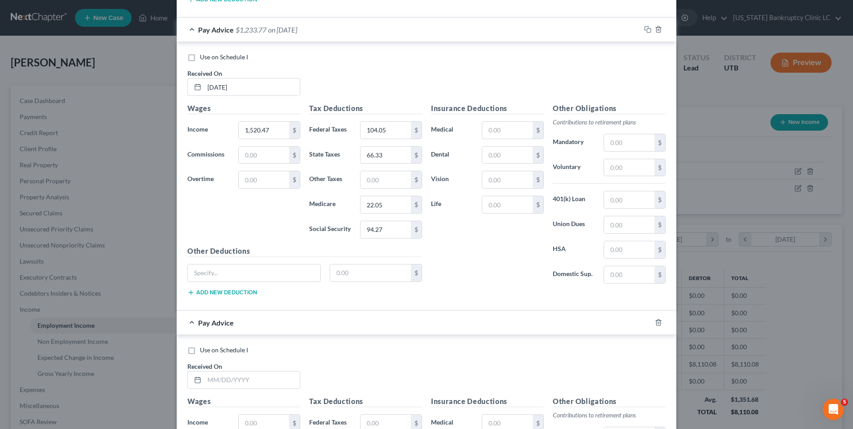
checkbox input "true"
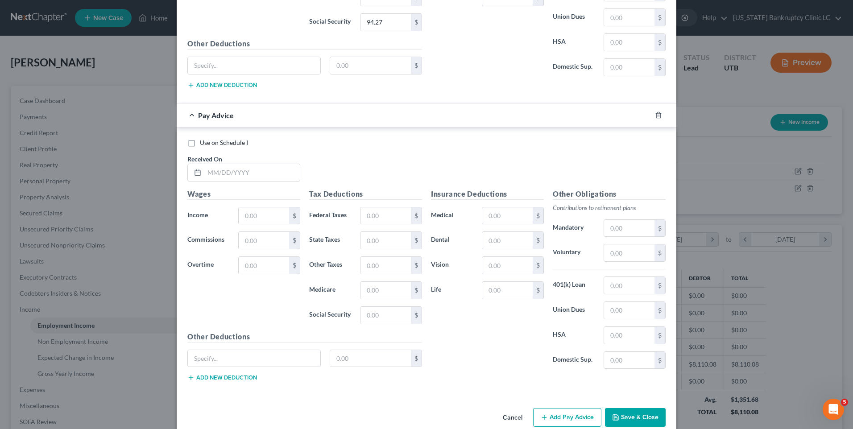
scroll to position [2559, 0]
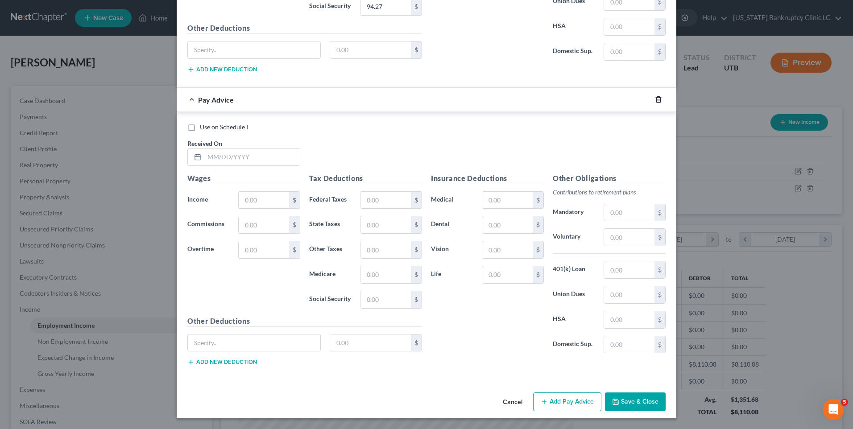
click at [655, 99] on icon "button" at bounding box center [658, 99] width 7 height 7
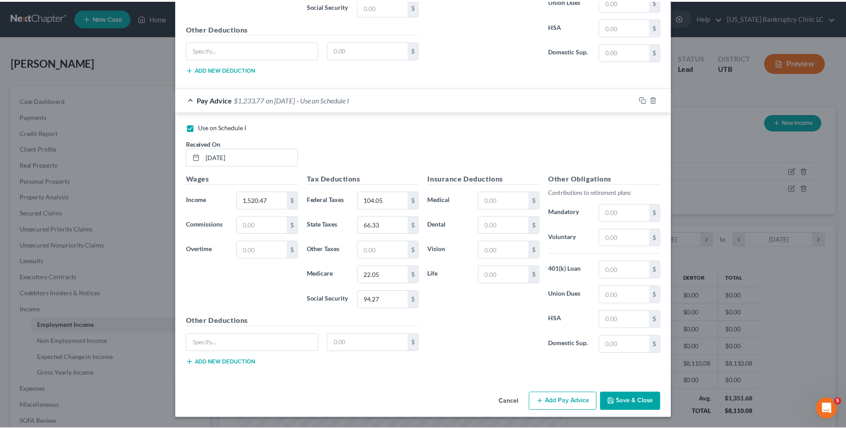
scroll to position [2266, 0]
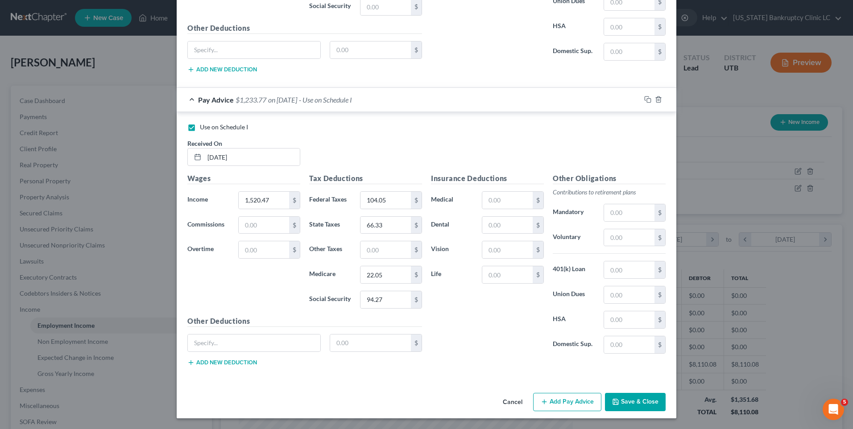
click at [630, 332] on button "Save & Close" at bounding box center [635, 402] width 61 height 19
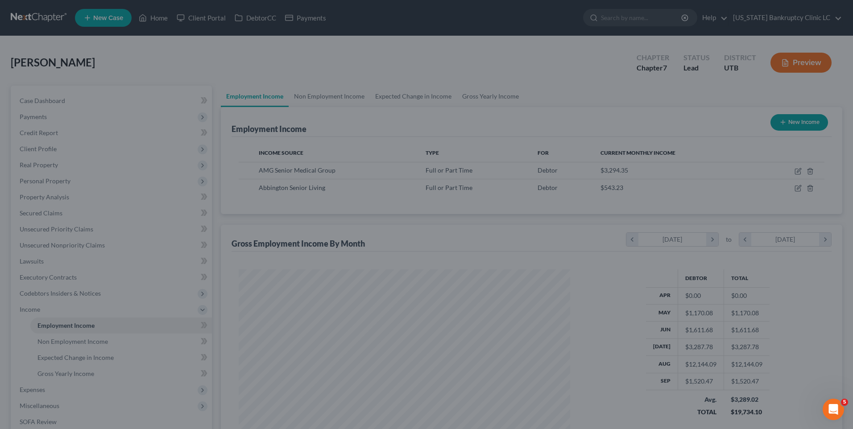
scroll to position [445896, 445712]
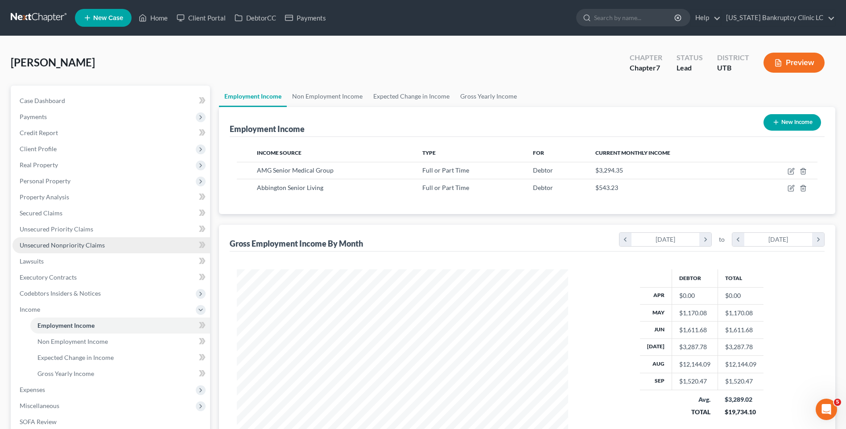
drag, startPoint x: 64, startPoint y: 245, endPoint x: 74, endPoint y: 243, distance: 10.5
click at [64, 245] on span "Unsecured Nonpriority Claims" at bounding box center [62, 245] width 85 height 8
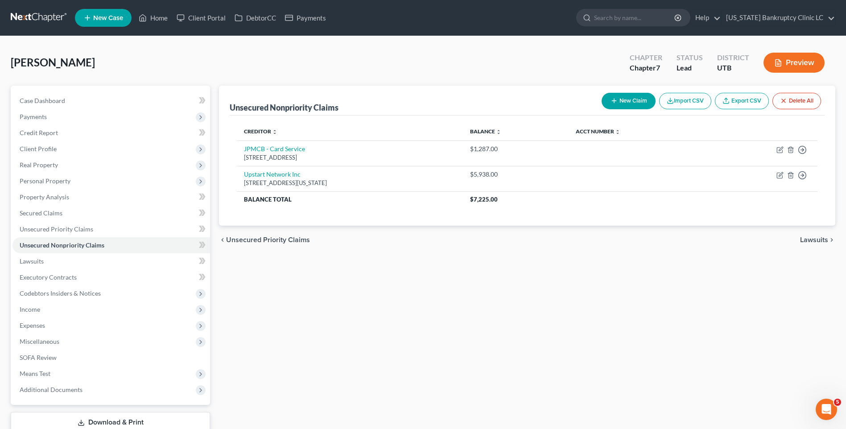
click at [631, 107] on button "New Claim" at bounding box center [629, 101] width 54 height 17
select select "0"
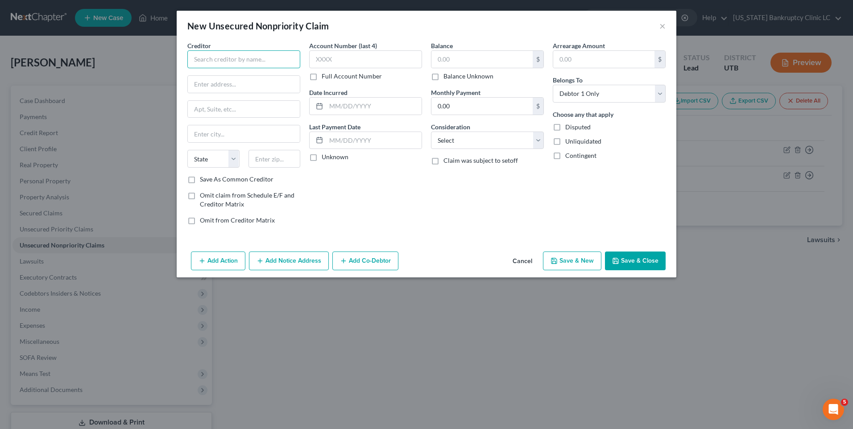
click at [241, 59] on input "text" at bounding box center [243, 59] width 113 height 18
drag, startPoint x: 100, startPoint y: 69, endPoint x: 65, endPoint y: 70, distance: 35.7
click at [65, 70] on div "New Unsecured Nonpriority Claim × Creditor * [US_STATE] Workforce Services Stat…" at bounding box center [426, 214] width 853 height 429
type input "[US_STATE] Workforce Services"
click at [224, 79] on input "text" at bounding box center [244, 84] width 112 height 17
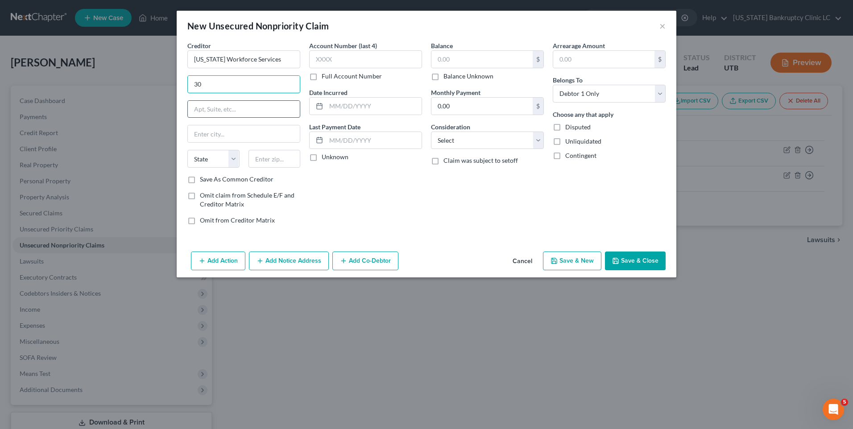
type input "3"
type input "[STREET_ADDRESS]"
type input "[GEOGRAPHIC_DATA]"
select select "46"
type input "84067"
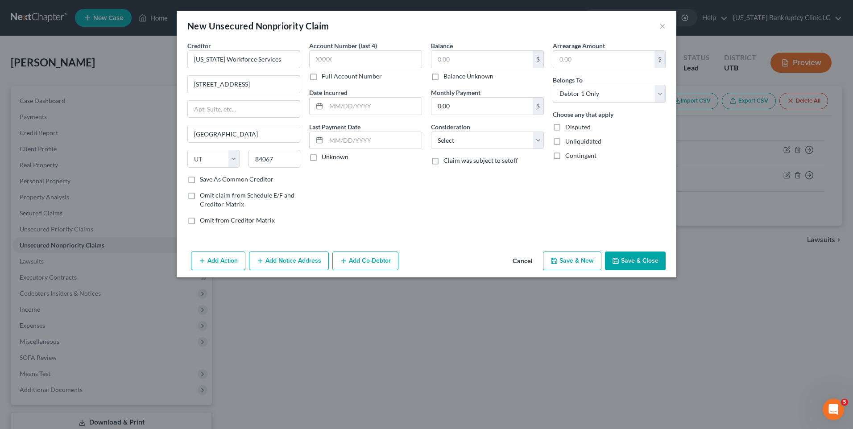
type input "[PERSON_NAME]"
click at [283, 163] on input "84067" at bounding box center [274, 159] width 52 height 18
type input "84129"
click at [482, 210] on div "Balance $ Balance Unknown Balance Undetermined $ Balance Unknown Monthly Paymen…" at bounding box center [487, 136] width 122 height 191
click at [466, 63] on input "text" at bounding box center [481, 59] width 101 height 17
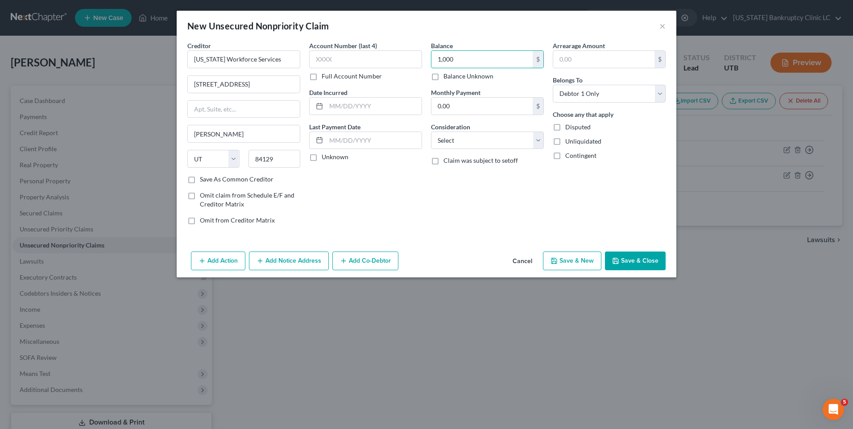
type input "1,000"
click at [563, 256] on button "Save & New" at bounding box center [572, 261] width 58 height 19
select select "0"
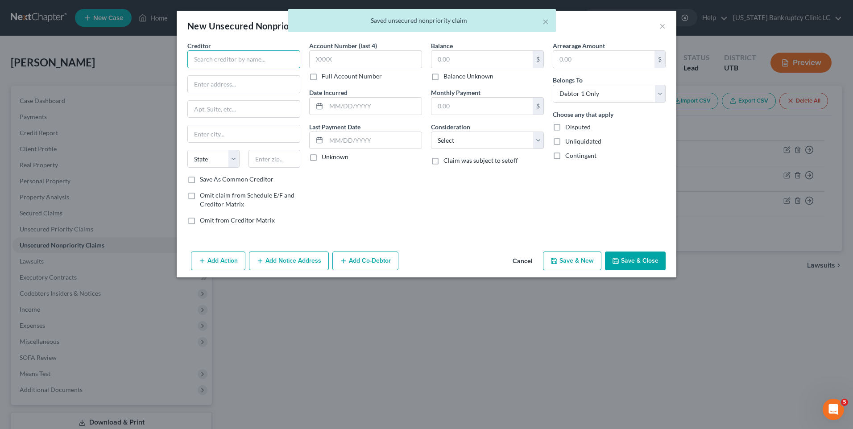
click at [203, 58] on input "text" at bounding box center [243, 59] width 113 height 18
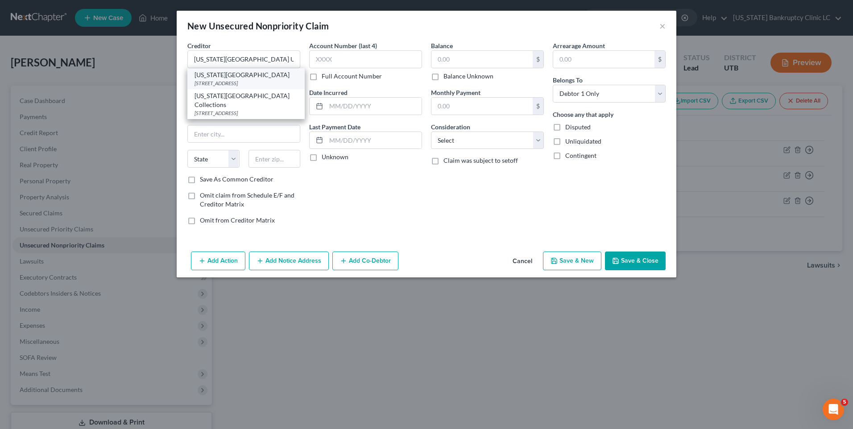
click at [219, 72] on div "[US_STATE][GEOGRAPHIC_DATA]" at bounding box center [245, 74] width 103 height 9
type input "[US_STATE][GEOGRAPHIC_DATA]"
type input "[STREET_ADDRESS]"
type input "Orem"
select select "46"
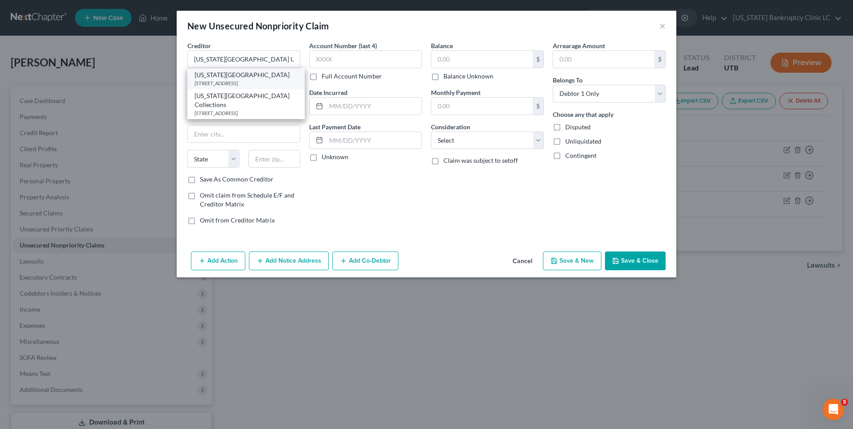
type input "84058"
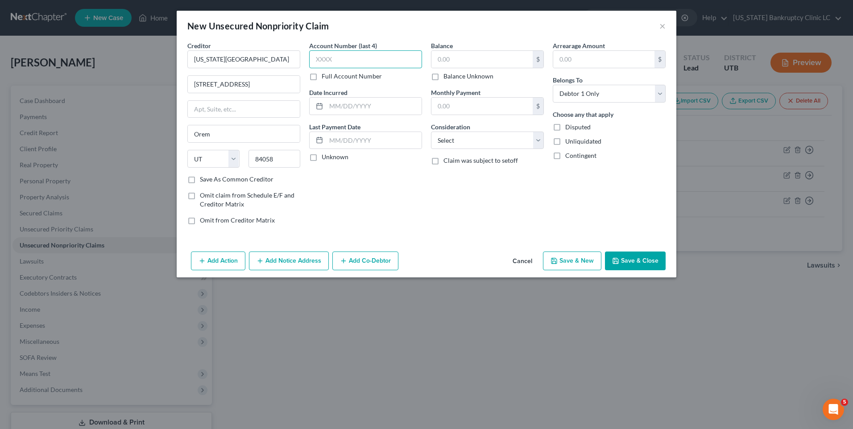
click at [402, 56] on input "text" at bounding box center [365, 59] width 113 height 18
click at [446, 55] on input "text" at bounding box center [481, 59] width 101 height 17
type input "4,142"
click at [277, 261] on button "Add Notice Address" at bounding box center [289, 261] width 80 height 19
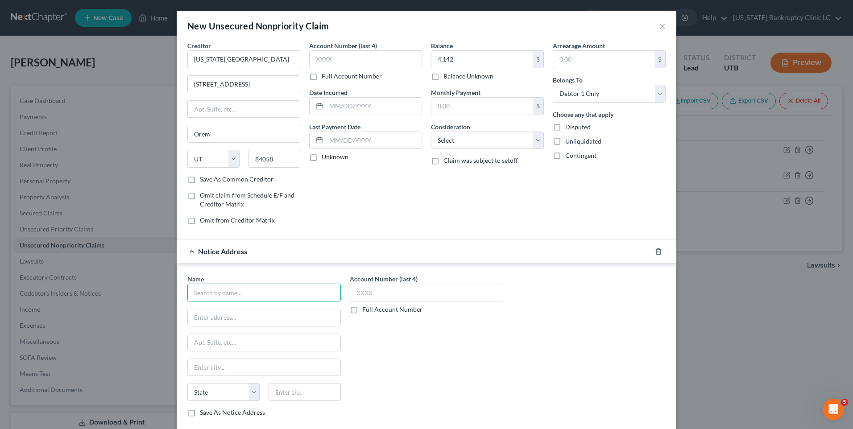
click at [281, 296] on input "text" at bounding box center [263, 293] width 153 height 18
drag, startPoint x: 259, startPoint y: 293, endPoint x: 159, endPoint y: 283, distance: 100.4
click at [158, 284] on div "New Unsecured Nonpriority Claim × Creditor * [US_STATE][GEOGRAPHIC_DATA] [GEOGR…" at bounding box center [426, 214] width 853 height 429
type input "[PERSON_NAME], [PERSON_NAME] & [PERSON_NAME]"
click at [240, 324] on input "text" at bounding box center [264, 317] width 153 height 17
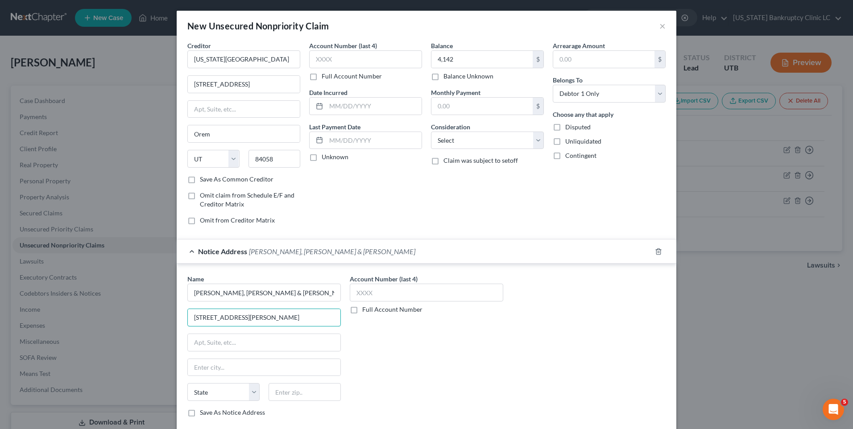
type input "[STREET_ADDRESS][PERSON_NAME]"
type input "Rock Hill"
select select "42"
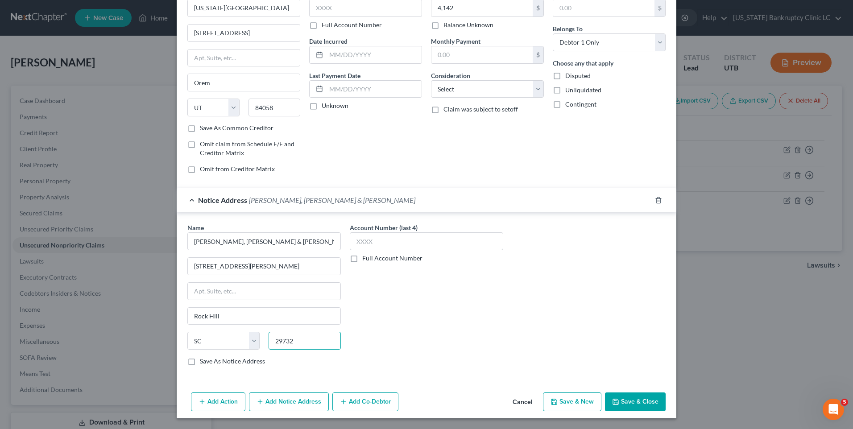
type input "29732"
click at [240, 332] on label "Save As Notice Address" at bounding box center [232, 361] width 65 height 9
drag, startPoint x: 240, startPoint y: 363, endPoint x: 188, endPoint y: 361, distance: 52.2
click at [200, 332] on label "Save As Notice Address" at bounding box center [232, 361] width 65 height 9
click at [203, 332] on input "Save As Notice Address" at bounding box center [206, 360] width 6 height 6
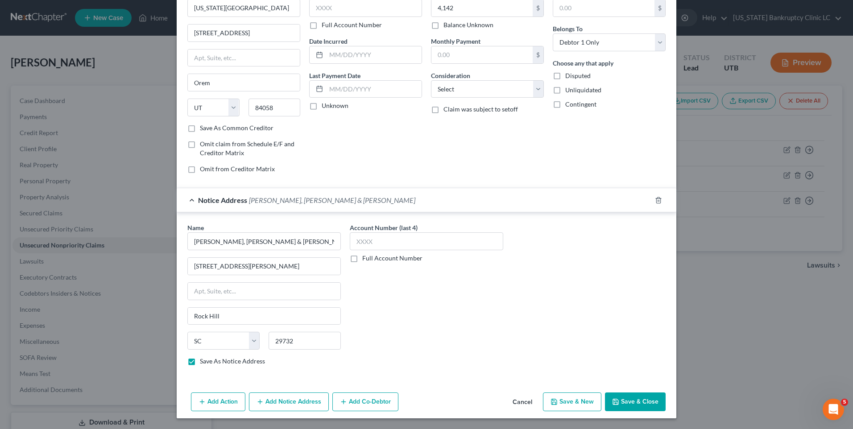
click at [644, 332] on button "Save & Close" at bounding box center [635, 402] width 61 height 19
checkbox input "false"
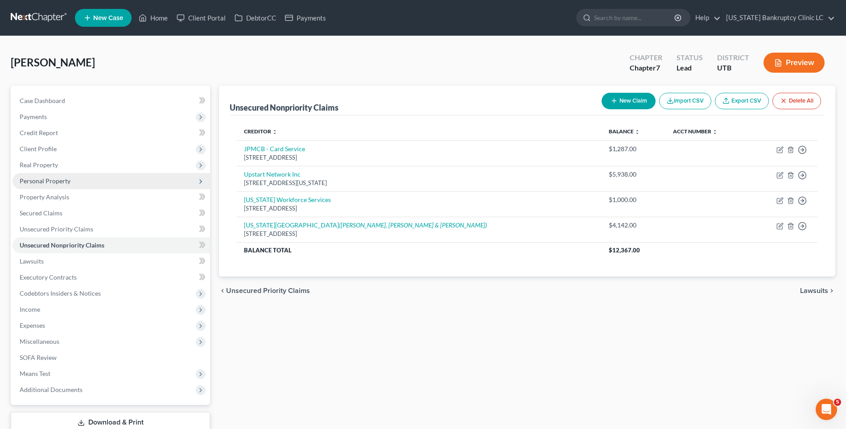
click at [60, 185] on span "Personal Property" at bounding box center [111, 181] width 198 height 16
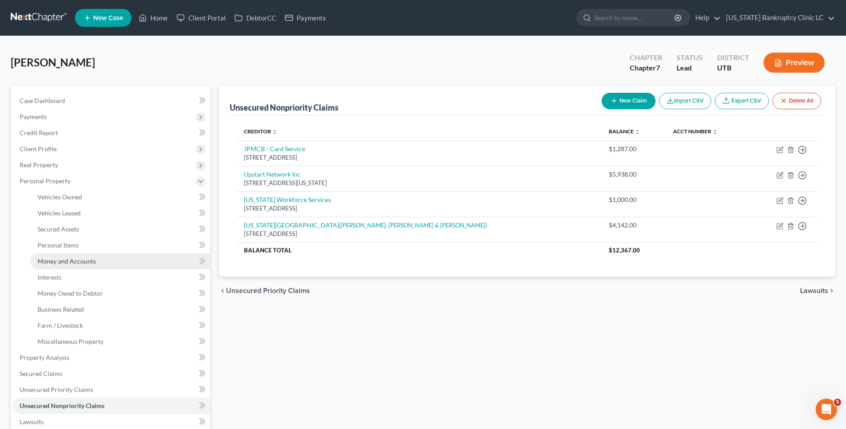
click at [56, 260] on span "Money and Accounts" at bounding box center [66, 261] width 58 height 8
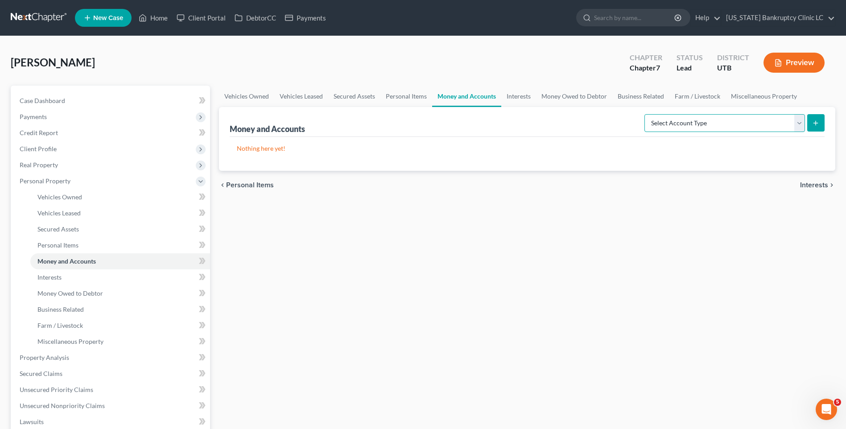
click at [681, 126] on select "Select Account Type Brokerage Cash on Hand Certificates of Deposit Checking Acc…" at bounding box center [725, 123] width 161 height 18
select select "checking"
click at [646, 114] on select "Select Account Type Brokerage Cash on Hand Certificates of Deposit Checking Acc…" at bounding box center [725, 123] width 161 height 18
click at [681, 124] on icon "submit" at bounding box center [815, 123] width 7 height 7
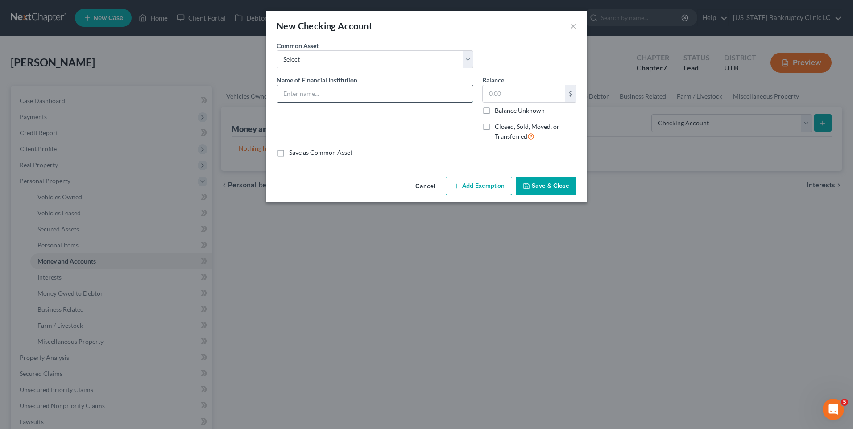
click at [333, 95] on input "text" at bounding box center [375, 93] width 196 height 17
drag, startPoint x: 350, startPoint y: 100, endPoint x: 227, endPoint y: 92, distance: 123.3
click at [227, 94] on div "New Checking Account × An exemption set must first be selected from the Filing …" at bounding box center [426, 214] width 853 height 429
type input "Chase Acct# 7139"
click at [557, 190] on button "Save & Close" at bounding box center [546, 186] width 61 height 19
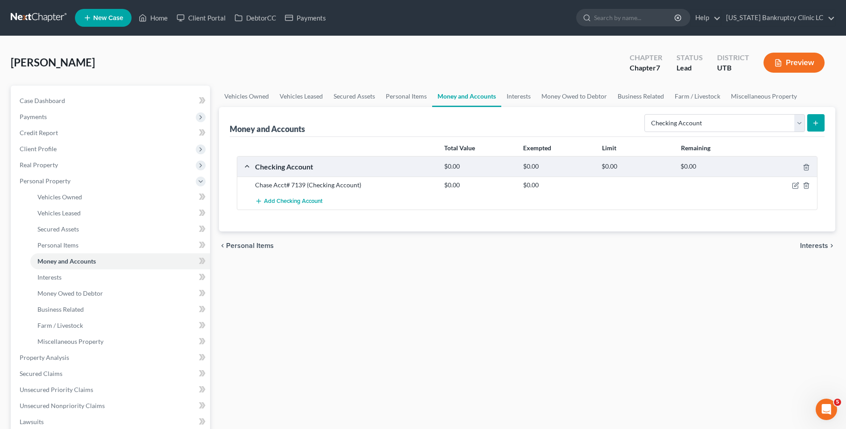
click at [681, 120] on icon "submit" at bounding box center [815, 123] width 7 height 7
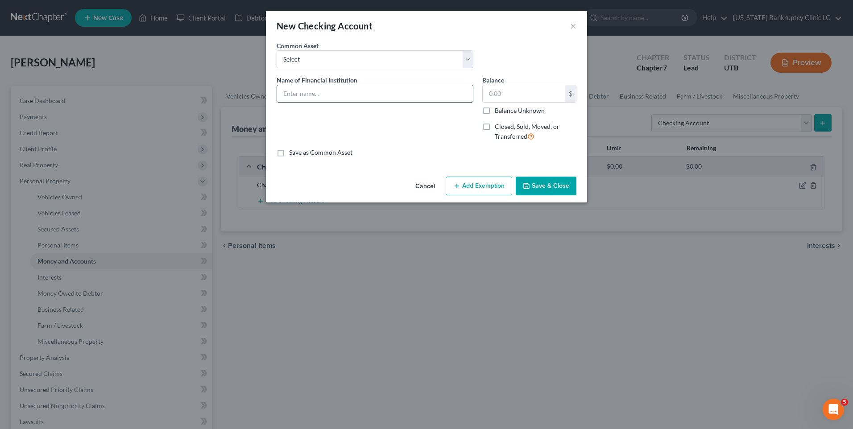
click at [315, 90] on input "text" at bounding box center [375, 93] width 196 height 17
paste input "Chase Acct# 7139"
type input "Chase Acct# 7070"
click at [529, 180] on button "Save & Close" at bounding box center [546, 186] width 61 height 19
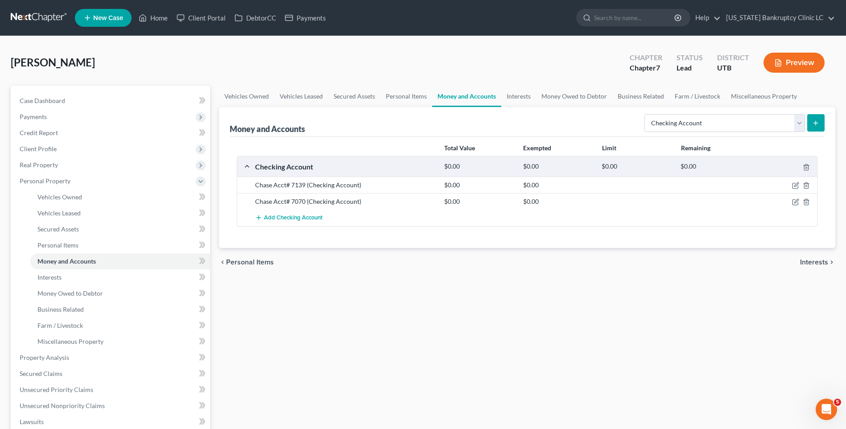
click at [681, 125] on button "submit" at bounding box center [815, 122] width 17 height 17
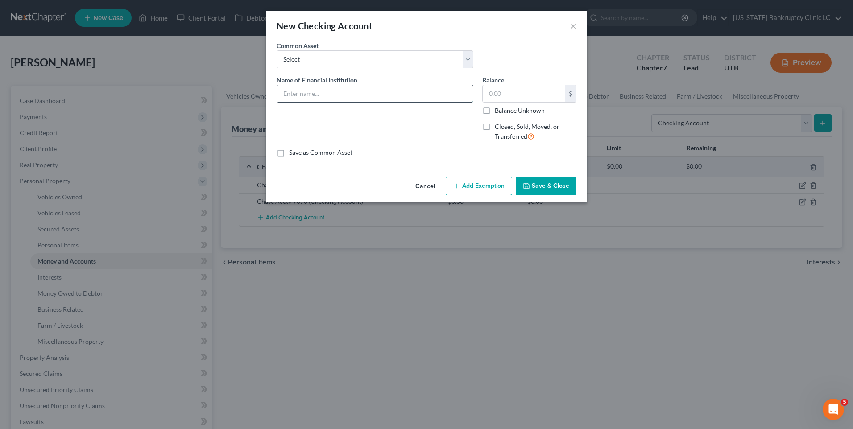
click at [387, 88] on input "text" at bounding box center [375, 93] width 196 height 17
paste input "Chase Acct# 7139"
type input "Chase Acct# 1982"
click at [557, 188] on button "Save & Close" at bounding box center [546, 186] width 61 height 19
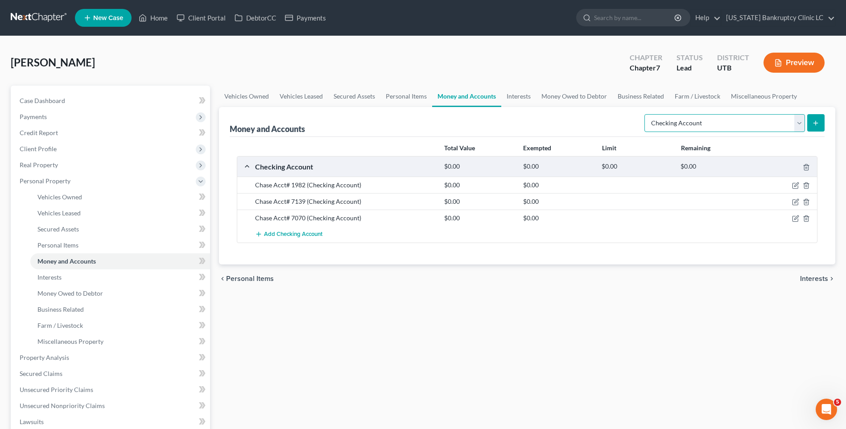
click at [681, 122] on select "Select Account Type Brokerage Cash on Hand Certificates of Deposit Checking Acc…" at bounding box center [725, 123] width 161 height 18
select select "savings"
click at [646, 114] on select "Select Account Type Brokerage Cash on Hand Certificates of Deposit Checking Acc…" at bounding box center [725, 123] width 161 height 18
click at [681, 124] on icon "submit" at bounding box center [815, 123] width 7 height 7
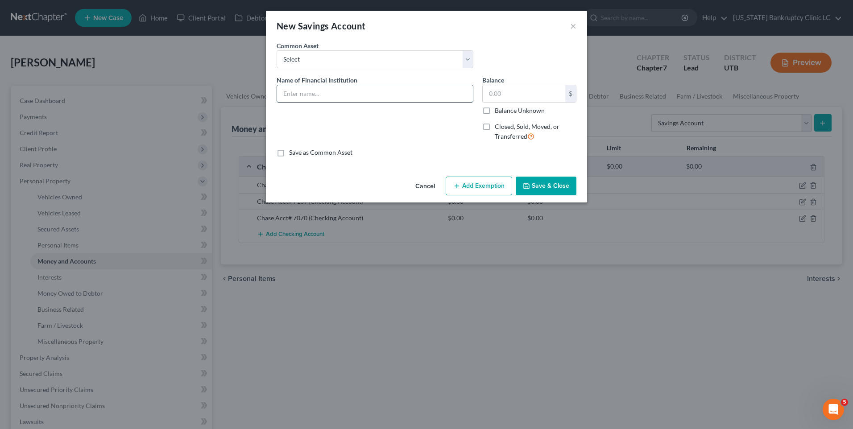
click at [360, 93] on input "text" at bounding box center [375, 93] width 196 height 17
paste input "Chase Acct# 7139"
type input "Chase Acct# 0787"
click at [543, 183] on button "Save & Close" at bounding box center [546, 186] width 61 height 19
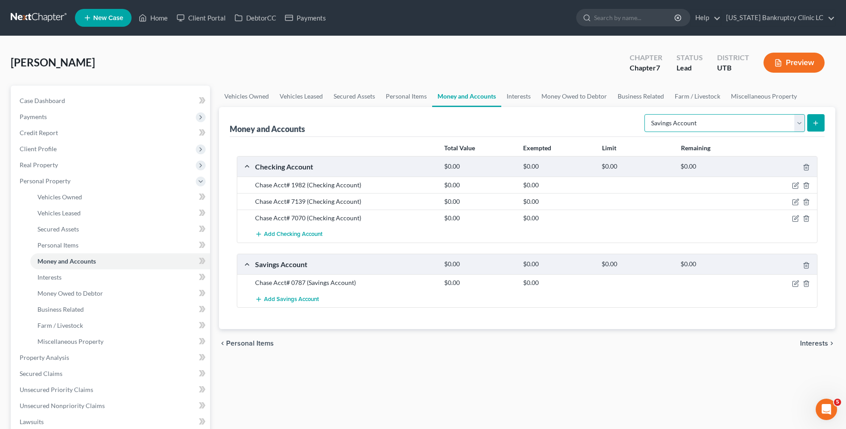
click at [681, 118] on select "Select Account Type Brokerage Cash on Hand Certificates of Deposit Checking Acc…" at bounding box center [725, 123] width 161 height 18
select select "other"
click at [646, 114] on select "Select Account Type Brokerage Cash on Hand Certificates of Deposit Checking Acc…" at bounding box center [725, 123] width 161 height 18
click at [681, 115] on div "Money and Accounts Select Account Type Brokerage Cash on Hand Certificates of D…" at bounding box center [527, 218] width 616 height 222
click at [681, 128] on button "submit" at bounding box center [815, 122] width 17 height 17
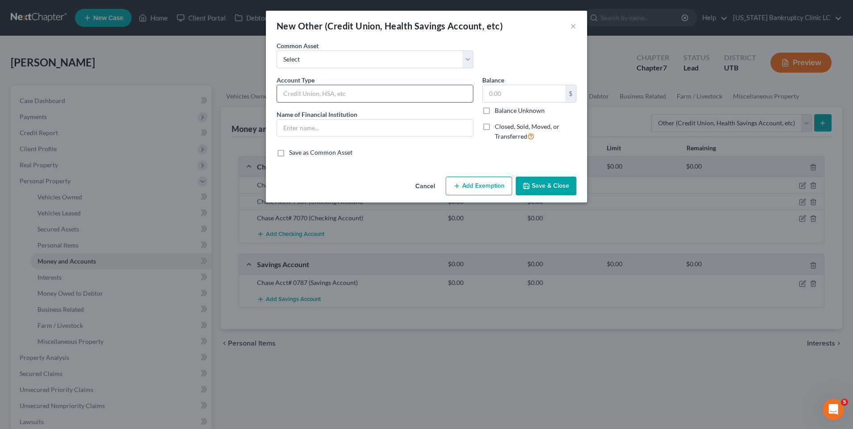
click at [389, 96] on input "text" at bounding box center [375, 93] width 196 height 17
type input "Venmo"
click at [542, 187] on button "Save & Close" at bounding box center [546, 186] width 61 height 19
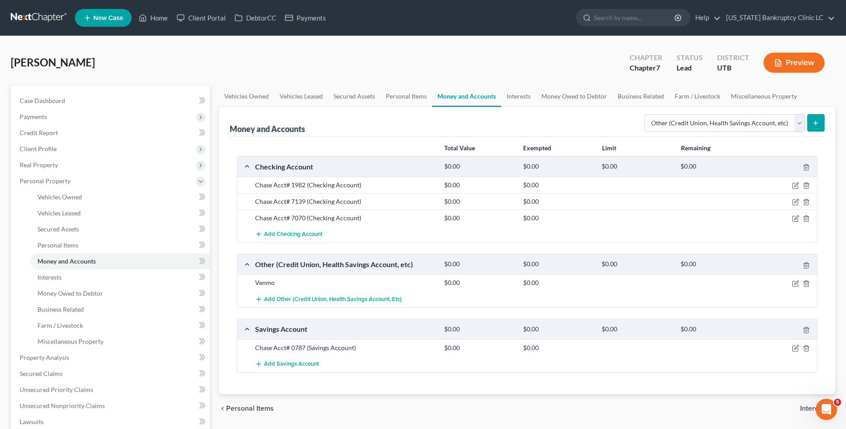
click at [681, 123] on icon "submit" at bounding box center [815, 123] width 7 height 7
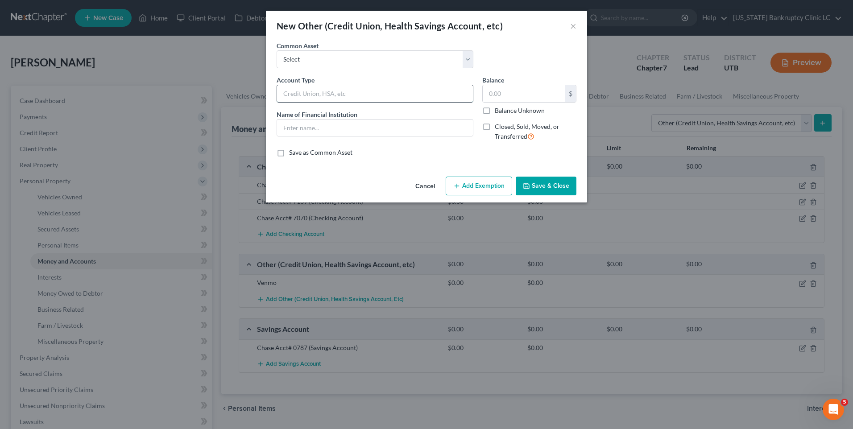
click at [343, 91] on input "text" at bounding box center [375, 93] width 196 height 17
type input "Apple Cash"
click at [332, 132] on input "text" at bounding box center [375, 128] width 196 height 17
type input "Apple Cash"
click at [539, 187] on button "Save & Close" at bounding box center [546, 186] width 61 height 19
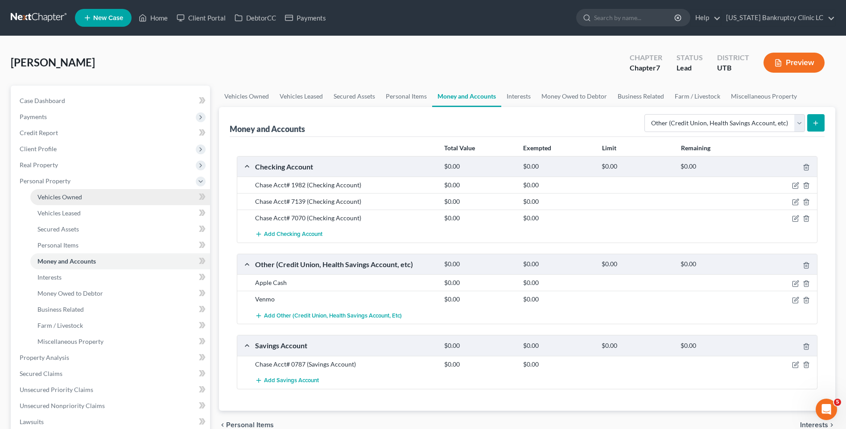
click at [68, 197] on span "Vehicles Owned" at bounding box center [59, 197] width 45 height 8
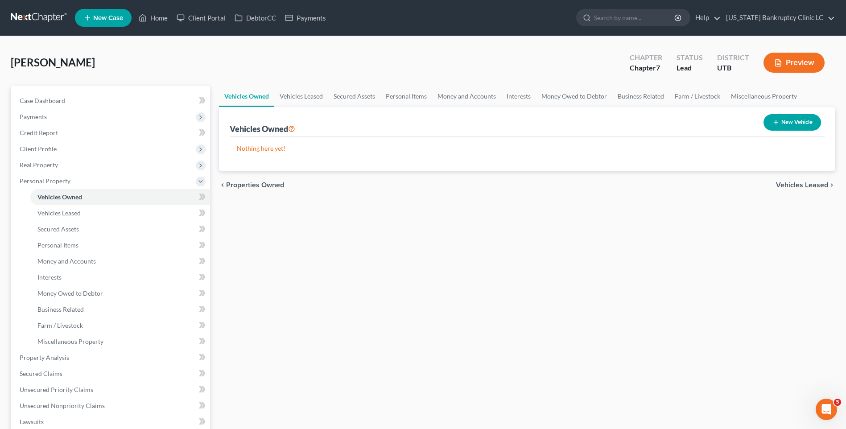
click at [681, 121] on button "New Vehicle" at bounding box center [793, 122] width 58 height 17
select select "0"
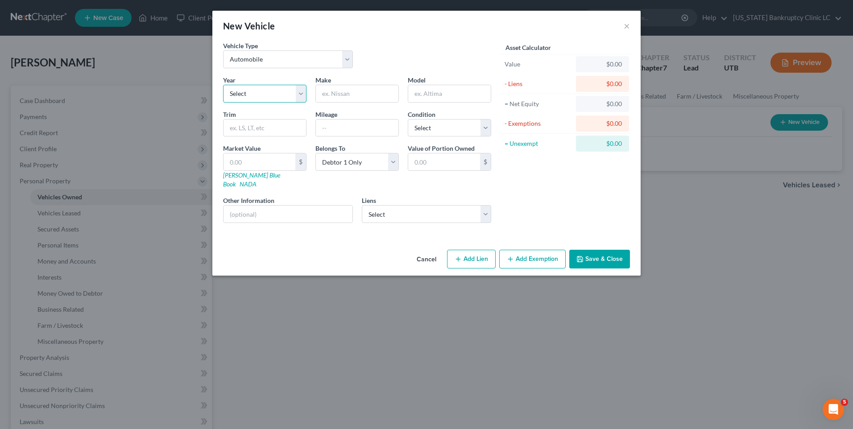
click at [268, 98] on select "Select 2026 2025 2024 2023 2022 2021 2020 2019 2018 2017 2016 2015 2014 2013 20…" at bounding box center [264, 94] width 83 height 18
select select "21"
click at [223, 85] on select "Select 2026 2025 2024 2023 2022 2021 2020 2019 2018 2017 2016 2015 2014 2013 20…" at bounding box center [264, 94] width 83 height 18
click at [340, 89] on input "text" at bounding box center [357, 93] width 83 height 17
type input "Jaguar"
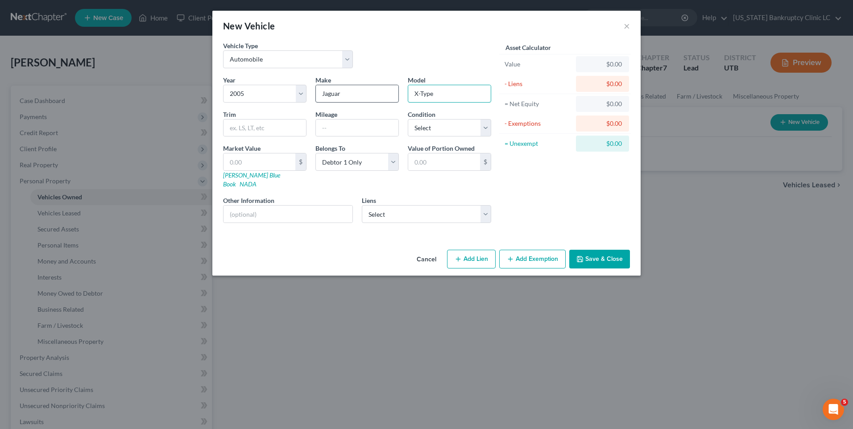
type input "X-Type"
type input "195000"
click at [430, 127] on select "Select Excellent Very Good Good Fair Poor" at bounding box center [449, 128] width 83 height 18
select select "4"
click at [408, 119] on select "Select Excellent Very Good Good Fair Poor" at bounding box center [449, 128] width 83 height 18
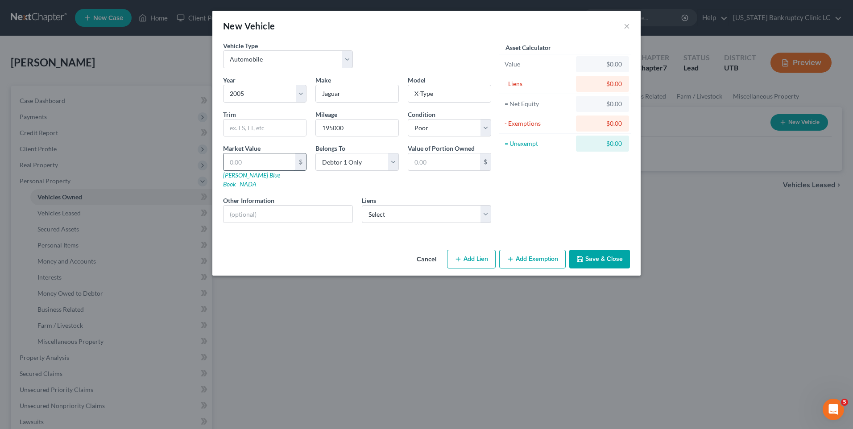
click at [262, 156] on input "text" at bounding box center [259, 161] width 72 height 17
click at [233, 178] on link "[PERSON_NAME] Blue Book" at bounding box center [251, 179] width 57 height 17
click at [250, 161] on input "text" at bounding box center [259, 161] width 72 height 17
type input "2"
type input "2.00"
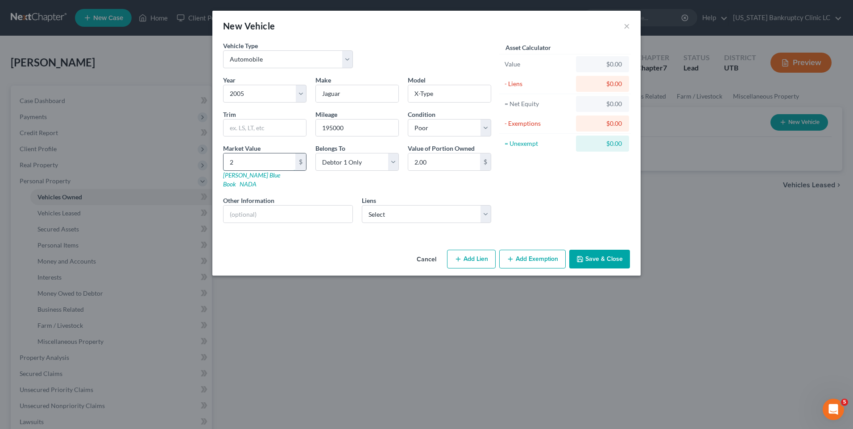
type input "20"
type input "20.00"
type input "203"
type input "203.00"
type input "2030"
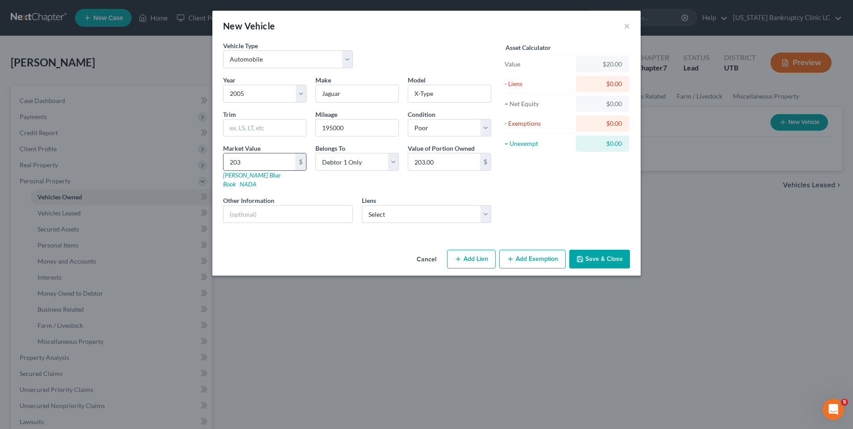
type input "2,030.00"
type input "2,030"
click at [297, 206] on input "text" at bounding box center [287, 214] width 129 height 17
click at [303, 185] on div "Year Select 2026 2025 2024 2023 2022 2021 2020 2019 2018 2017 2016 2015 2014 20…" at bounding box center [357, 152] width 277 height 155
click at [529, 250] on button "Add Exemption" at bounding box center [532, 259] width 66 height 19
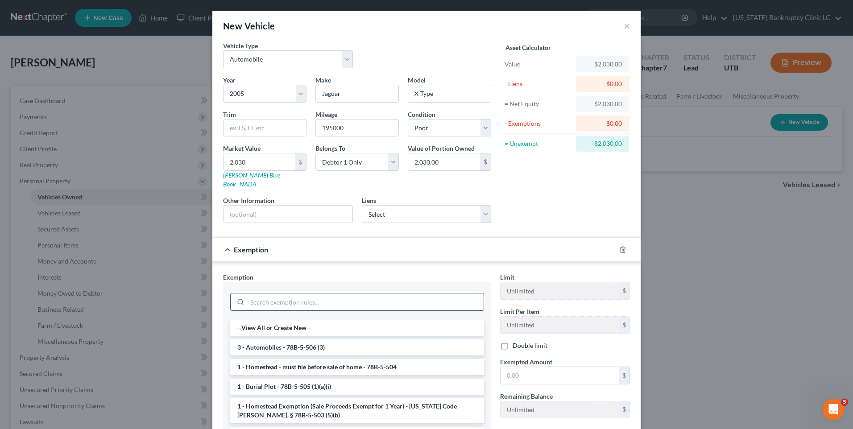
click at [321, 294] on input "search" at bounding box center [365, 302] width 236 height 17
click at [297, 332] on li "3 - Automobiles - 78B-5-506 (3)" at bounding box center [357, 347] width 254 height 16
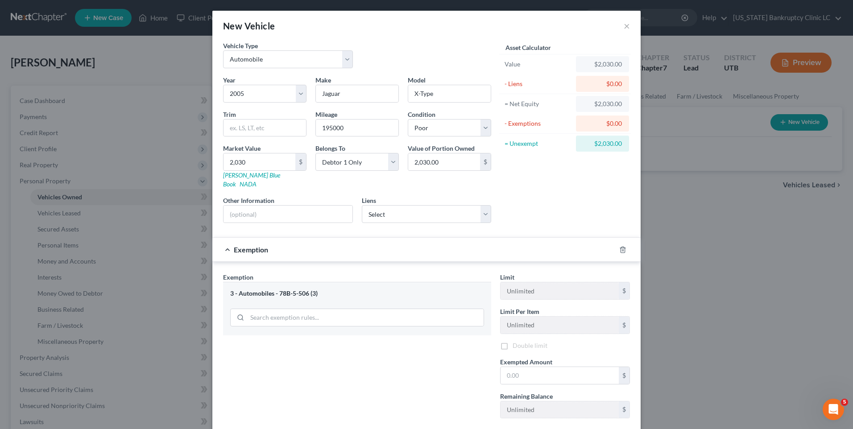
drag, startPoint x: 297, startPoint y: 341, endPoint x: 308, endPoint y: 339, distance: 11.2
click at [297, 332] on div "Exemption Set must be selected for CA. Exemption * 3 - Automobiles - 78B-5-506 …" at bounding box center [357, 349] width 277 height 153
click at [535, 332] on input "text" at bounding box center [559, 376] width 118 height 17
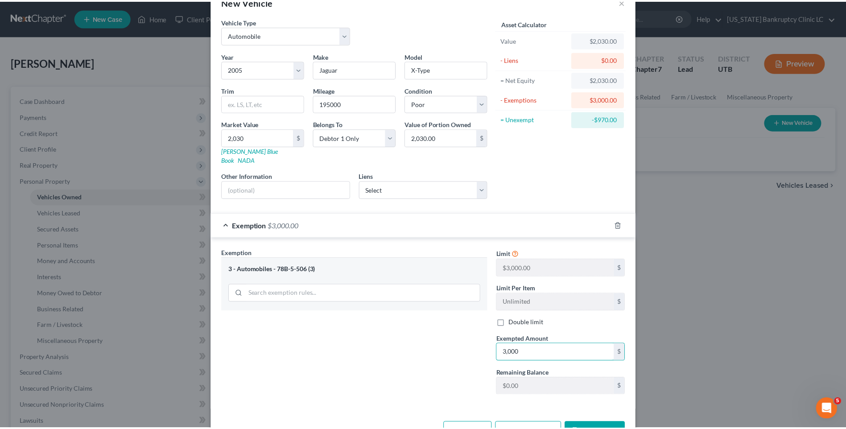
scroll to position [45, 0]
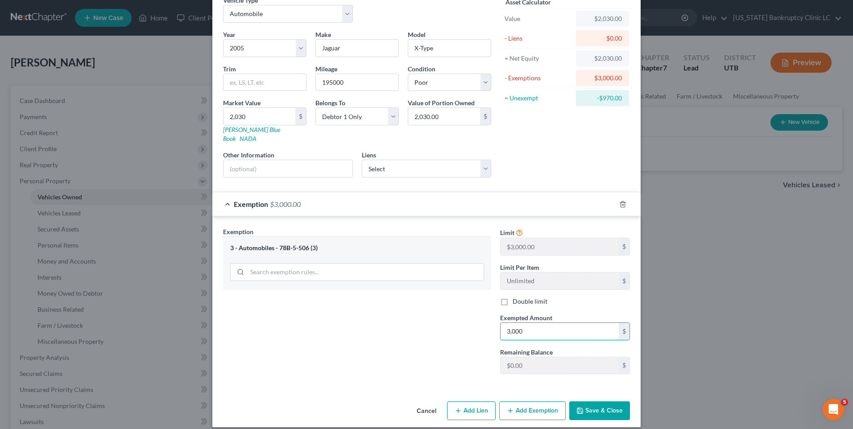
type input "3,000"
click at [581, 332] on icon "button" at bounding box center [579, 410] width 7 height 7
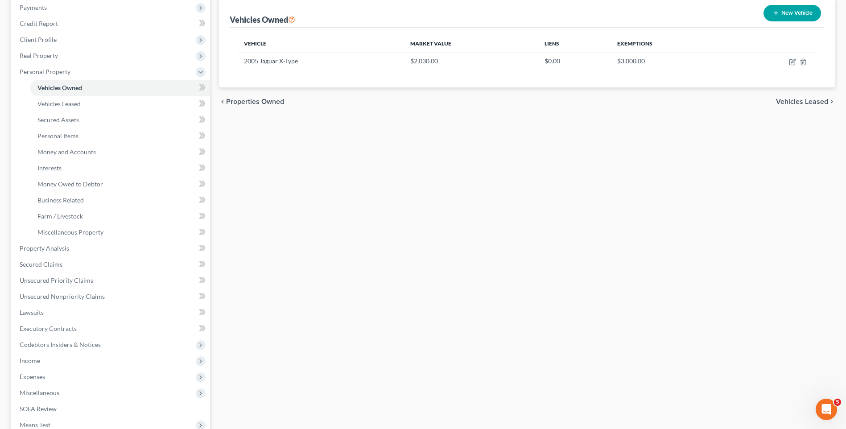
scroll to position [0, 0]
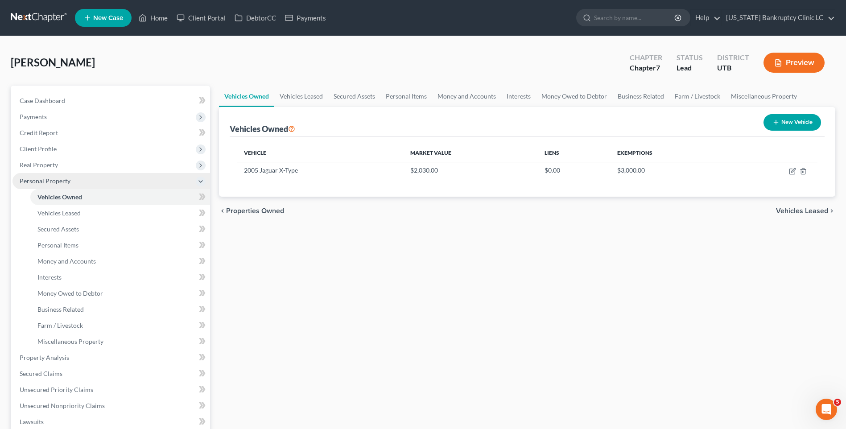
click at [34, 180] on span "Personal Property" at bounding box center [45, 181] width 51 height 8
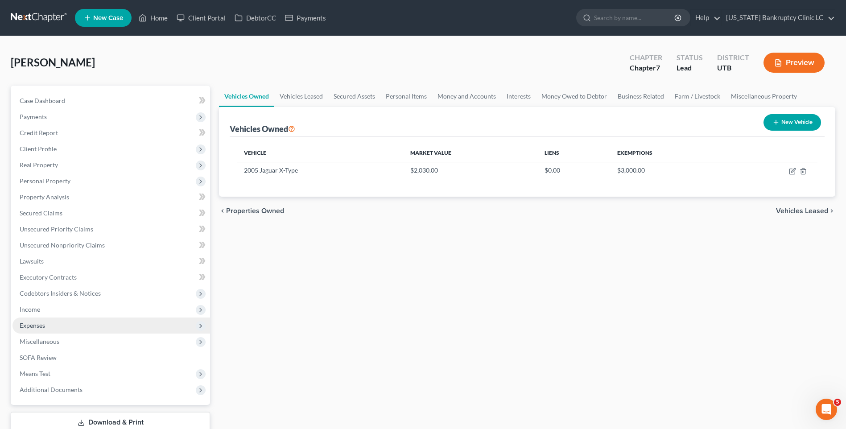
click at [65, 328] on span "Expenses" at bounding box center [111, 326] width 198 height 16
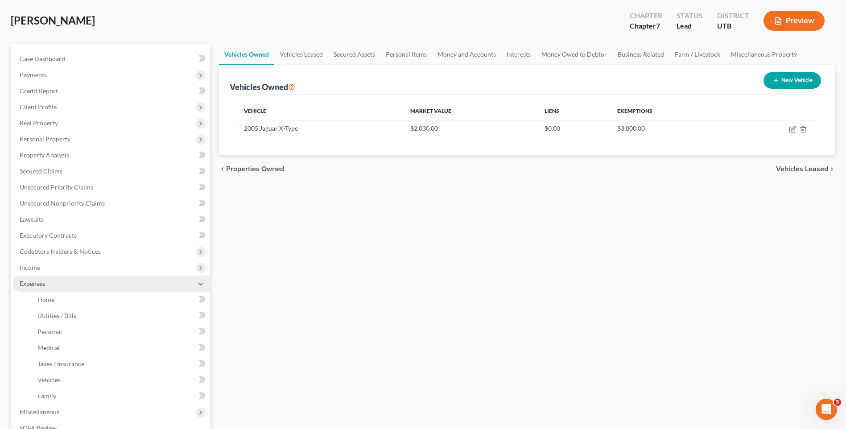
scroll to position [40, 0]
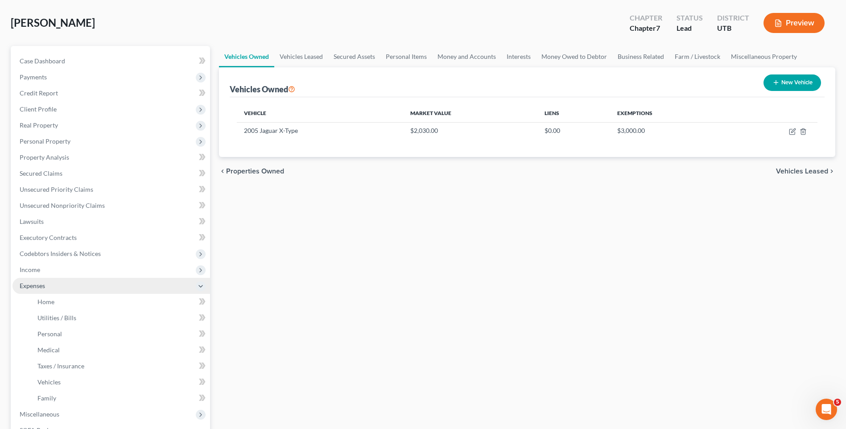
click at [55, 286] on span "Expenses" at bounding box center [111, 286] width 198 height 16
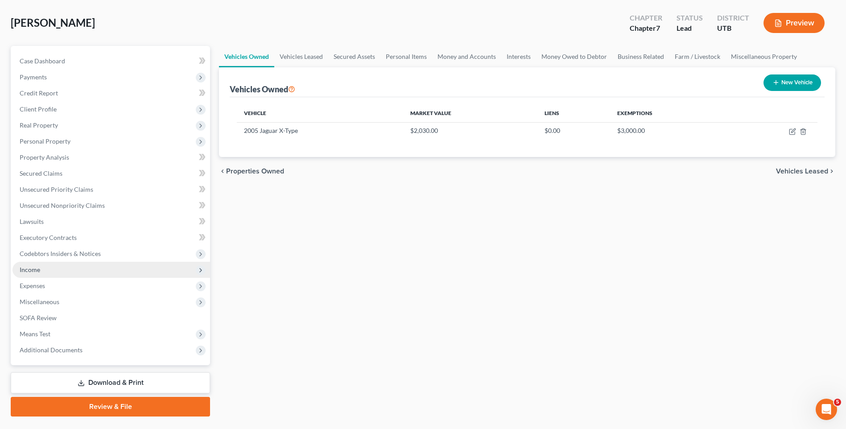
click at [57, 270] on span "Income" at bounding box center [111, 270] width 198 height 16
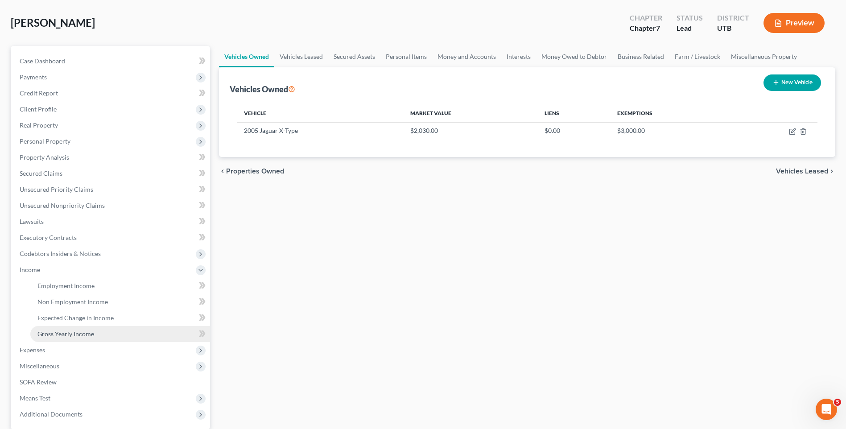
click at [70, 332] on span "Gross Yearly Income" at bounding box center [65, 334] width 57 height 8
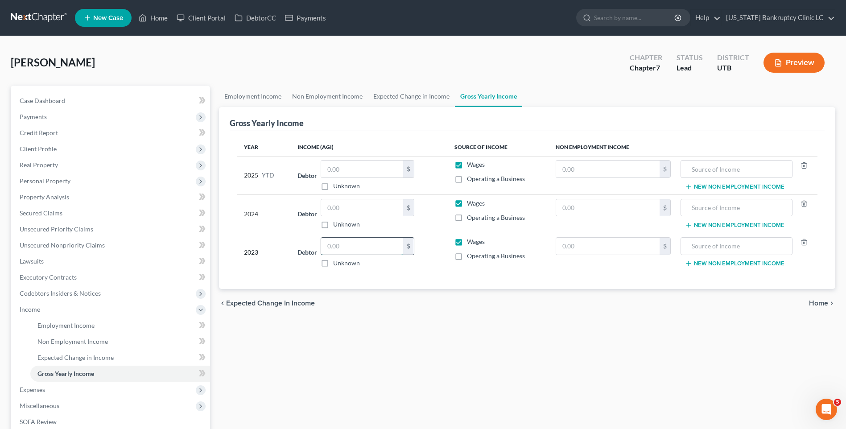
click at [351, 246] on input "text" at bounding box center [362, 246] width 82 height 17
click at [338, 209] on input "text" at bounding box center [362, 207] width 82 height 17
type input "20,190"
click at [54, 167] on span "Real Property" at bounding box center [39, 165] width 38 height 8
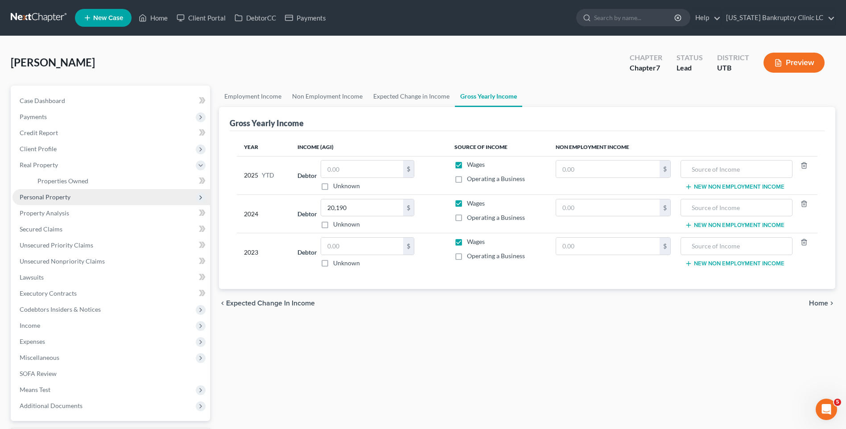
click at [50, 202] on span "Personal Property" at bounding box center [111, 197] width 198 height 16
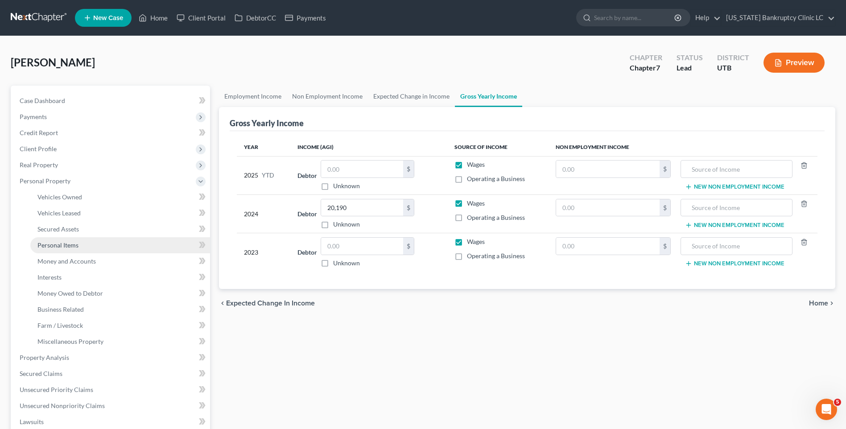
click at [62, 247] on span "Personal Items" at bounding box center [57, 245] width 41 height 8
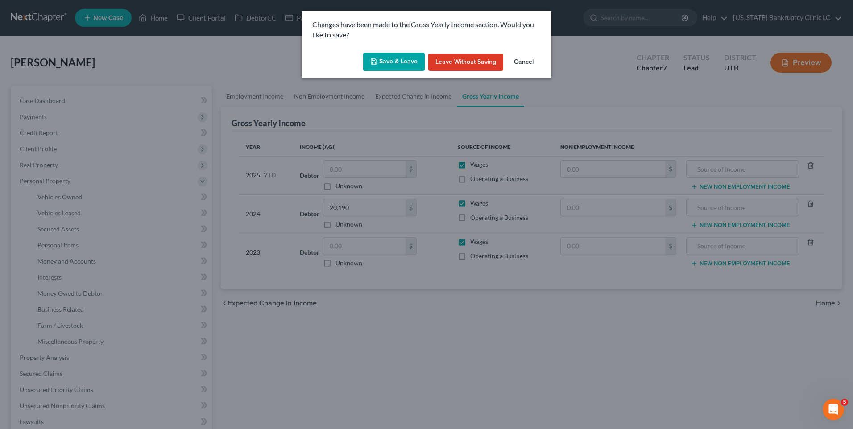
click at [385, 65] on button "Save & Leave" at bounding box center [394, 62] width 62 height 19
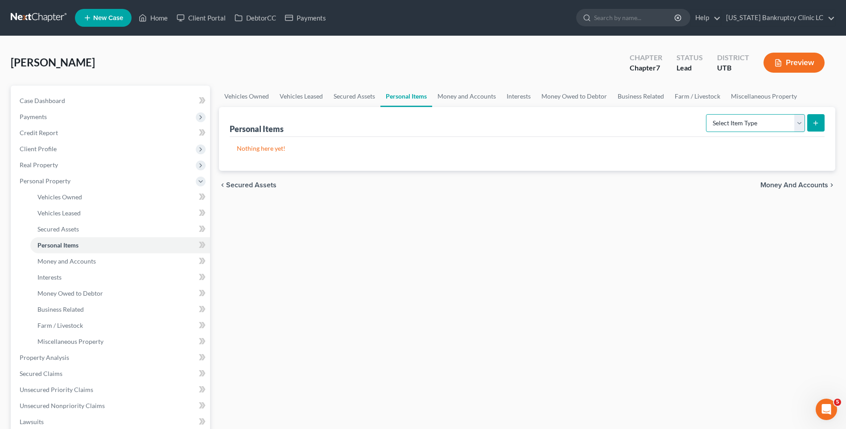
click at [681, 125] on select "Select Item Type Clothing Collectibles Of Value Electronics Firearms Household …" at bounding box center [755, 123] width 99 height 18
select select "household_goods"
click at [681, 114] on select "Select Item Type Clothing Collectibles Of Value Electronics Firearms Household …" at bounding box center [755, 123] width 99 height 18
click at [681, 124] on icon "submit" at bounding box center [815, 123] width 7 height 7
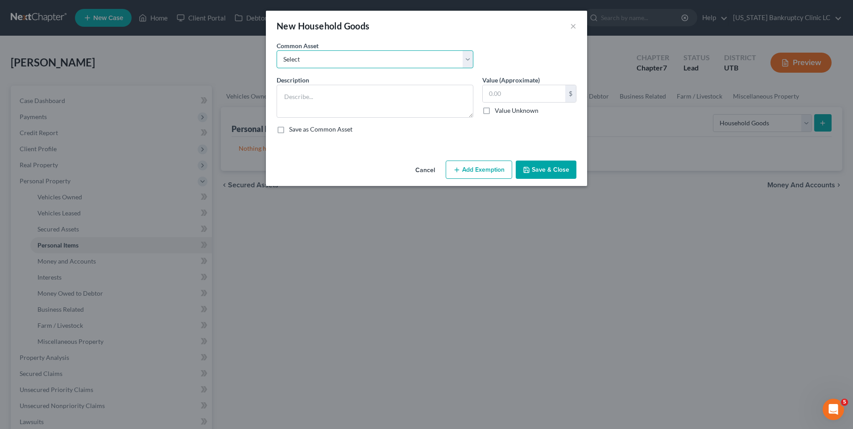
click at [368, 58] on select "Select Couch Chair Entertainment Center End/Coffee Table Stove/Cooking unit Sof…" at bounding box center [375, 59] width 197 height 18
select select "6"
click at [277, 50] on select "Select Couch Chair Entertainment Center End/Coffee Table Stove/Cooking unit Sof…" at bounding box center [375, 59] width 197 height 18
type textarea "Small Kitchen Appliances Cooking Utensils & Cookware Silverware/Flatware"
type input "550.00"
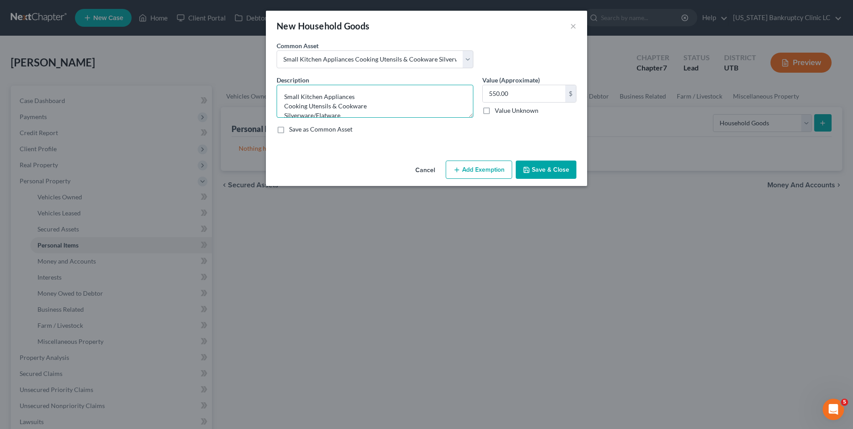
scroll to position [9, 0]
drag, startPoint x: 346, startPoint y: 113, endPoint x: 282, endPoint y: 95, distance: 66.7
click at [282, 95] on textarea "Small Kitchen Appliances Cooking Utensils & Cookware Silverware/Flatware" at bounding box center [375, 101] width 197 height 33
type textarea "S"
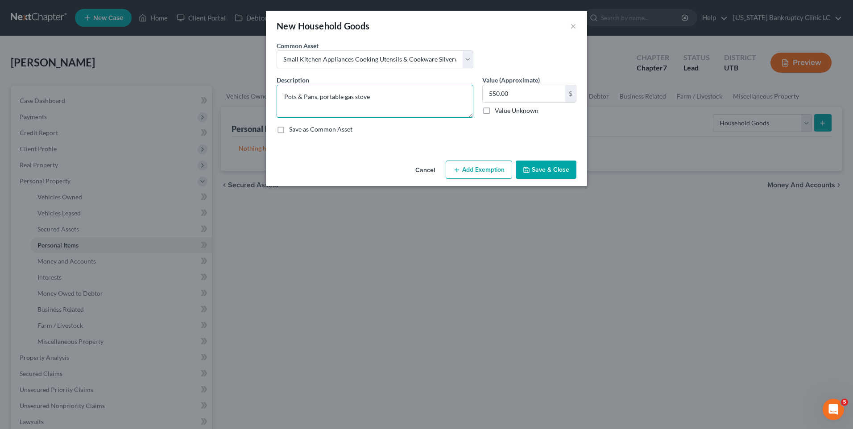
type textarea "Pots & Pans, portable gas stove"
type input "1"
type input "50"
click at [495, 165] on button "Add Exemption" at bounding box center [479, 170] width 66 height 19
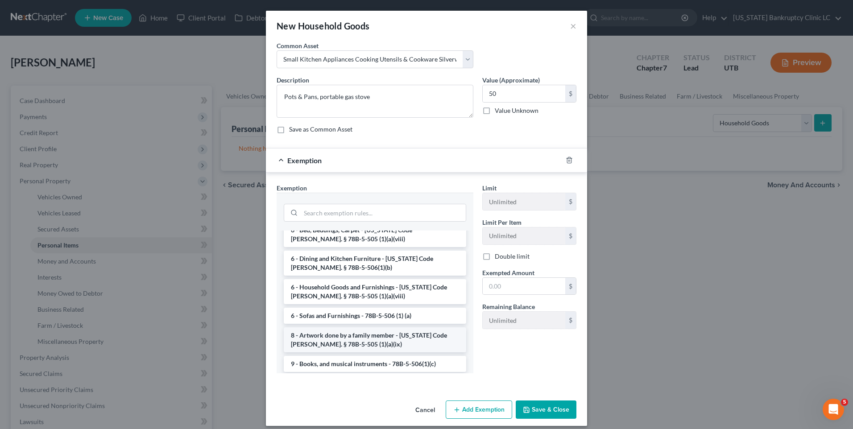
scroll to position [89, 0]
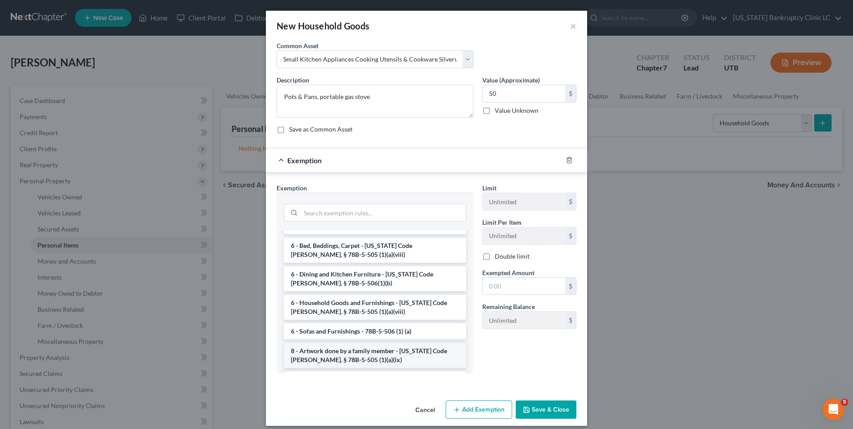
click at [349, 301] on li "6 - Household Goods and Furnishings - [US_STATE] Code [PERSON_NAME]. § 78B-5-50…" at bounding box center [375, 307] width 182 height 25
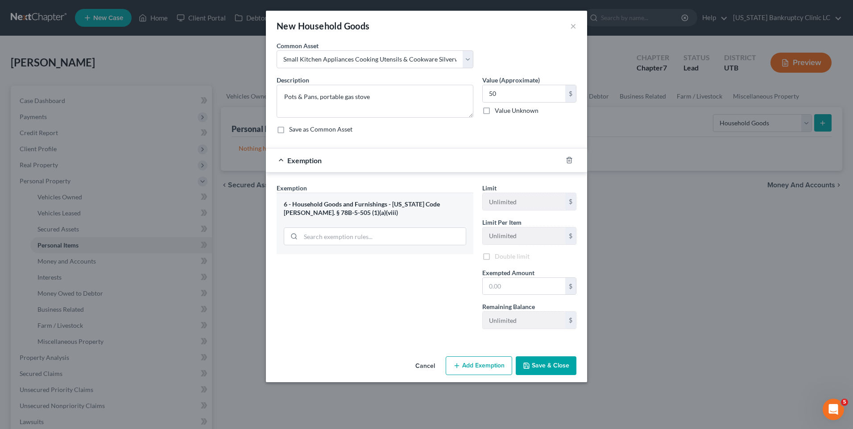
click at [349, 301] on div "Exemption Set must be selected for CA. Exemption * 6 - Household Goods and Furn…" at bounding box center [375, 259] width 206 height 153
click at [497, 294] on input "text" at bounding box center [524, 287] width 83 height 17
click at [409, 312] on div "Exemption Set must be selected for CA. Exemption * 6 - Household Goods and Furn…" at bounding box center [375, 260] width 206 height 154
click at [535, 332] on button "Save & Close" at bounding box center [546, 367] width 61 height 19
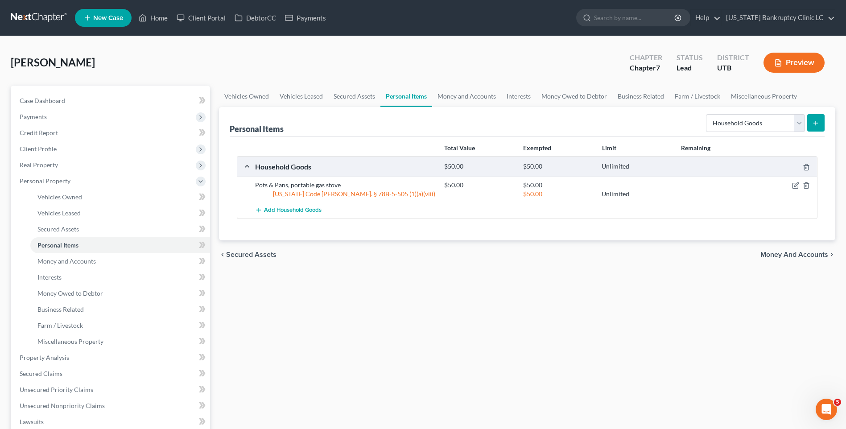
click at [681, 121] on button "submit" at bounding box center [815, 122] width 17 height 17
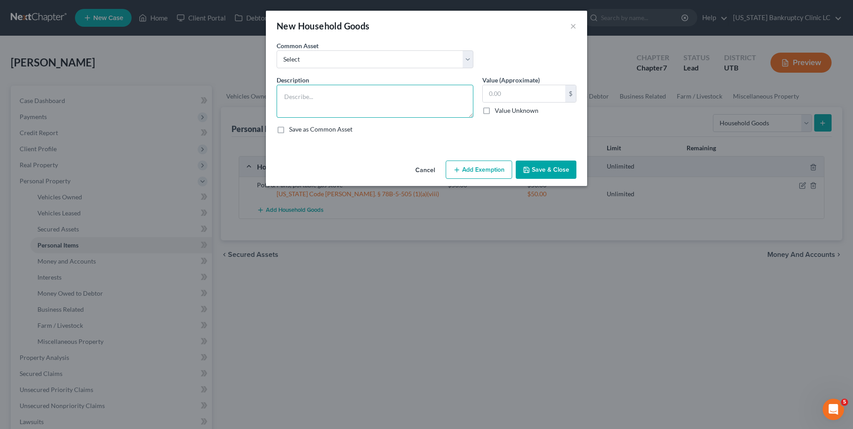
click at [382, 101] on textarea at bounding box center [375, 101] width 197 height 33
click at [480, 167] on button "Add Exemption" at bounding box center [479, 170] width 66 height 19
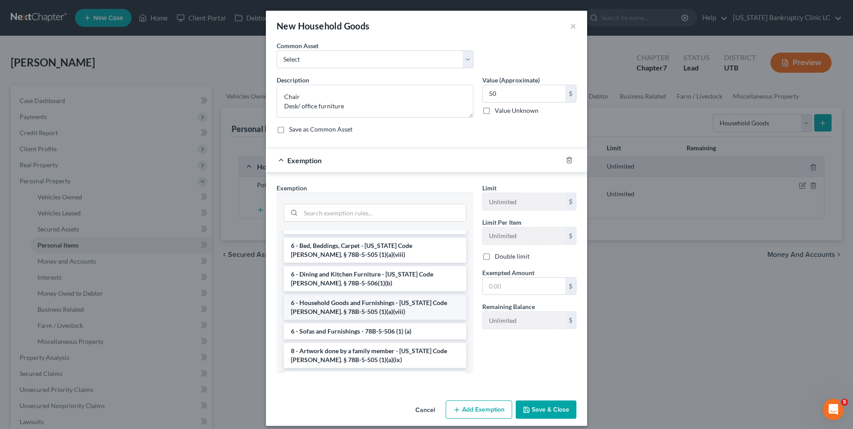
click at [360, 299] on li "6 - Household Goods and Furnishings - [US_STATE] Code [PERSON_NAME]. § 78B-5-50…" at bounding box center [375, 307] width 182 height 25
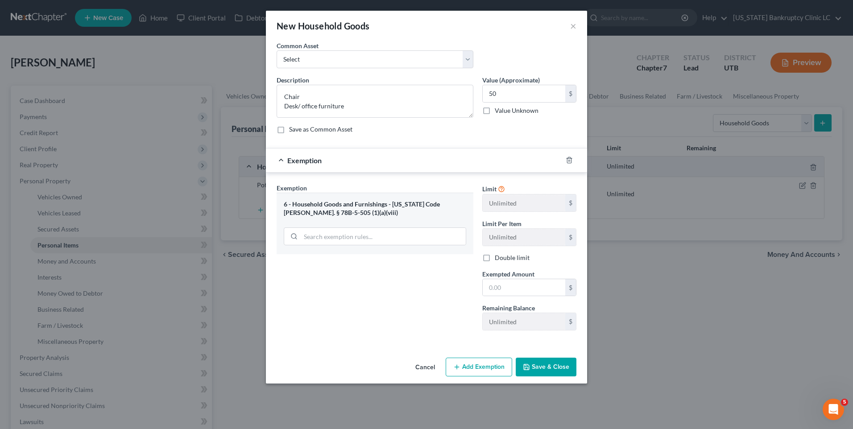
click at [360, 299] on div "Exemption Set must be selected for CA. Exemption * 6 - Household Goods and Furn…" at bounding box center [375, 260] width 206 height 154
click at [507, 296] on div "$" at bounding box center [529, 288] width 94 height 18
click at [510, 288] on input "text" at bounding box center [524, 287] width 83 height 17
click at [524, 332] on icon "button" at bounding box center [526, 367] width 7 height 7
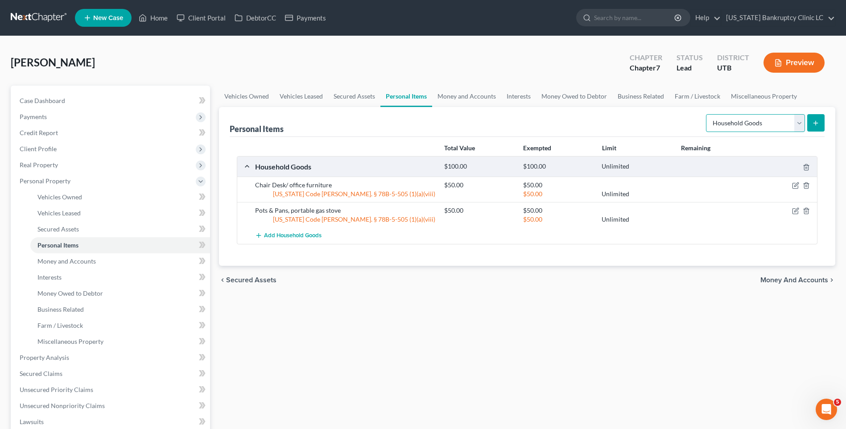
click at [681, 127] on select "Select Item Type Clothing Collectibles Of Value Electronics Firearms Household …" at bounding box center [755, 123] width 99 height 18
click at [681, 114] on select "Select Item Type Clothing Collectibles Of Value Electronics Firearms Household …" at bounding box center [755, 123] width 99 height 18
click at [681, 124] on icon "submit" at bounding box center [815, 123] width 7 height 7
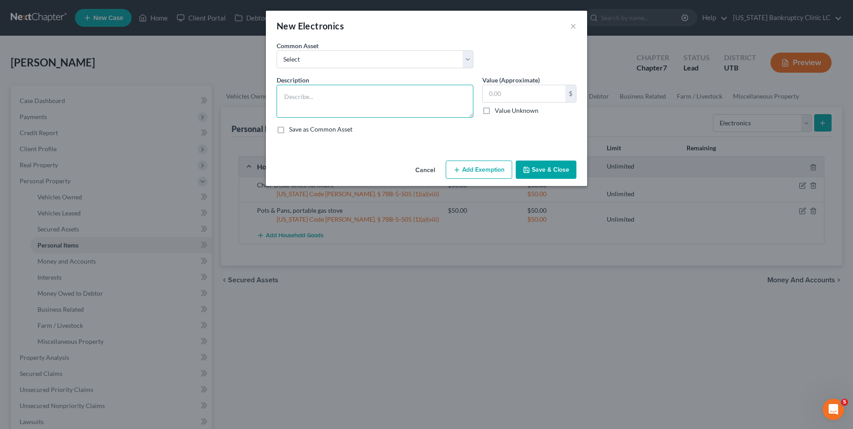
drag, startPoint x: 293, startPoint y: 102, endPoint x: 282, endPoint y: 108, distance: 12.4
click at [282, 108] on textarea at bounding box center [375, 101] width 197 height 33
click at [543, 174] on button "Save & Close" at bounding box center [546, 170] width 61 height 19
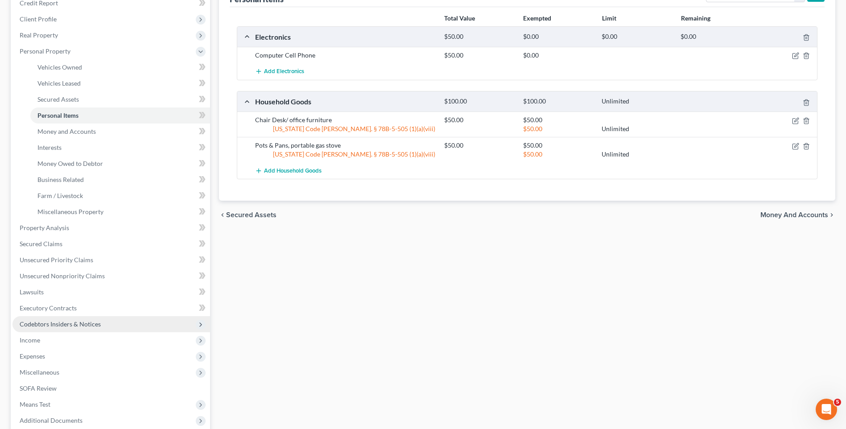
scroll to position [134, 0]
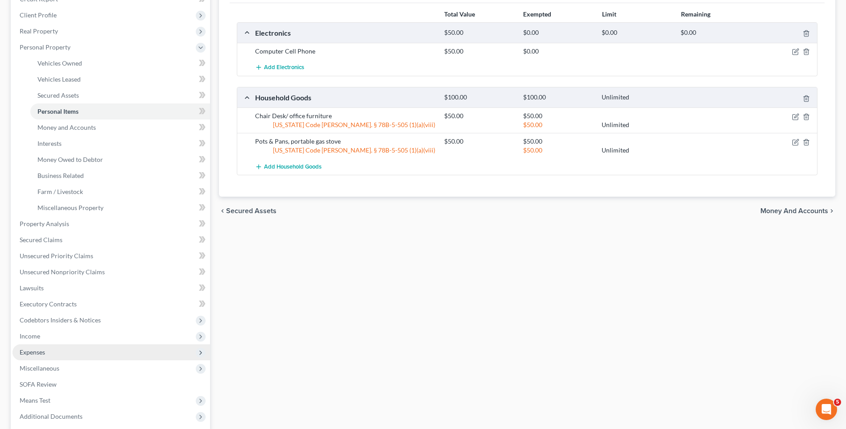
click at [55, 332] on span "Expenses" at bounding box center [111, 352] width 198 height 16
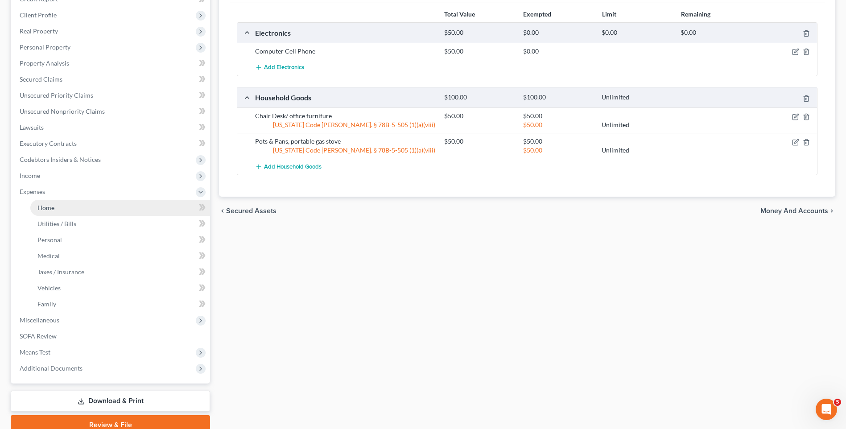
click at [80, 210] on link "Home" at bounding box center [120, 208] width 180 height 16
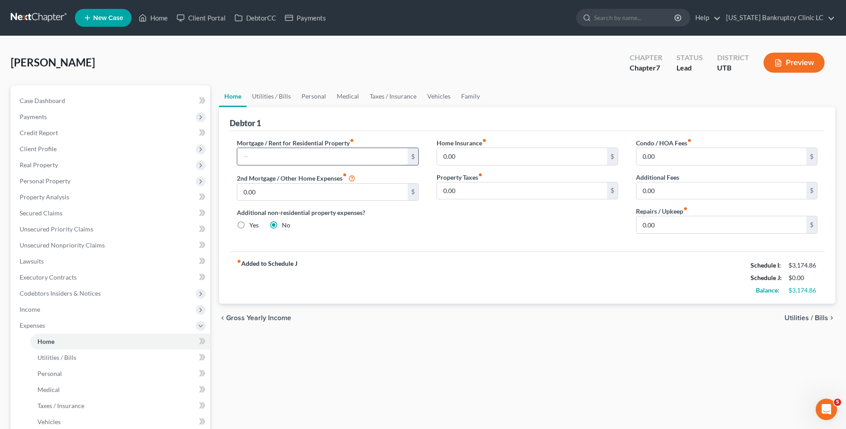
click at [269, 157] on input "text" at bounding box center [322, 156] width 170 height 17
click at [268, 95] on link "Utilities / Bills" at bounding box center [272, 96] width 50 height 21
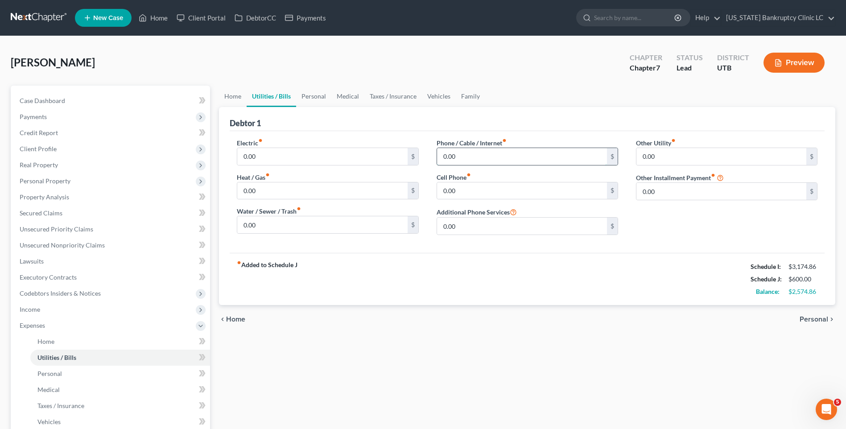
click at [452, 157] on input "0.00" at bounding box center [522, 156] width 170 height 17
click at [379, 149] on input "0.00" at bounding box center [322, 156] width 170 height 17
click at [241, 188] on input "0.00" at bounding box center [322, 190] width 170 height 17
click at [355, 277] on div "fiber_manual_record Added to Schedule J Schedule I: $3,174.86 Schedule J: $725.…" at bounding box center [527, 279] width 595 height 52
click at [463, 189] on input "0.00" at bounding box center [522, 190] width 170 height 17
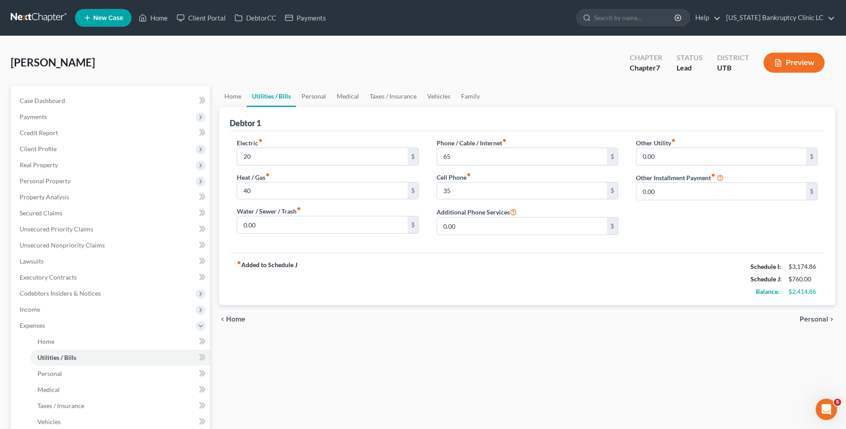
click at [444, 290] on div "fiber_manual_record Added to Schedule J Schedule I: $3,174.86 Schedule J: $760.…" at bounding box center [527, 279] width 595 height 52
click at [314, 96] on link "Personal" at bounding box center [313, 96] width 35 height 21
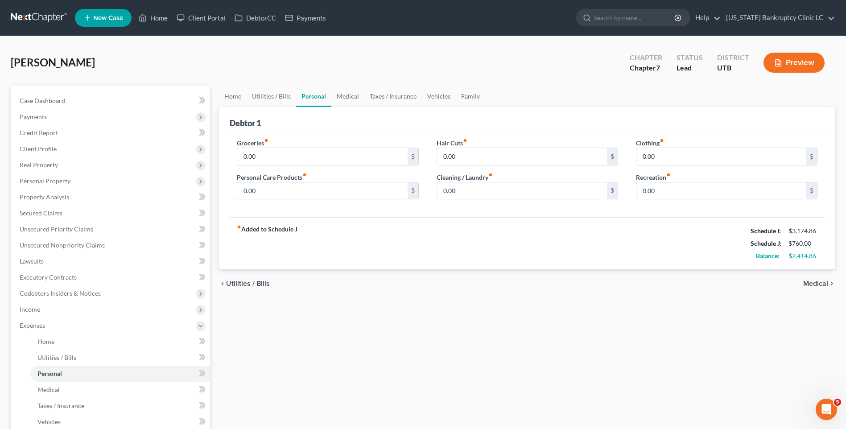
click at [287, 170] on div "Groceries fiber_manual_record 0.00 $ Personal Care Products fiber_manual_record…" at bounding box center [327, 172] width 199 height 69
click at [296, 157] on input "0.00" at bounding box center [322, 156] width 170 height 17
click at [680, 150] on input "0.00" at bounding box center [722, 156] width 170 height 17
click at [484, 185] on input "0.00" at bounding box center [522, 190] width 170 height 17
click at [350, 103] on link "Medical" at bounding box center [347, 96] width 33 height 21
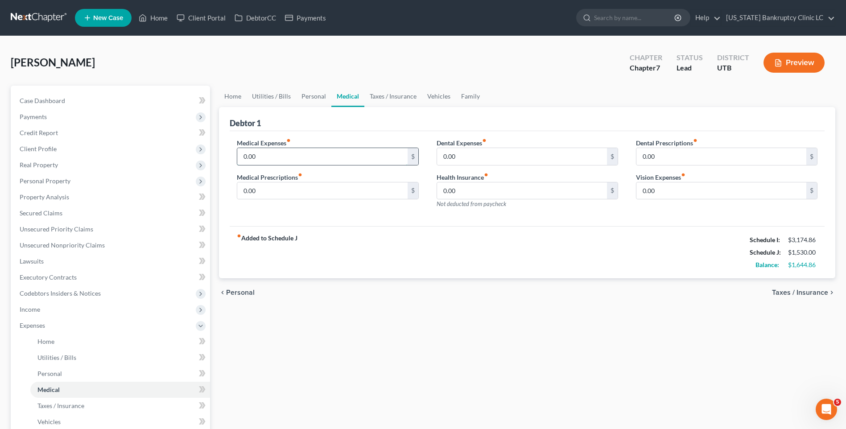
click at [310, 155] on input "0.00" at bounding box center [322, 156] width 170 height 17
click at [437, 103] on link "Vehicles" at bounding box center [439, 96] width 34 height 21
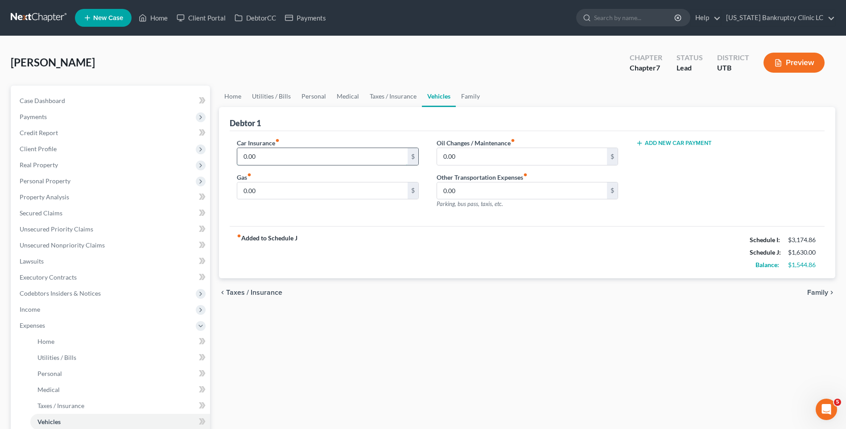
click at [317, 153] on input "0.00" at bounding box center [322, 156] width 170 height 17
click at [508, 150] on input "0.00" at bounding box center [522, 156] width 170 height 17
click at [273, 94] on link "Utilities / Bills" at bounding box center [272, 96] width 50 height 21
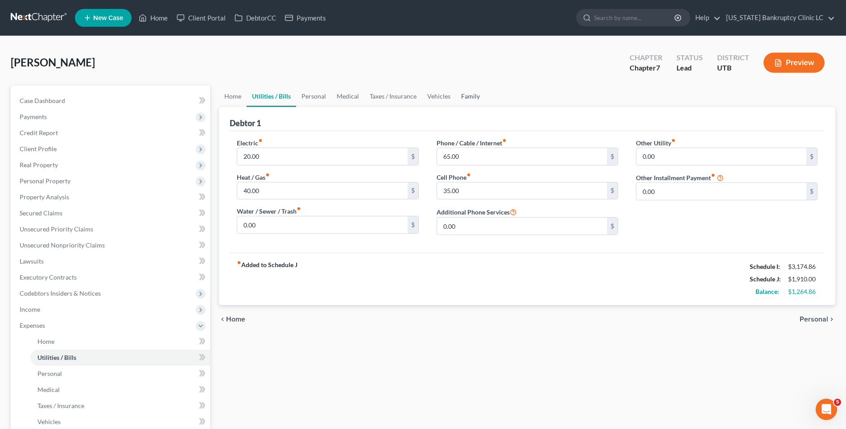
click at [472, 95] on link "Family" at bounding box center [470, 96] width 29 height 21
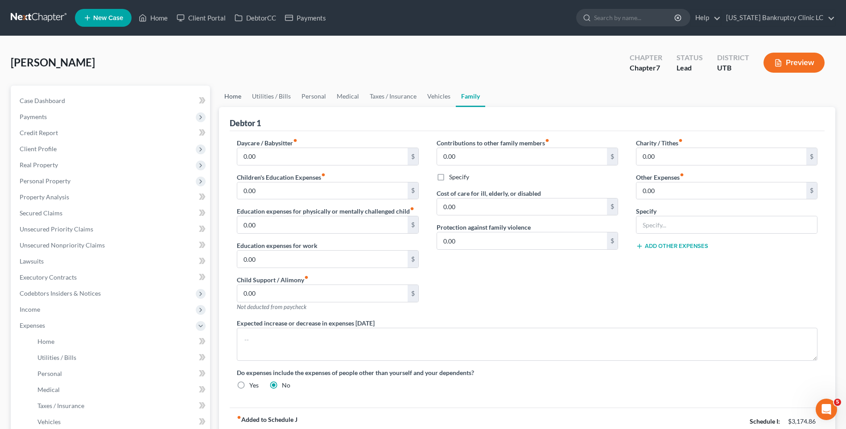
click at [232, 95] on link "Home" at bounding box center [233, 96] width 28 height 21
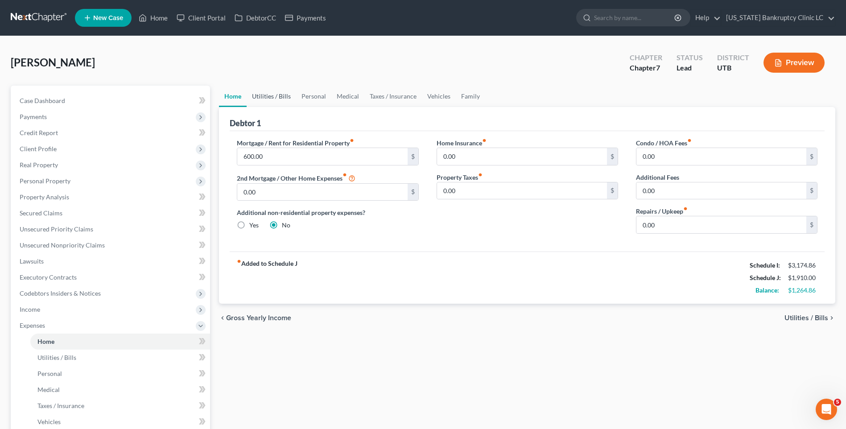
click at [260, 97] on link "Utilities / Bills" at bounding box center [272, 96] width 50 height 21
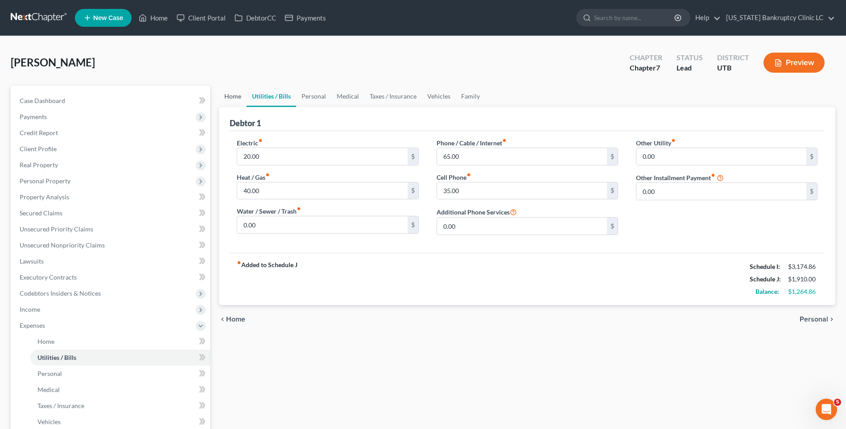
click at [231, 94] on link "Home" at bounding box center [233, 96] width 28 height 21
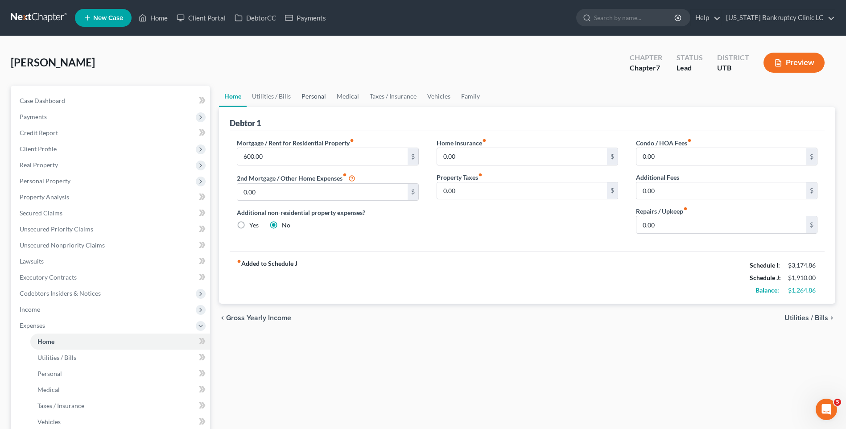
click at [320, 100] on link "Personal" at bounding box center [313, 96] width 35 height 21
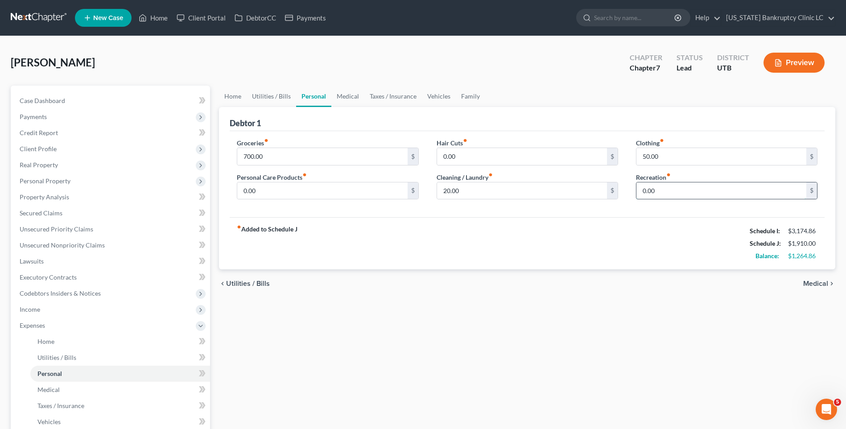
click at [681, 193] on input "0.00" at bounding box center [722, 190] width 170 height 17
click at [269, 95] on link "Utilities / Bills" at bounding box center [272, 96] width 50 height 21
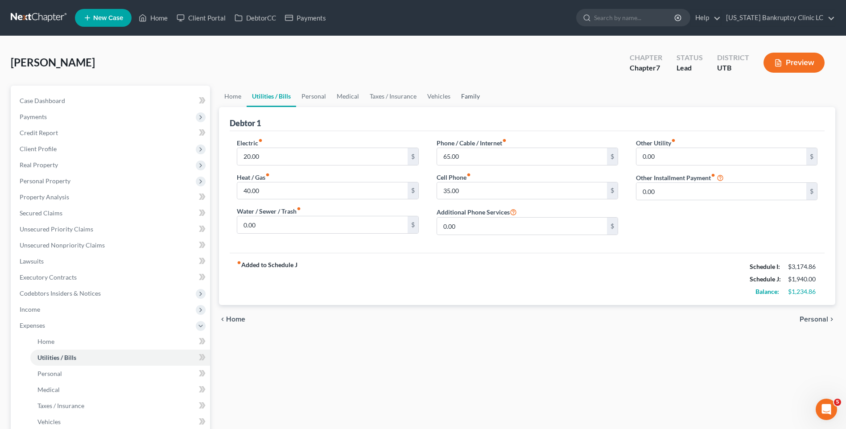
click at [470, 100] on link "Family" at bounding box center [470, 96] width 29 height 21
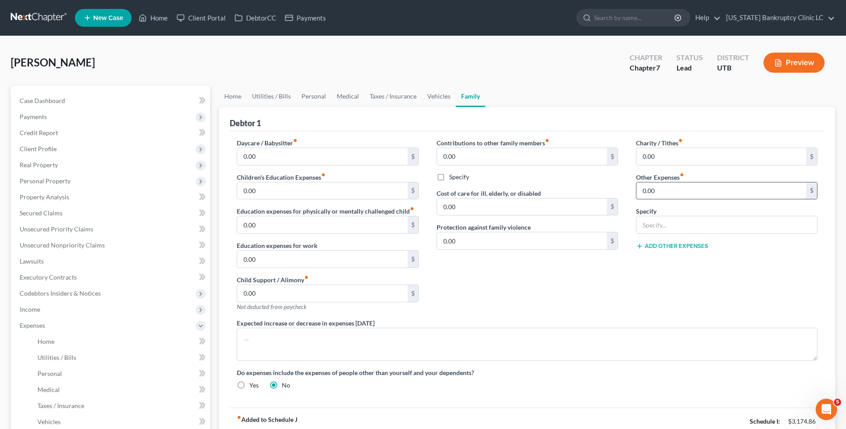
click at [681, 191] on input "0.00" at bounding box center [722, 190] width 170 height 17
click at [651, 218] on input "text" at bounding box center [727, 224] width 181 height 17
click at [434, 96] on link "Vehicles" at bounding box center [439, 96] width 34 height 21
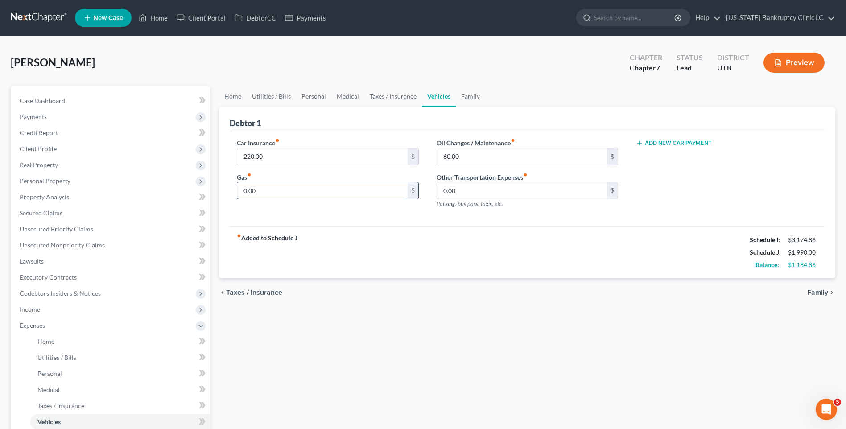
click at [269, 192] on input "0.00" at bounding box center [322, 190] width 170 height 17
click at [283, 160] on input "220.00" at bounding box center [322, 156] width 170 height 17
click at [264, 91] on link "Utilities / Bills" at bounding box center [272, 96] width 50 height 21
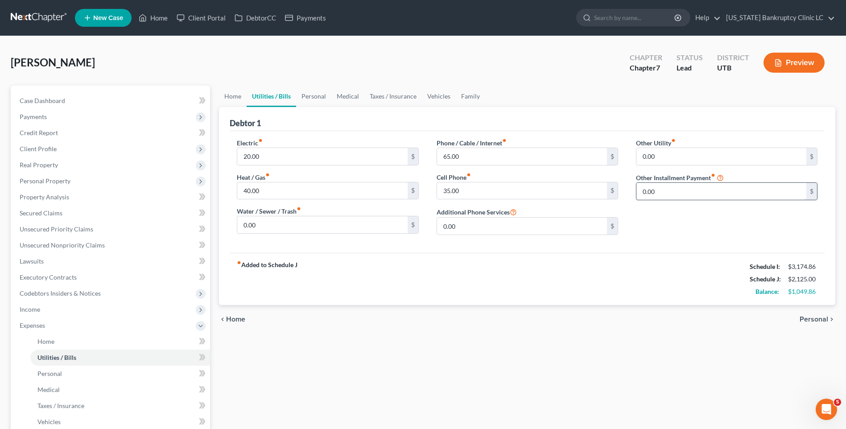
click at [681, 190] on input "0.00" at bounding box center [722, 191] width 170 height 17
click at [681, 155] on input "0.00" at bounding box center [722, 156] width 170 height 17
click at [681, 259] on div "fiber_manual_record Added to Schedule J Schedule I: $3,174.86 Schedule J: $2,14…" at bounding box center [527, 279] width 595 height 52
click at [661, 216] on input "0.00" at bounding box center [722, 216] width 170 height 17
drag, startPoint x: 668, startPoint y: 185, endPoint x: 674, endPoint y: 183, distance: 6.6
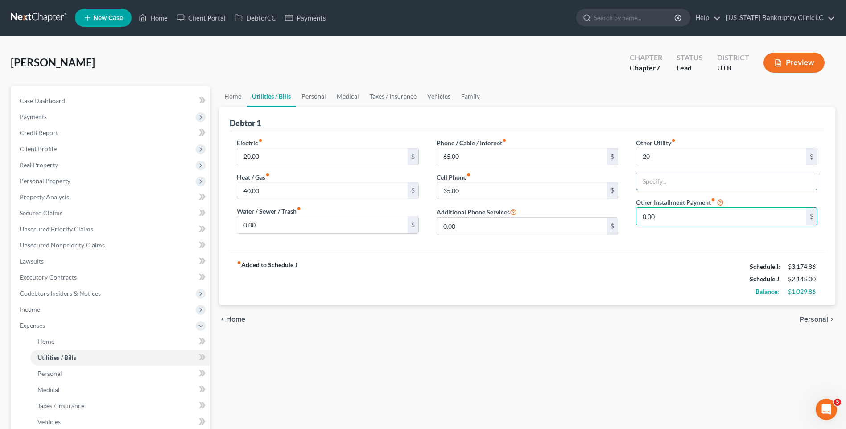
click at [668, 185] on input "text" at bounding box center [727, 181] width 181 height 17
click at [670, 218] on input "0.00" at bounding box center [722, 216] width 170 height 17
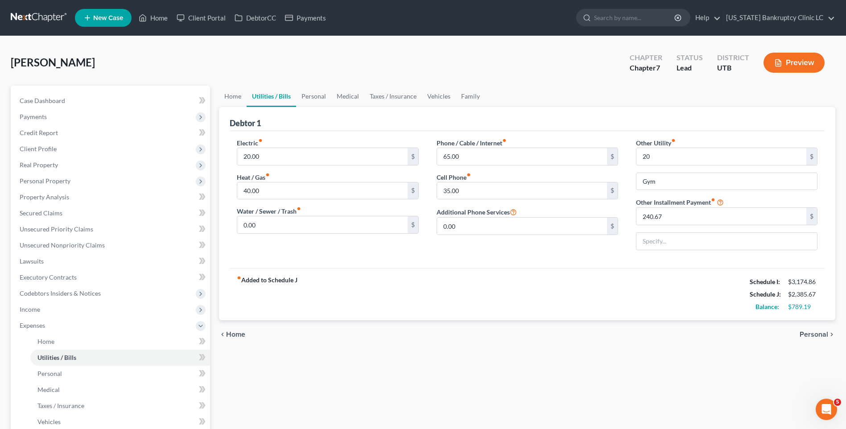
click at [675, 230] on div "Other Utility fiber_manual_record 20 $ Gym Other Installment Payment fiber_manu…" at bounding box center [726, 197] width 199 height 119
click at [664, 247] on input "text" at bounding box center [727, 241] width 181 height 17
click at [681, 150] on input "20" at bounding box center [722, 156] width 170 height 17
click at [314, 99] on link "Personal" at bounding box center [313, 96] width 35 height 21
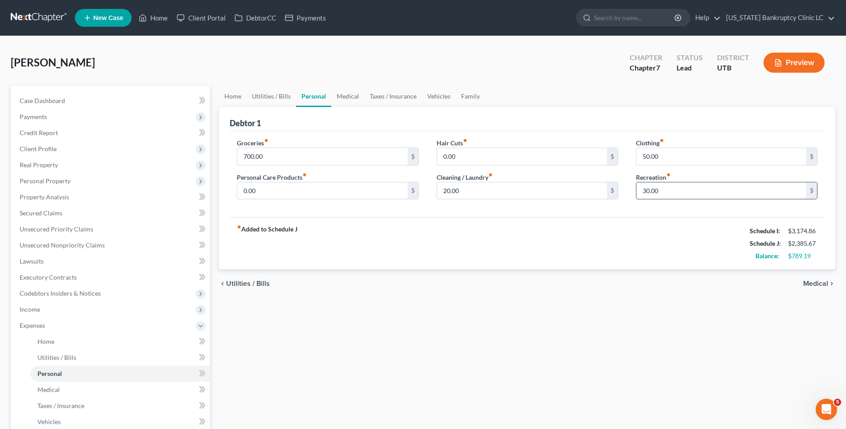
click at [681, 190] on input "30.00" at bounding box center [722, 190] width 170 height 17
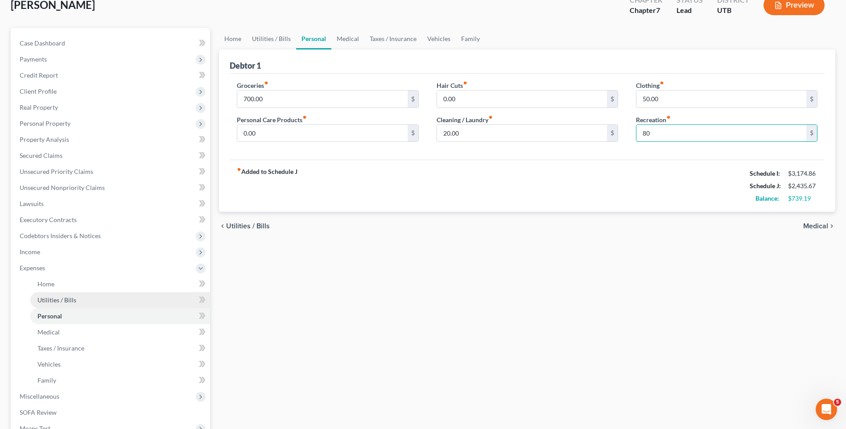
scroll to position [174, 0]
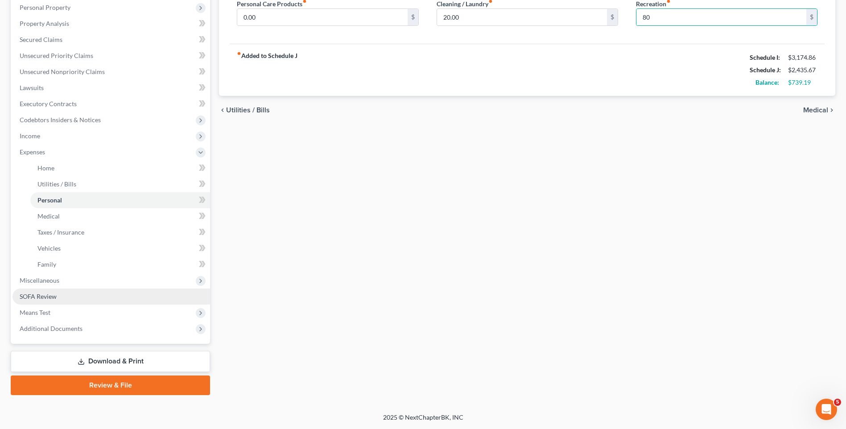
click at [66, 300] on link "SOFA Review" at bounding box center [111, 297] width 198 height 16
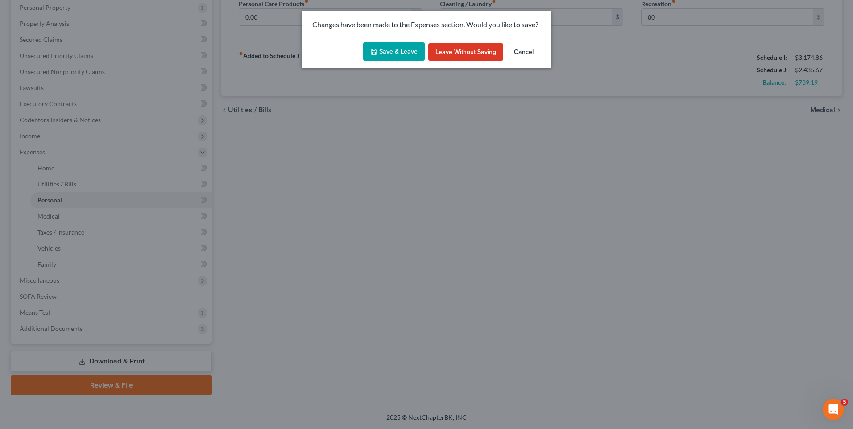
click at [397, 52] on button "Save & Leave" at bounding box center [394, 51] width 62 height 19
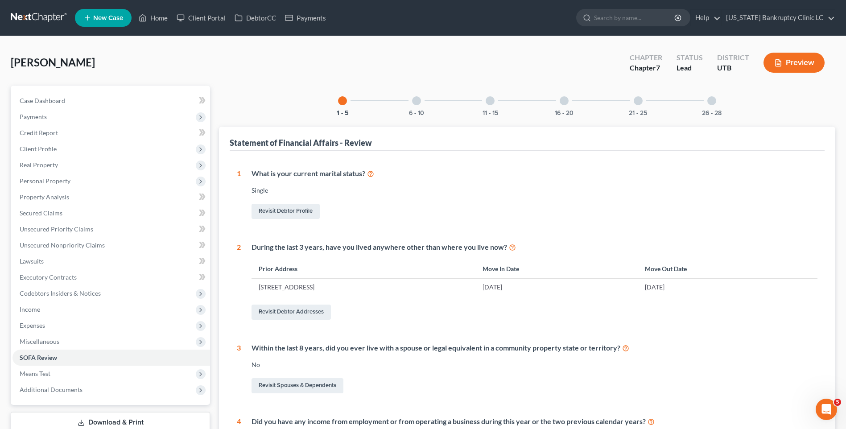
click at [419, 100] on div at bounding box center [416, 100] width 9 height 9
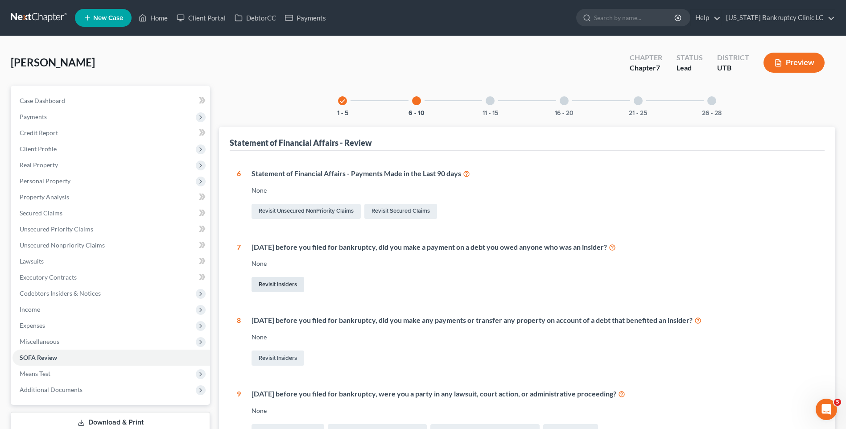
click at [276, 285] on link "Revisit Insiders" at bounding box center [278, 284] width 53 height 15
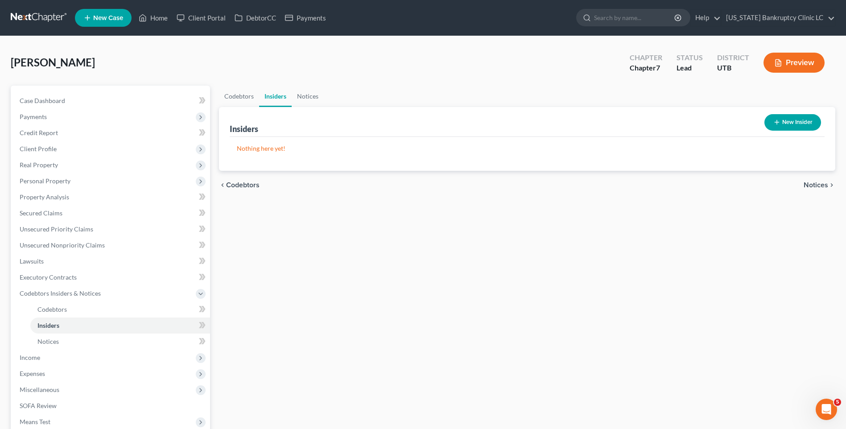
click at [681, 119] on button "New Insider" at bounding box center [793, 122] width 57 height 17
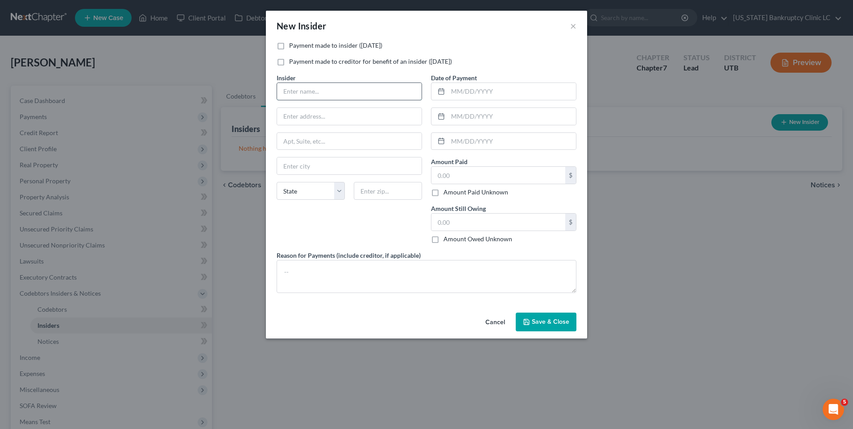
click at [376, 95] on input "text" at bounding box center [349, 91] width 145 height 17
click at [364, 46] on label "Payment made to insider ([DATE])" at bounding box center [335, 45] width 93 height 9
click at [298, 46] on input "Payment made to insider ([DATE])" at bounding box center [296, 44] width 6 height 6
click at [351, 96] on input "text" at bounding box center [349, 91] width 145 height 17
click at [497, 87] on input "text" at bounding box center [512, 91] width 128 height 17
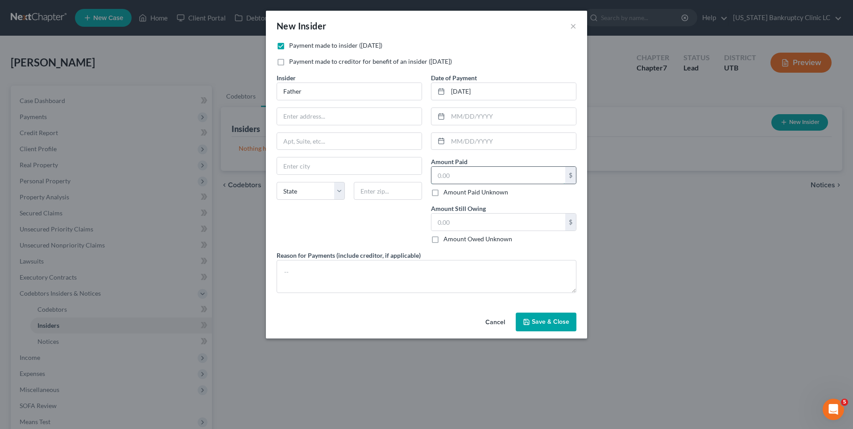
drag, startPoint x: 471, startPoint y: 175, endPoint x: 476, endPoint y: 178, distance: 5.8
click at [470, 176] on input "text" at bounding box center [498, 175] width 134 height 17
click at [548, 321] on span "Save & Close" at bounding box center [550, 322] width 37 height 8
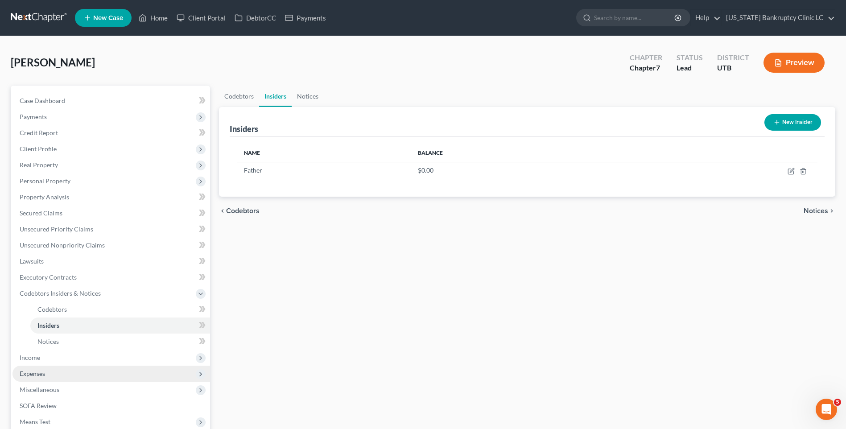
scroll to position [109, 0]
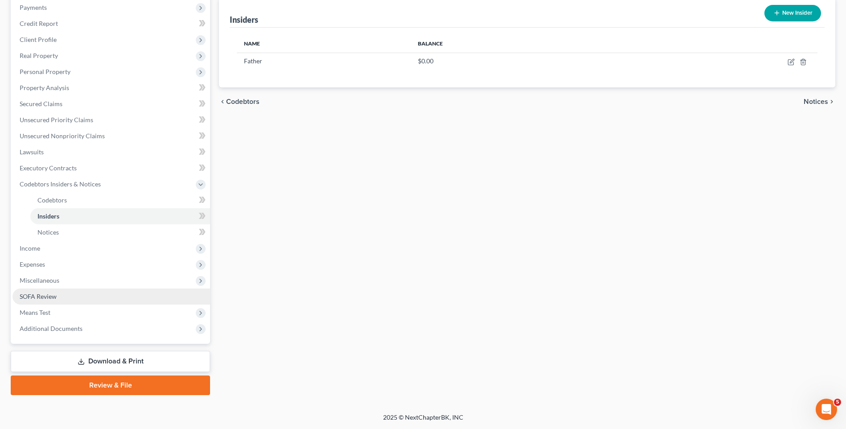
click at [79, 294] on link "SOFA Review" at bounding box center [111, 297] width 198 height 16
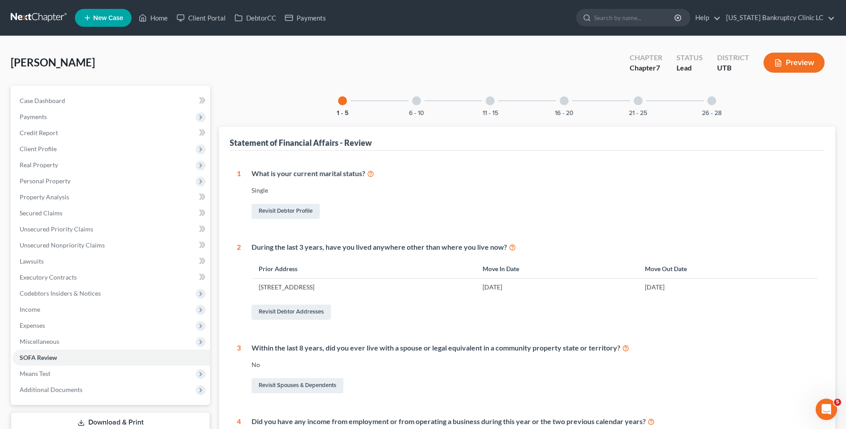
click at [411, 105] on div "6 - 10" at bounding box center [416, 101] width 30 height 30
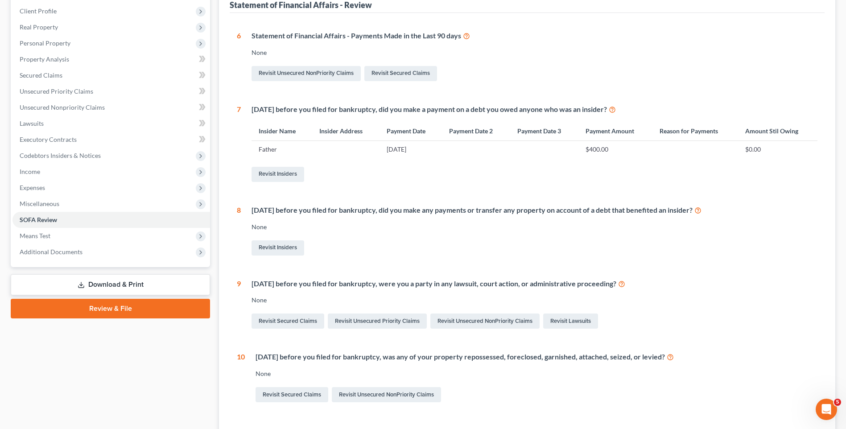
scroll to position [74, 0]
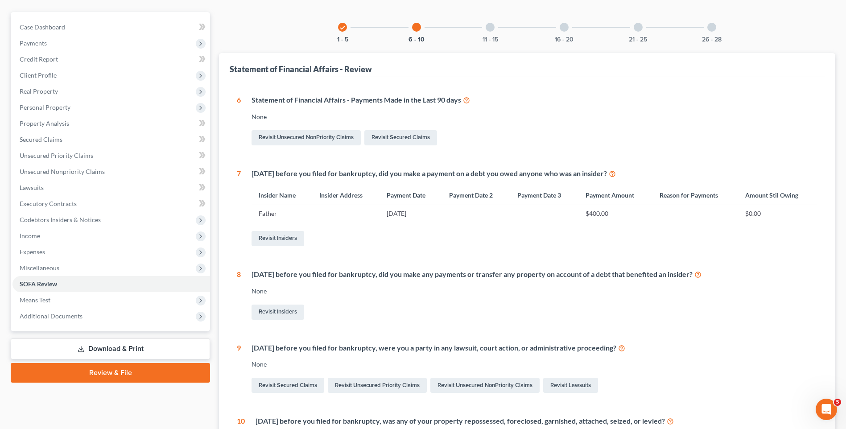
click at [340, 25] on icon "check" at bounding box center [342, 28] width 6 height 6
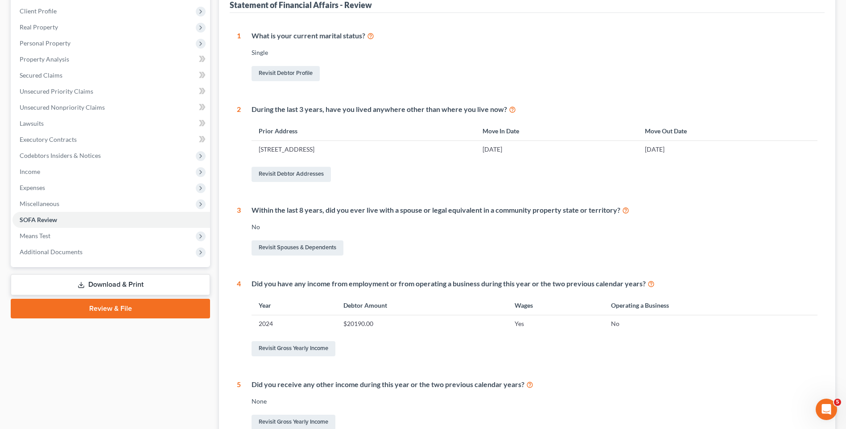
scroll to position [235, 0]
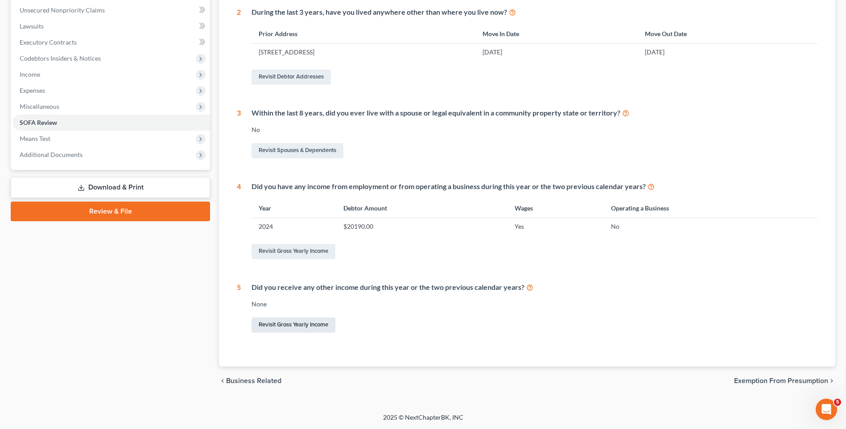
click at [293, 326] on link "Revisit Gross Yearly Income" at bounding box center [294, 325] width 84 height 15
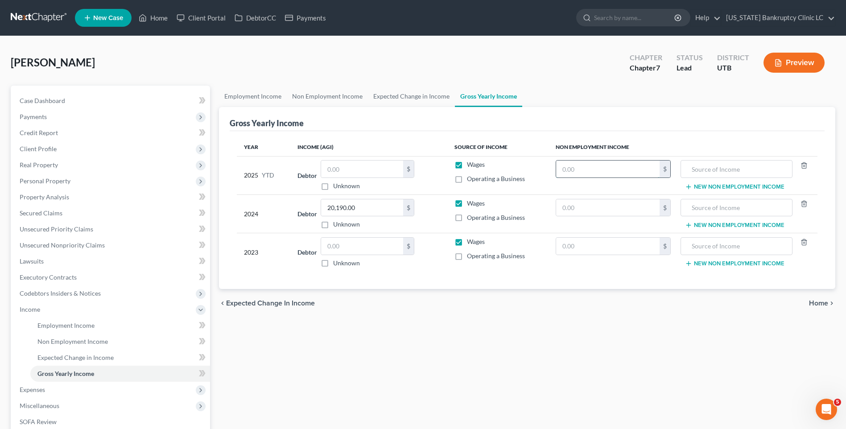
click at [576, 167] on input "text" at bounding box center [607, 169] width 103 height 17
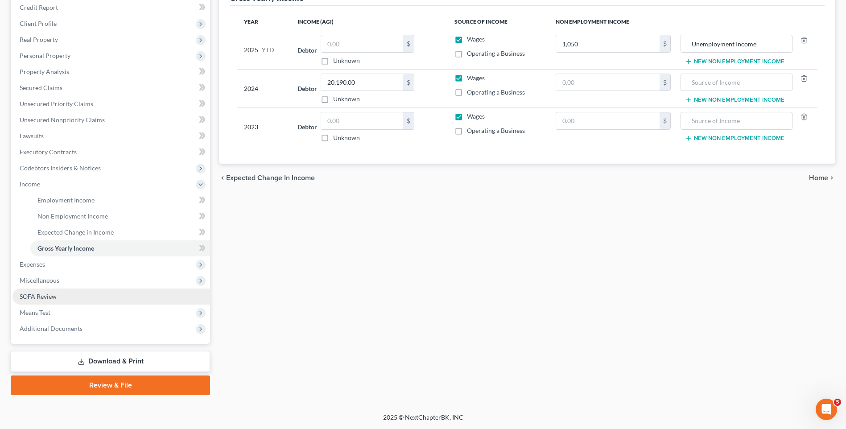
click at [58, 296] on link "SOFA Review" at bounding box center [111, 297] width 198 height 16
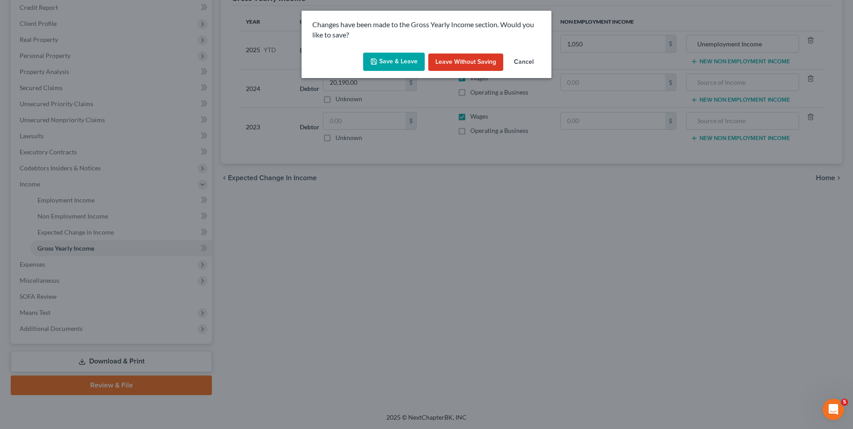
click at [393, 59] on button "Save & Leave" at bounding box center [394, 62] width 62 height 19
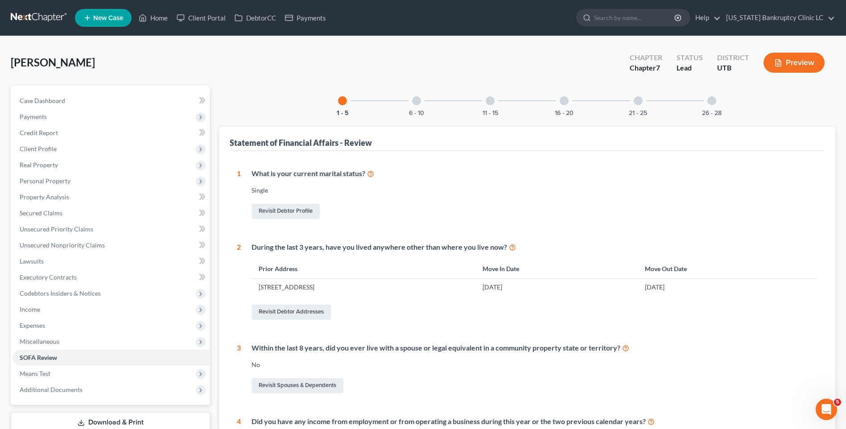
click at [418, 100] on div at bounding box center [416, 100] width 9 height 9
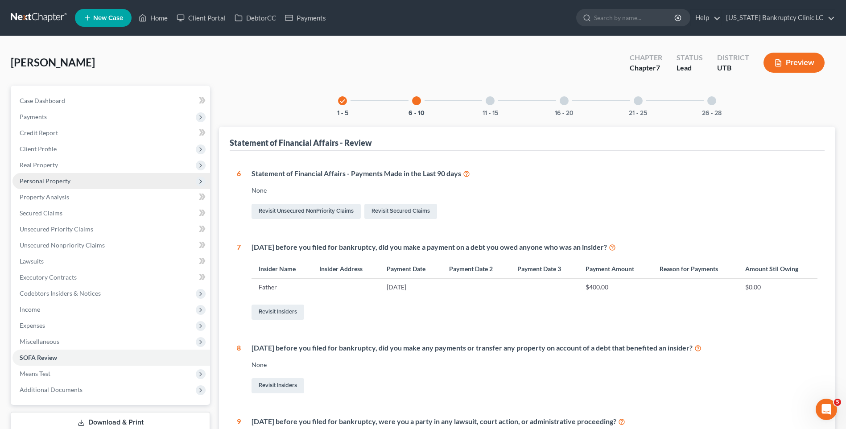
click at [53, 184] on span "Personal Property" at bounding box center [45, 181] width 51 height 8
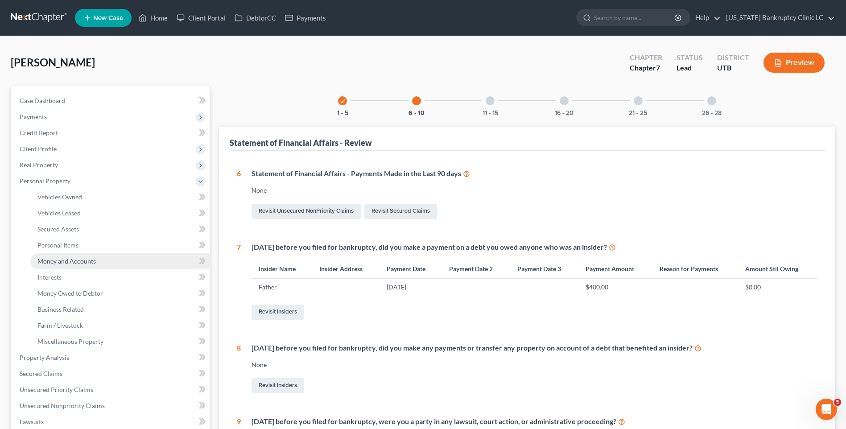
click at [95, 264] on link "Money and Accounts" at bounding box center [120, 261] width 180 height 16
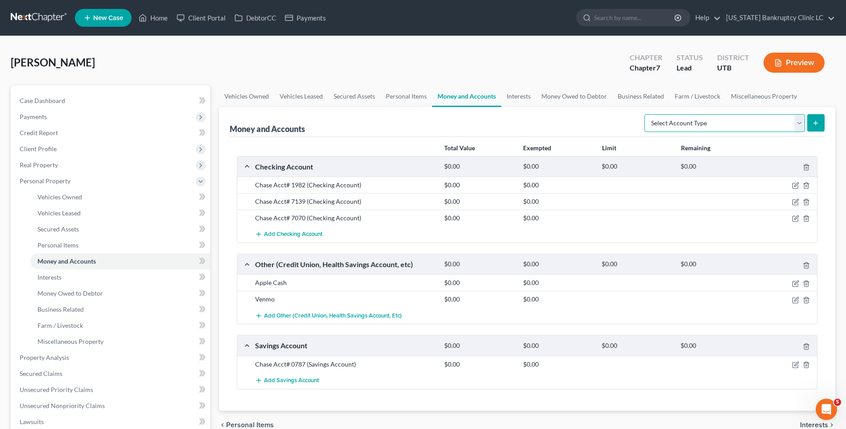
click at [681, 121] on select "Select Account Type Brokerage Cash on Hand Certificates of Deposit Checking Acc…" at bounding box center [725, 123] width 161 height 18
click at [646, 114] on select "Select Account Type Brokerage Cash on Hand Certificates of Deposit Checking Acc…" at bounding box center [725, 123] width 161 height 18
click at [681, 121] on icon "submit" at bounding box center [815, 123] width 7 height 7
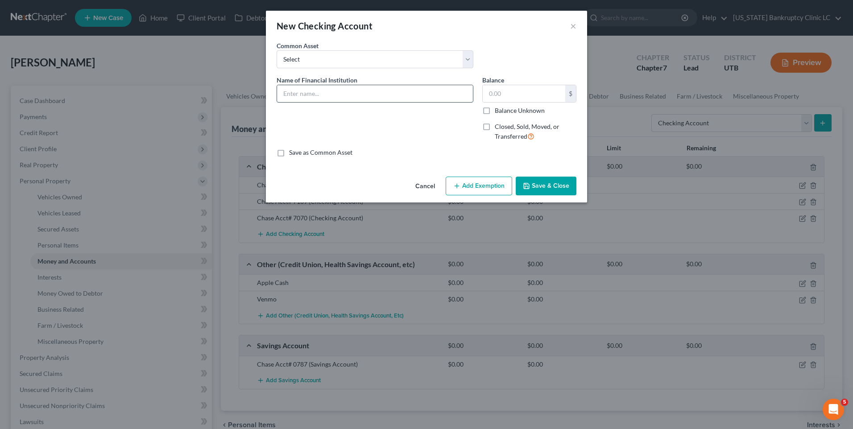
click at [321, 94] on input "text" at bounding box center [375, 93] width 196 height 17
click at [497, 126] on span "Closed, Sold, Moved, or Transferred" at bounding box center [527, 131] width 65 height 17
click at [498, 126] on input "Closed, Sold, Moved, or Transferred" at bounding box center [501, 125] width 6 height 6
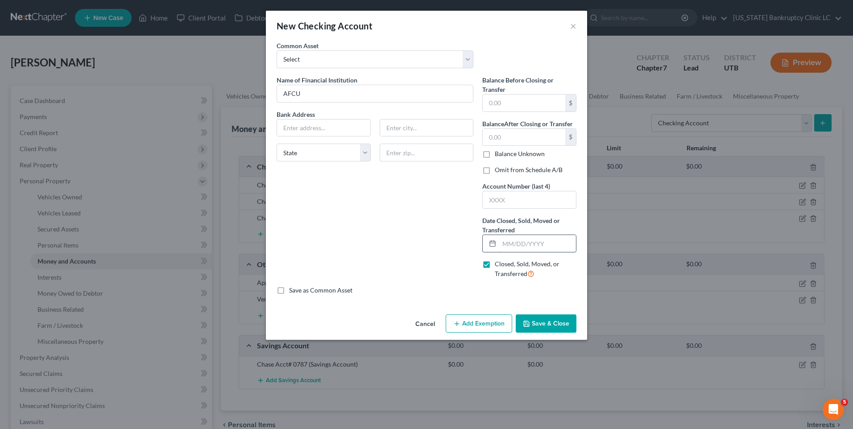
click at [508, 246] on input "text" at bounding box center [537, 243] width 77 height 17
click at [547, 324] on button "Save & Close" at bounding box center [546, 323] width 61 height 19
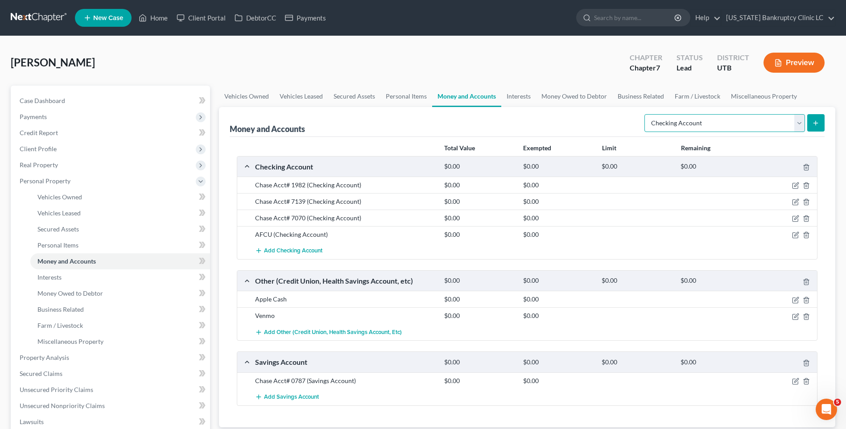
click at [681, 128] on select "Select Account Type Brokerage Cash on Hand Certificates of Deposit Checking Acc…" at bounding box center [725, 123] width 161 height 18
click at [646, 114] on select "Select Account Type Brokerage Cash on Hand Certificates of Deposit Checking Acc…" at bounding box center [725, 123] width 161 height 18
click at [681, 124] on button "submit" at bounding box center [815, 122] width 17 height 17
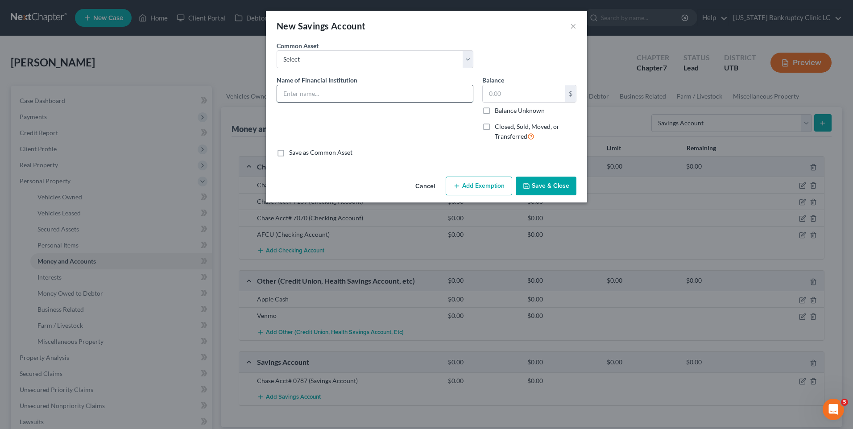
click at [319, 98] on input "text" at bounding box center [375, 93] width 196 height 17
click at [495, 127] on label "Closed, Sold, Moved, or Transferred" at bounding box center [536, 131] width 82 height 19
click at [498, 127] on input "Closed, Sold, Moved, or Transferred" at bounding box center [501, 125] width 6 height 6
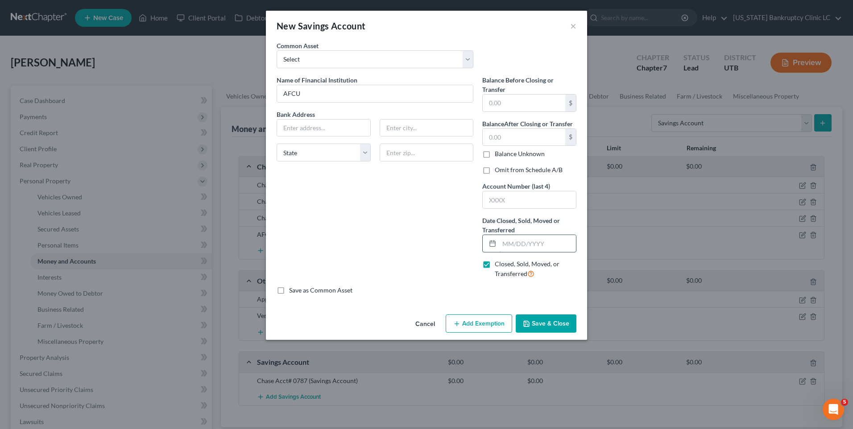
click at [527, 251] on input "text" at bounding box center [537, 243] width 77 height 17
click at [562, 322] on button "Save & Close" at bounding box center [546, 323] width 61 height 19
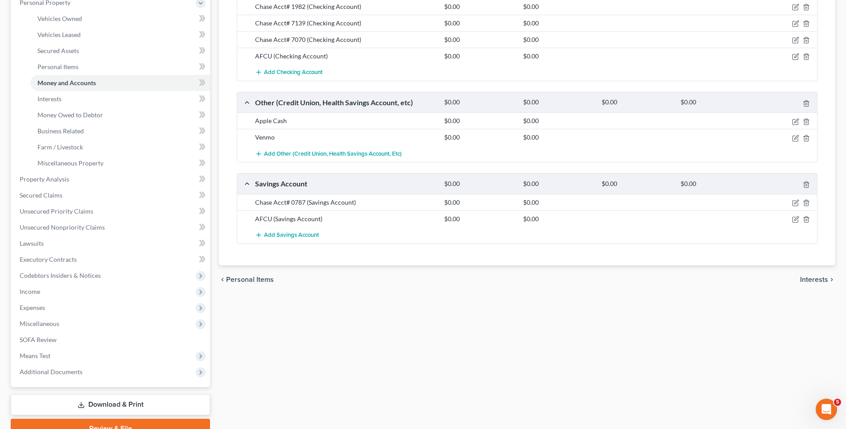
scroll to position [222, 0]
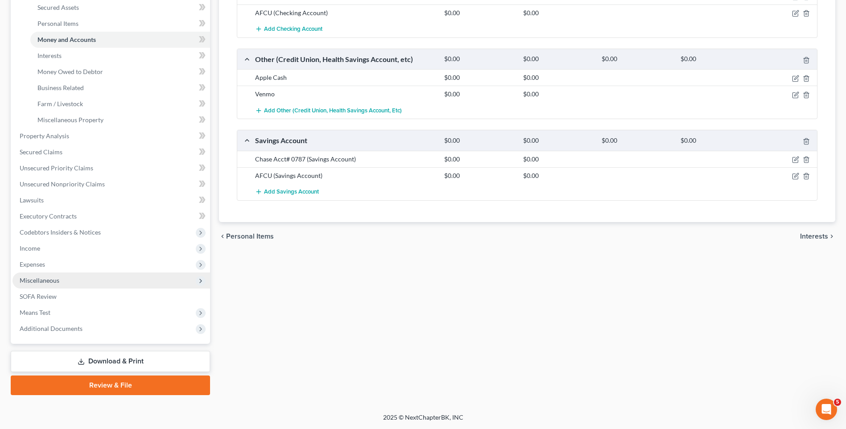
drag, startPoint x: 53, startPoint y: 279, endPoint x: 50, endPoint y: 282, distance: 4.7
click at [51, 280] on span "Miscellaneous" at bounding box center [40, 281] width 40 height 8
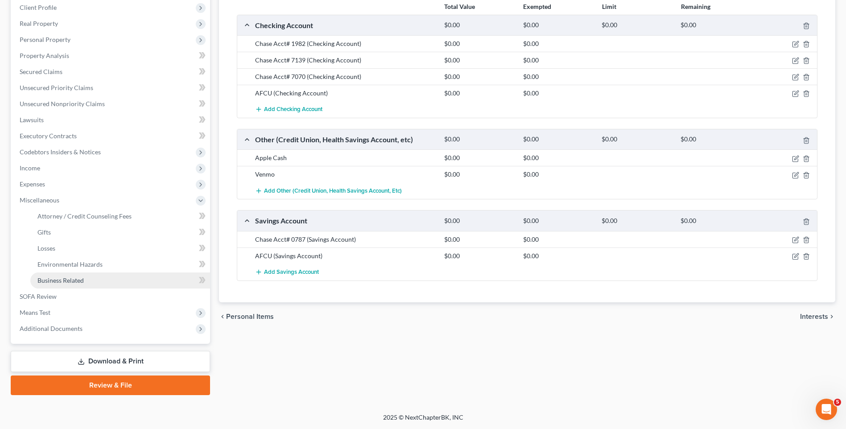
scroll to position [141, 0]
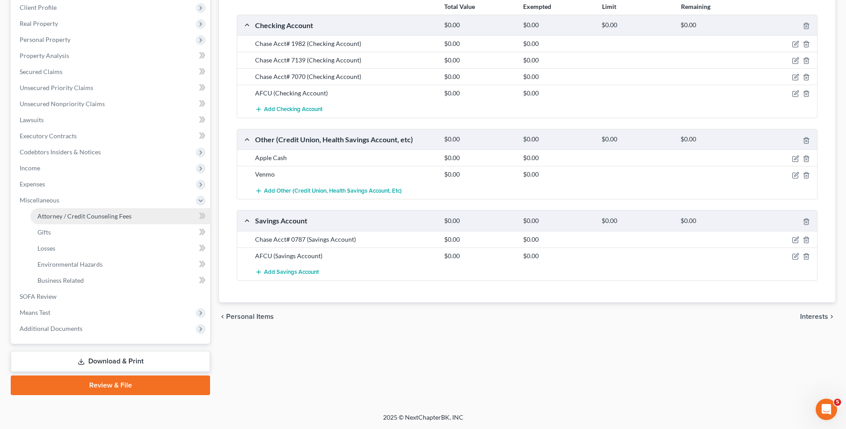
click at [106, 217] on span "Attorney / Credit Counseling Fees" at bounding box center [84, 216] width 94 height 8
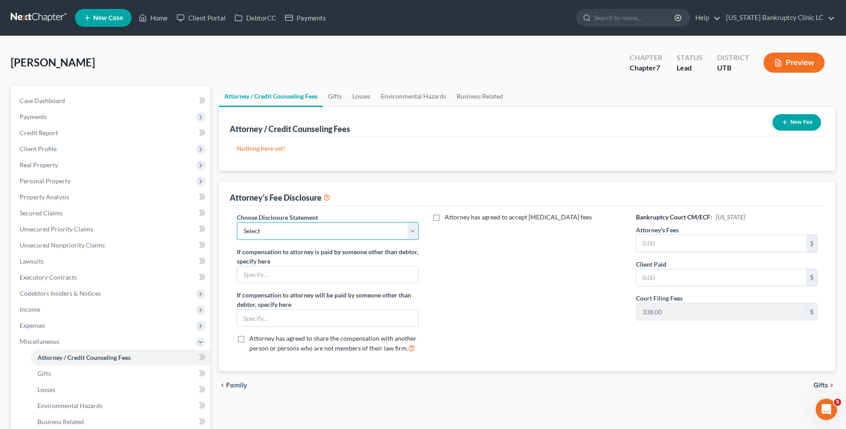
click at [276, 232] on select "Select Installment Chapter 7 Cases Salt Lake Custom Disclosure Fresh Start Fund…" at bounding box center [328, 231] width 182 height 18
click at [237, 222] on select "Select Installment Chapter 7 Cases Salt Lake Custom Disclosure Fresh Start Fund…" at bounding box center [328, 231] width 182 height 18
click at [681, 243] on input "text" at bounding box center [722, 243] width 170 height 17
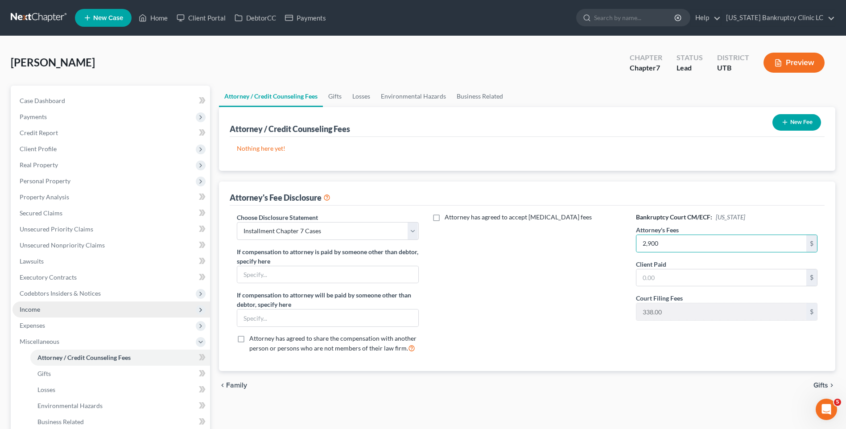
click at [49, 312] on span "Income" at bounding box center [111, 310] width 198 height 16
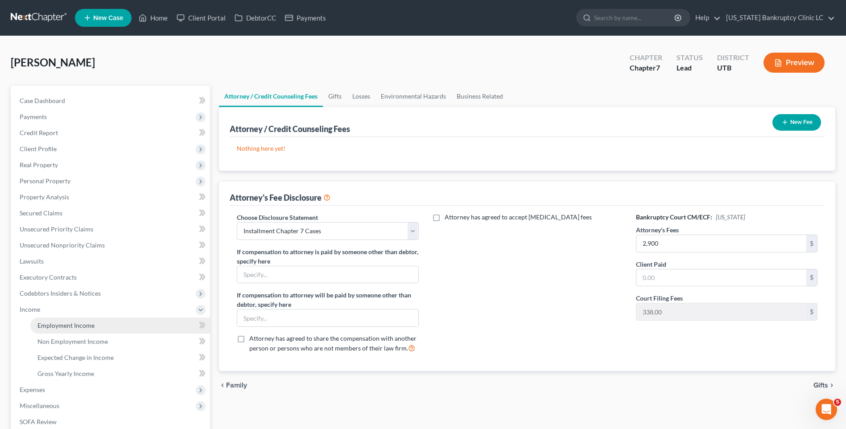
click at [58, 327] on span "Employment Income" at bounding box center [65, 326] width 57 height 8
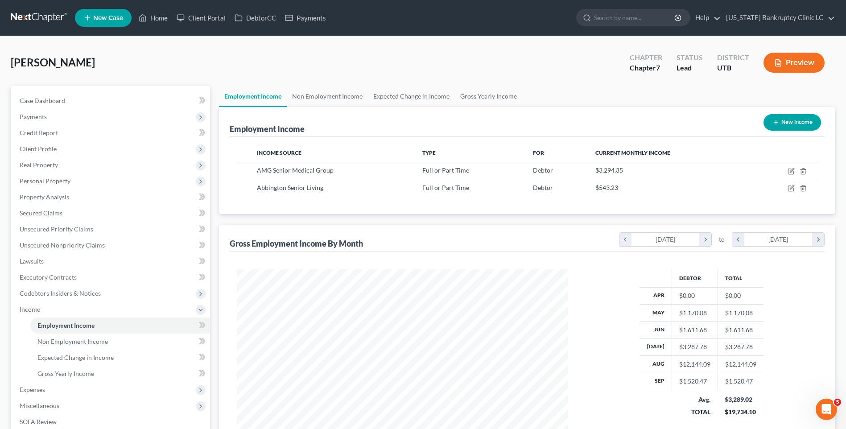
scroll to position [165, 349]
click at [150, 16] on link "Home" at bounding box center [153, 18] width 38 height 16
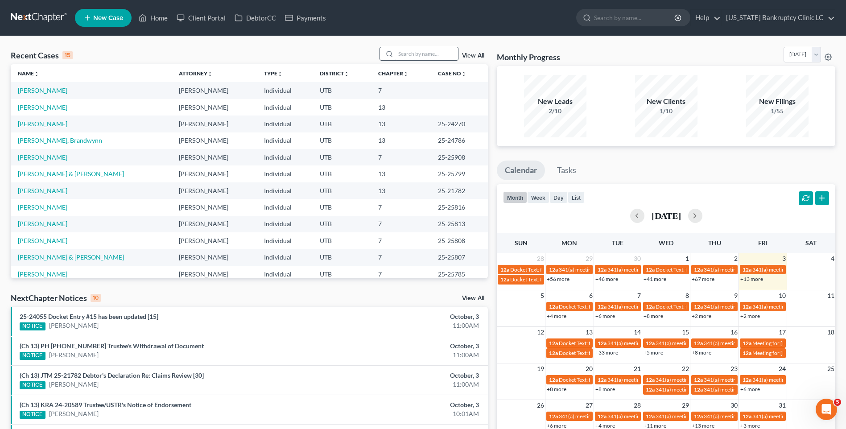
click at [407, 55] on input "search" at bounding box center [427, 53] width 62 height 13
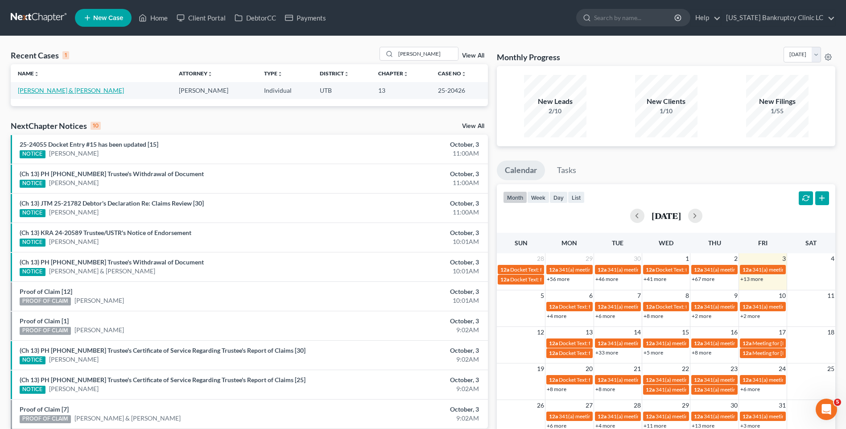
click at [70, 91] on link "[PERSON_NAME] & [PERSON_NAME]" at bounding box center [71, 91] width 106 height 8
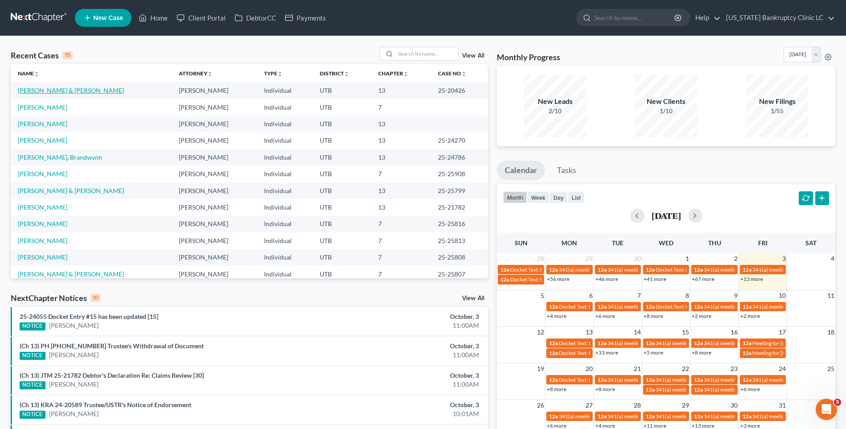
click at [54, 87] on link "[PERSON_NAME] & [PERSON_NAME]" at bounding box center [71, 91] width 106 height 8
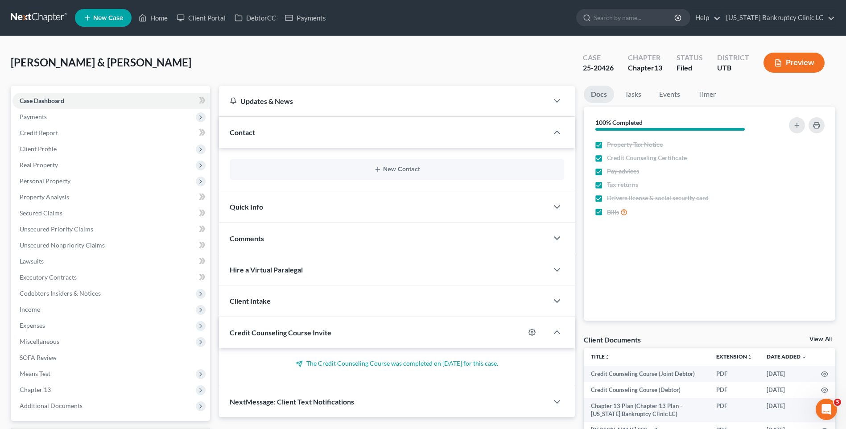
click at [385, 208] on div "Quick Info" at bounding box center [383, 206] width 329 height 31
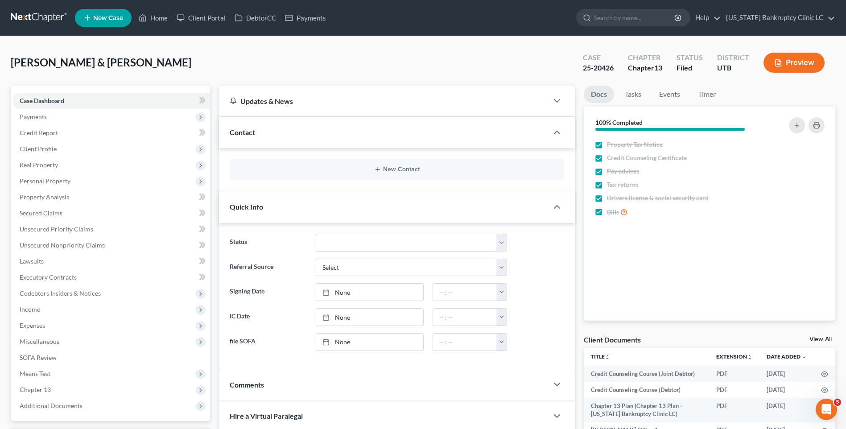
click at [378, 206] on div "Quick Info" at bounding box center [383, 206] width 329 height 31
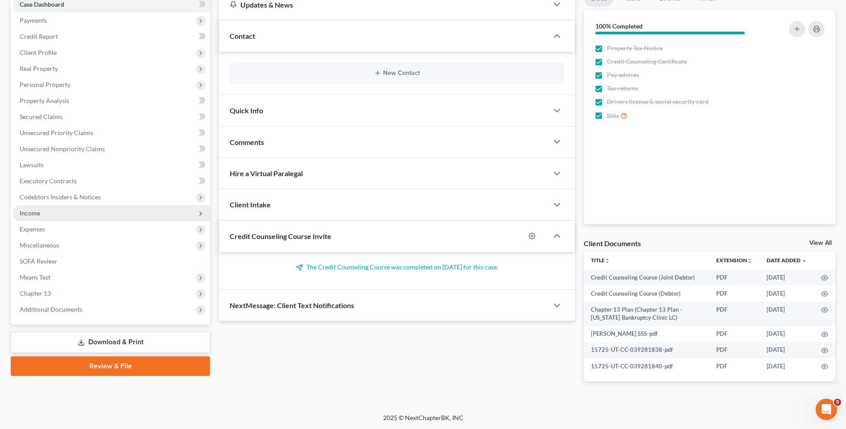
scroll to position [97, 0]
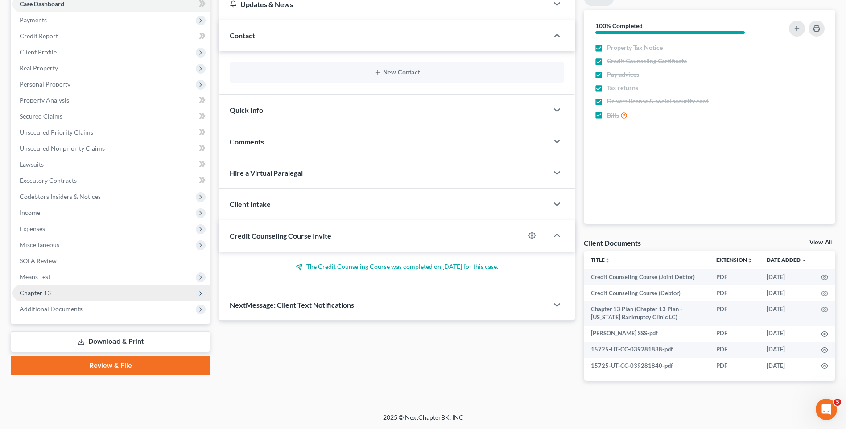
click at [56, 291] on span "Chapter 13" at bounding box center [111, 293] width 198 height 16
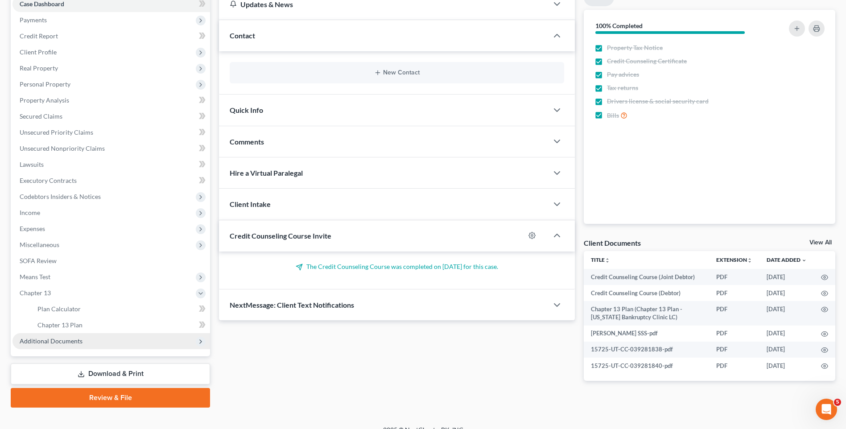
click at [64, 332] on span "Additional Documents" at bounding box center [51, 341] width 63 height 8
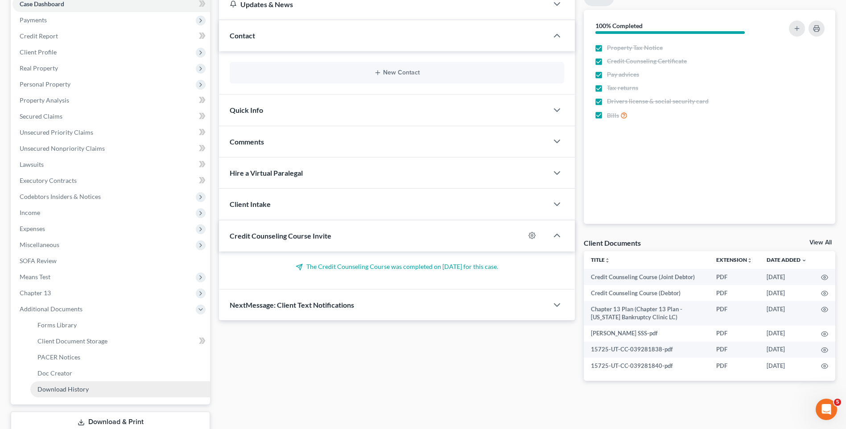
click at [66, 332] on span "Download History" at bounding box center [62, 389] width 51 height 8
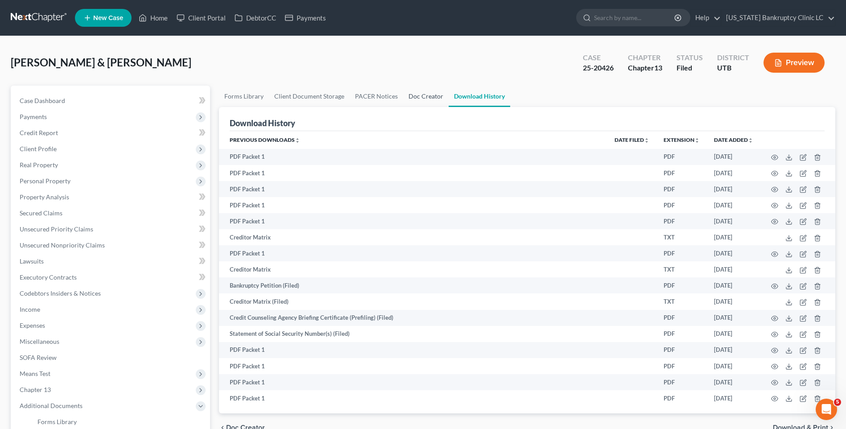
click at [420, 99] on link "Doc Creator" at bounding box center [425, 96] width 45 height 21
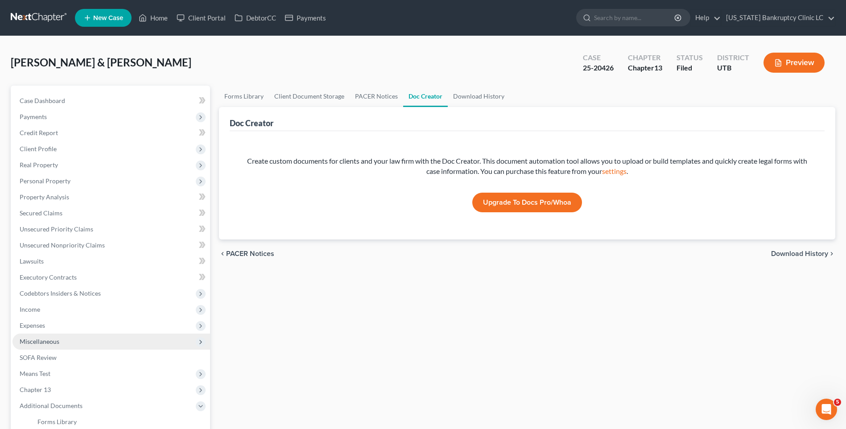
click at [43, 332] on span "Miscellaneous" at bounding box center [40, 342] width 40 height 8
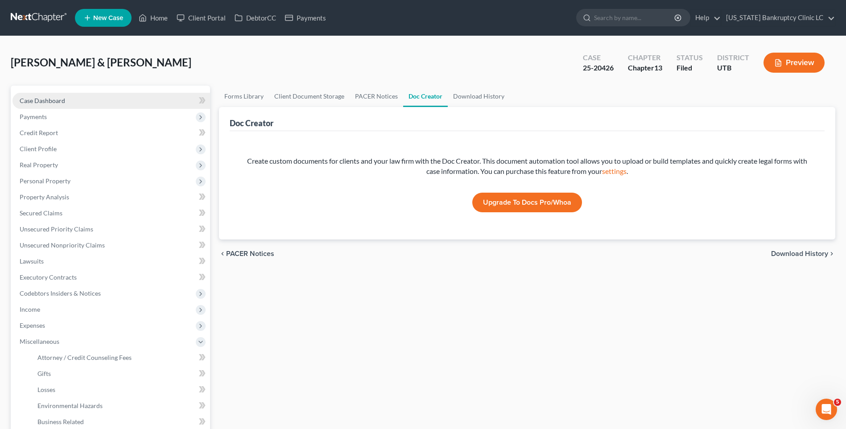
click at [63, 99] on span "Case Dashboard" at bounding box center [42, 101] width 45 height 8
